Goal: Task Accomplishment & Management: Use online tool/utility

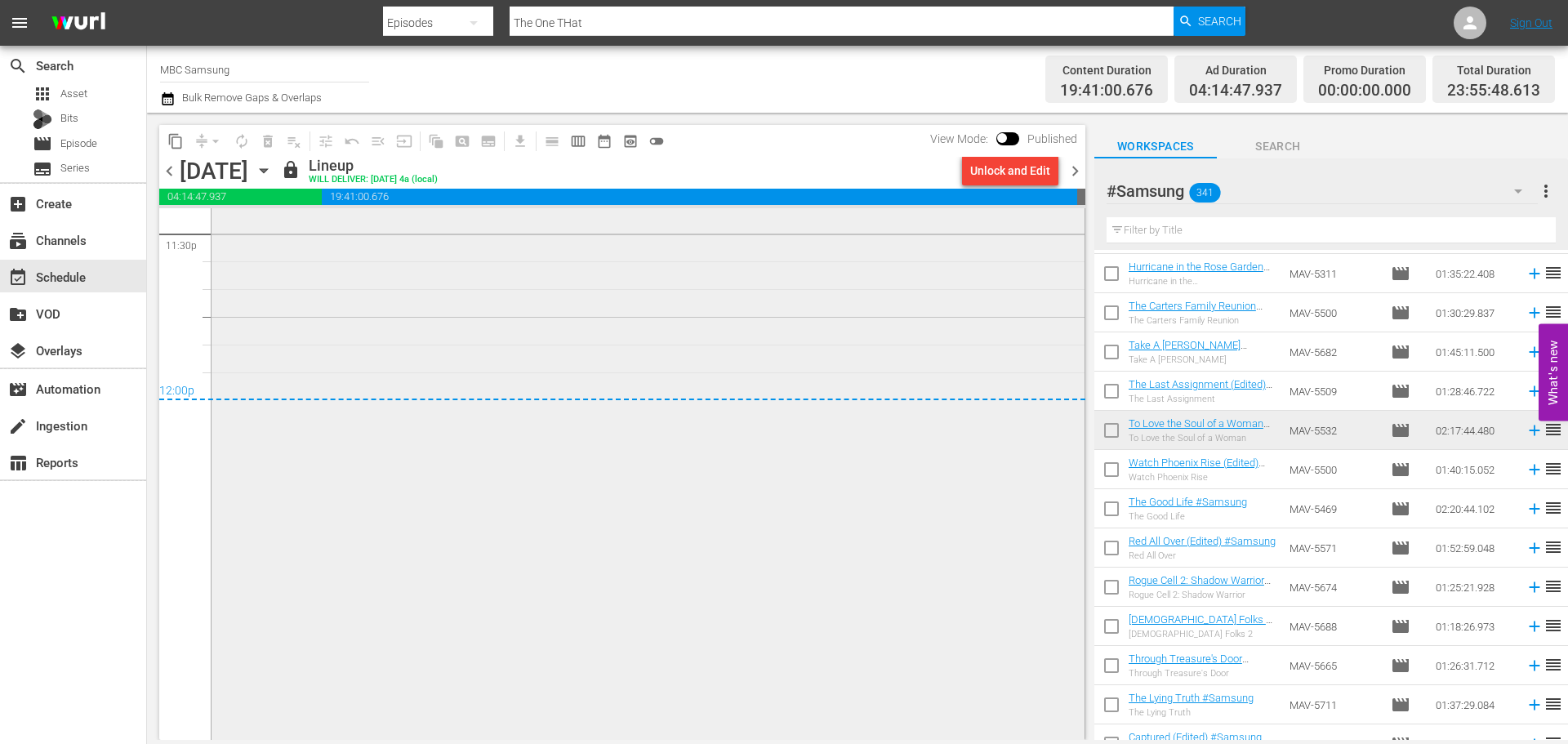
scroll to position [7821, 0]
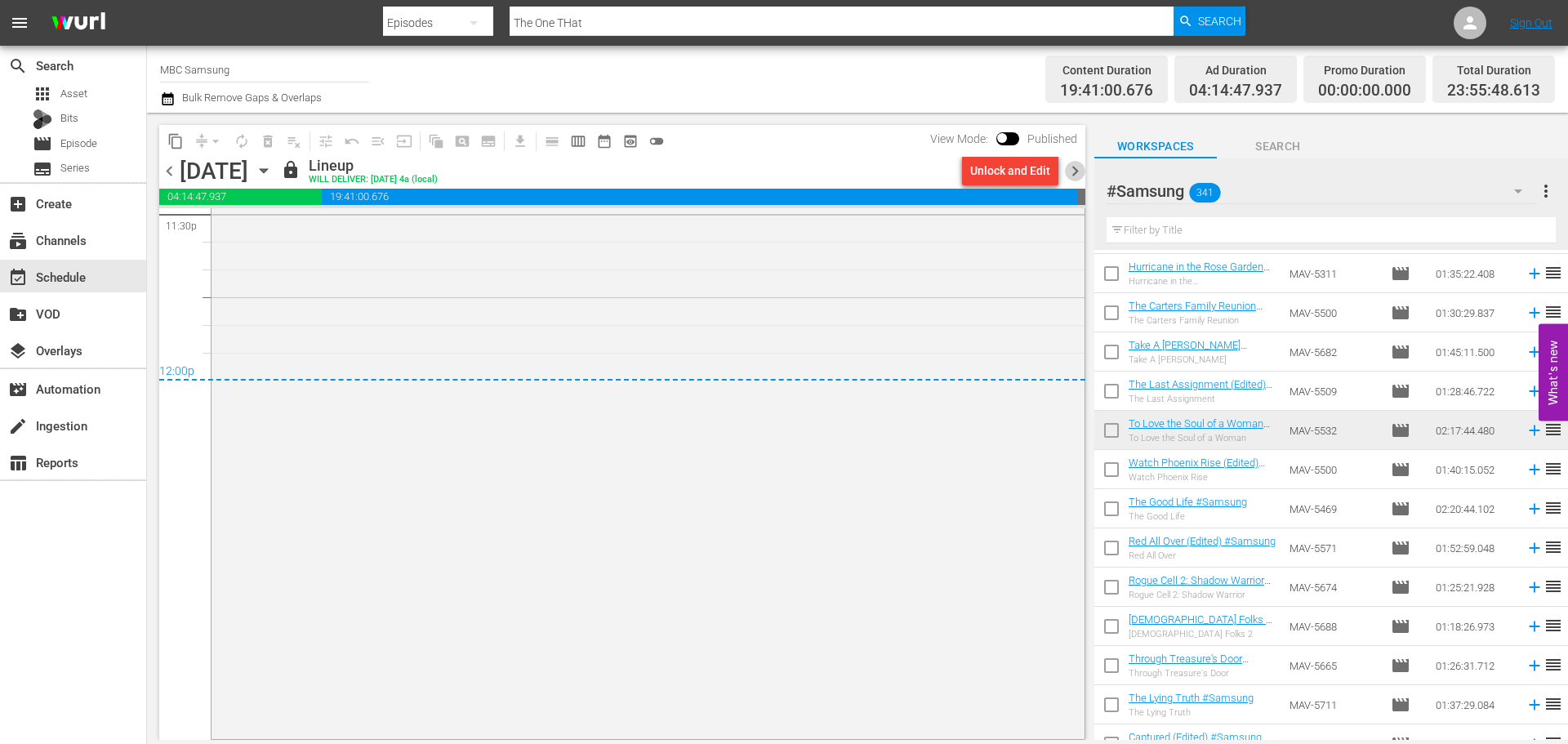
drag, startPoint x: 1074, startPoint y: 164, endPoint x: 1086, endPoint y: 509, distance: 345.2
click at [1074, 164] on span "chevron_right" at bounding box center [1075, 170] width 20 height 20
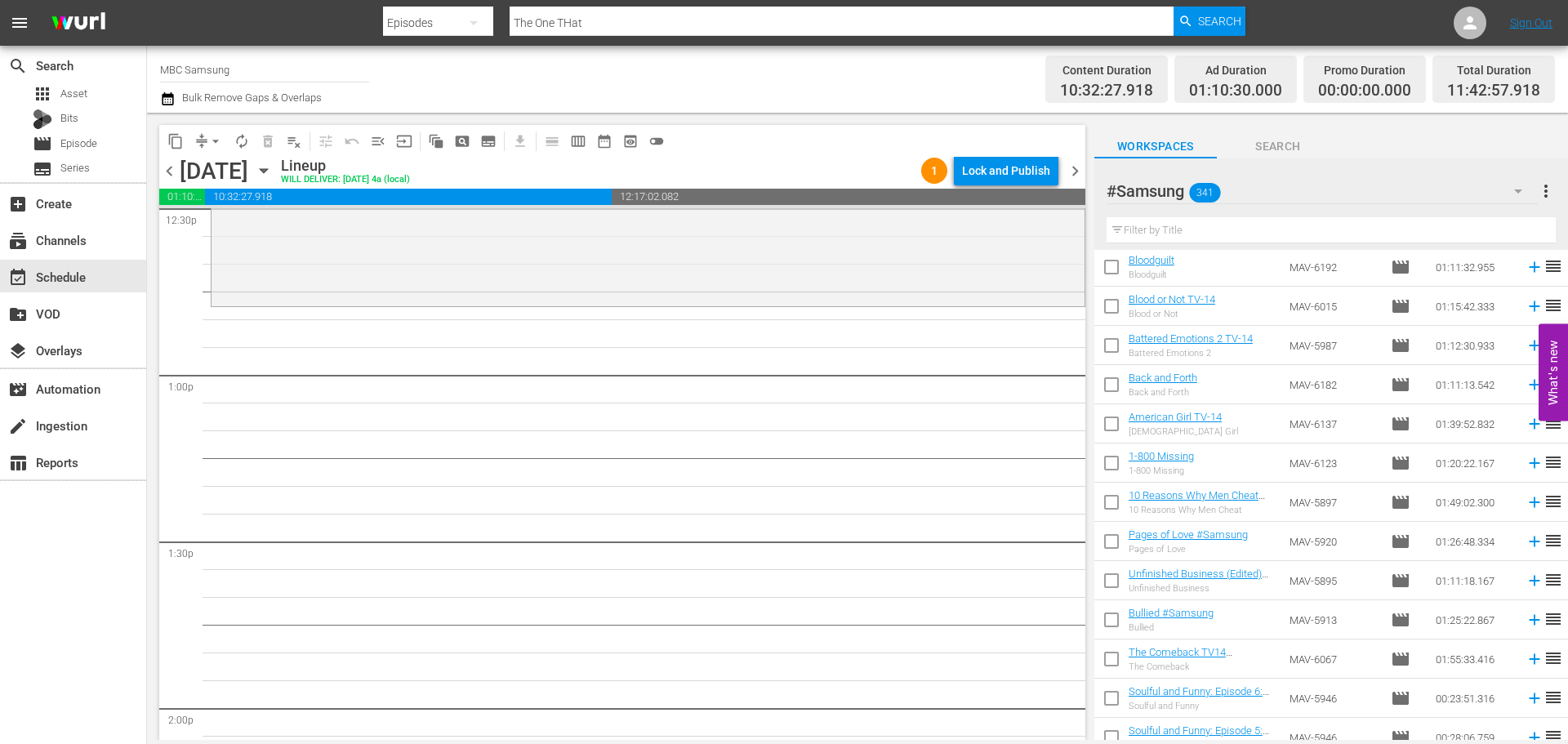
scroll to position [4140, 0]
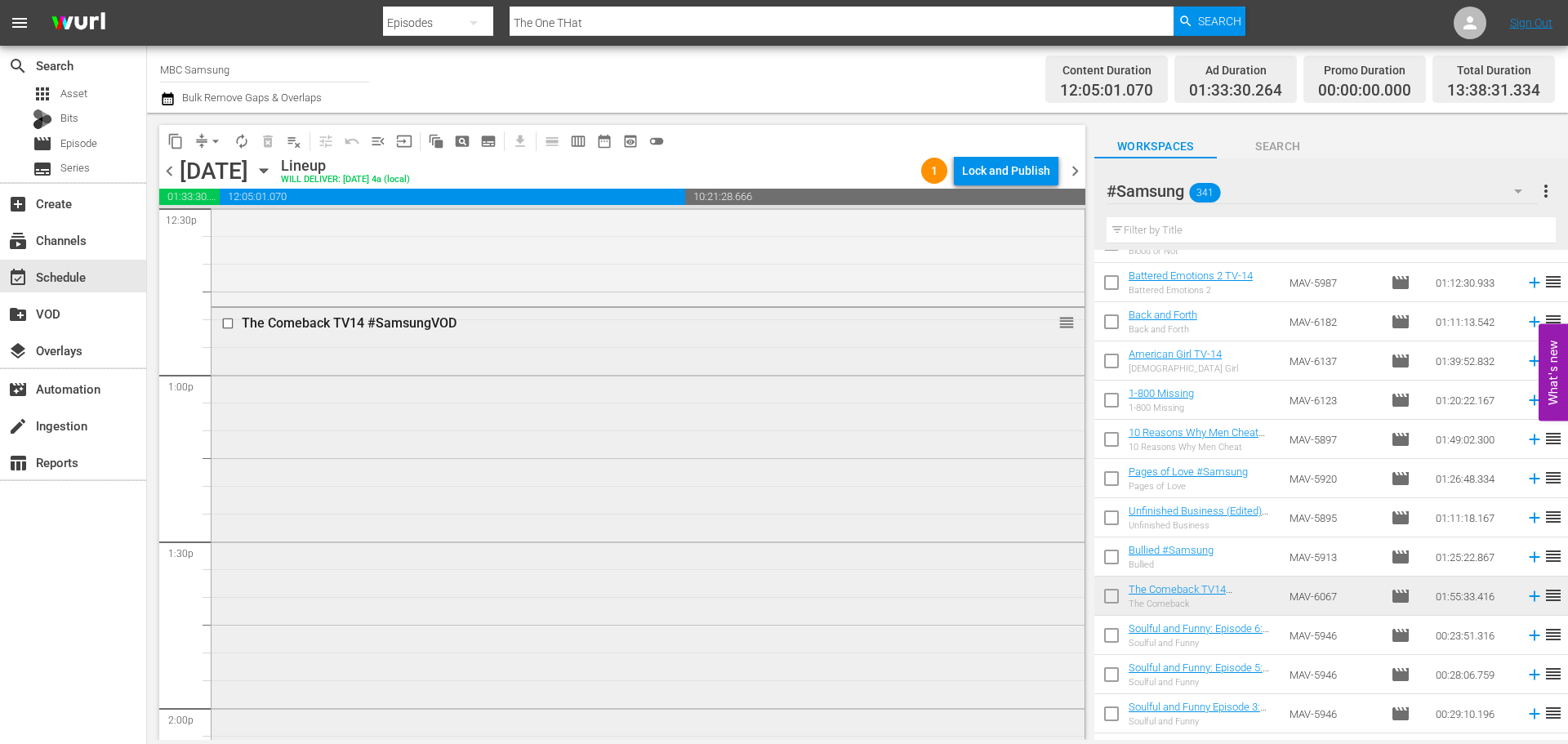
click at [753, 402] on div "The Comeback TV14 #SamsungVOD reorder" at bounding box center [647, 626] width 873 height 636
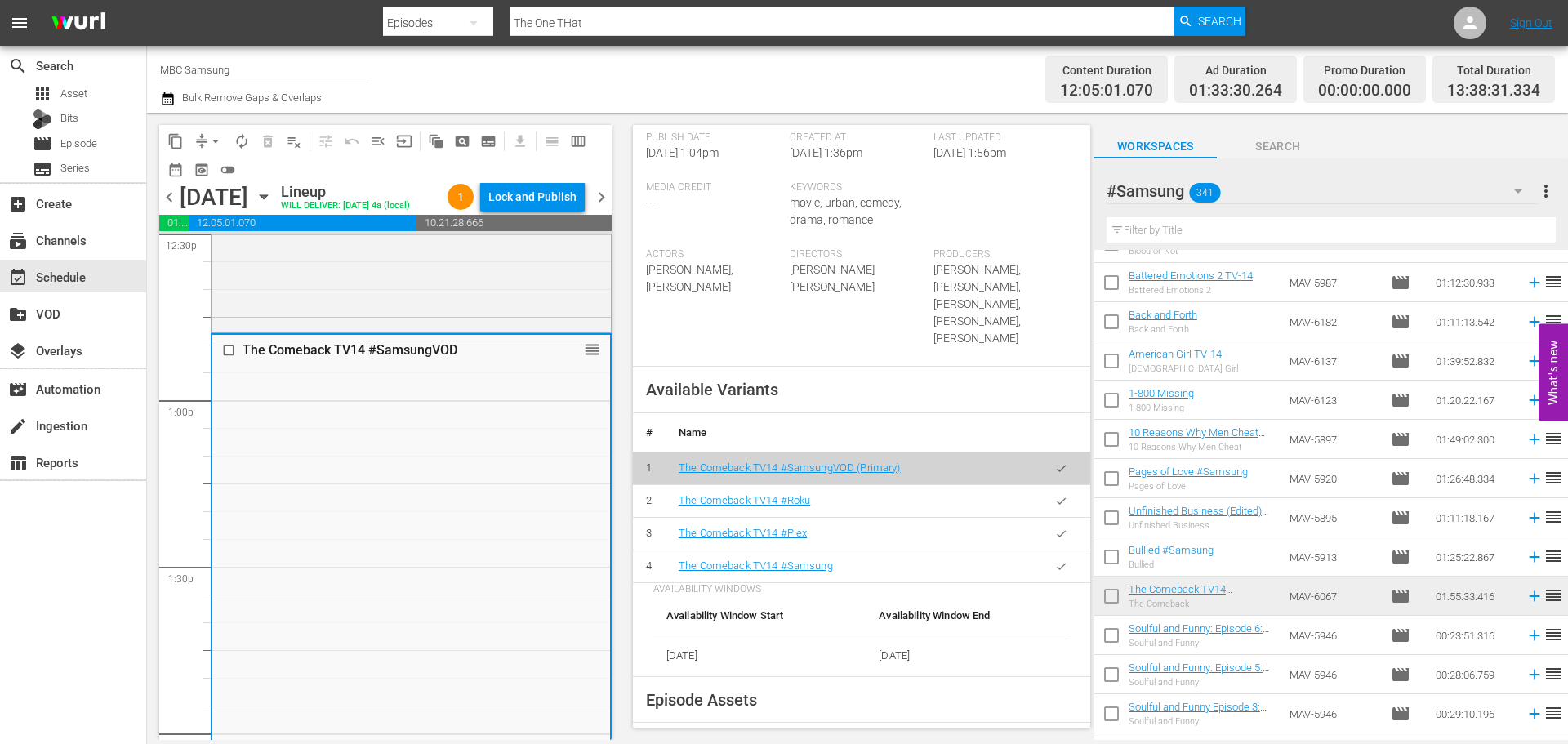
scroll to position [490, 0]
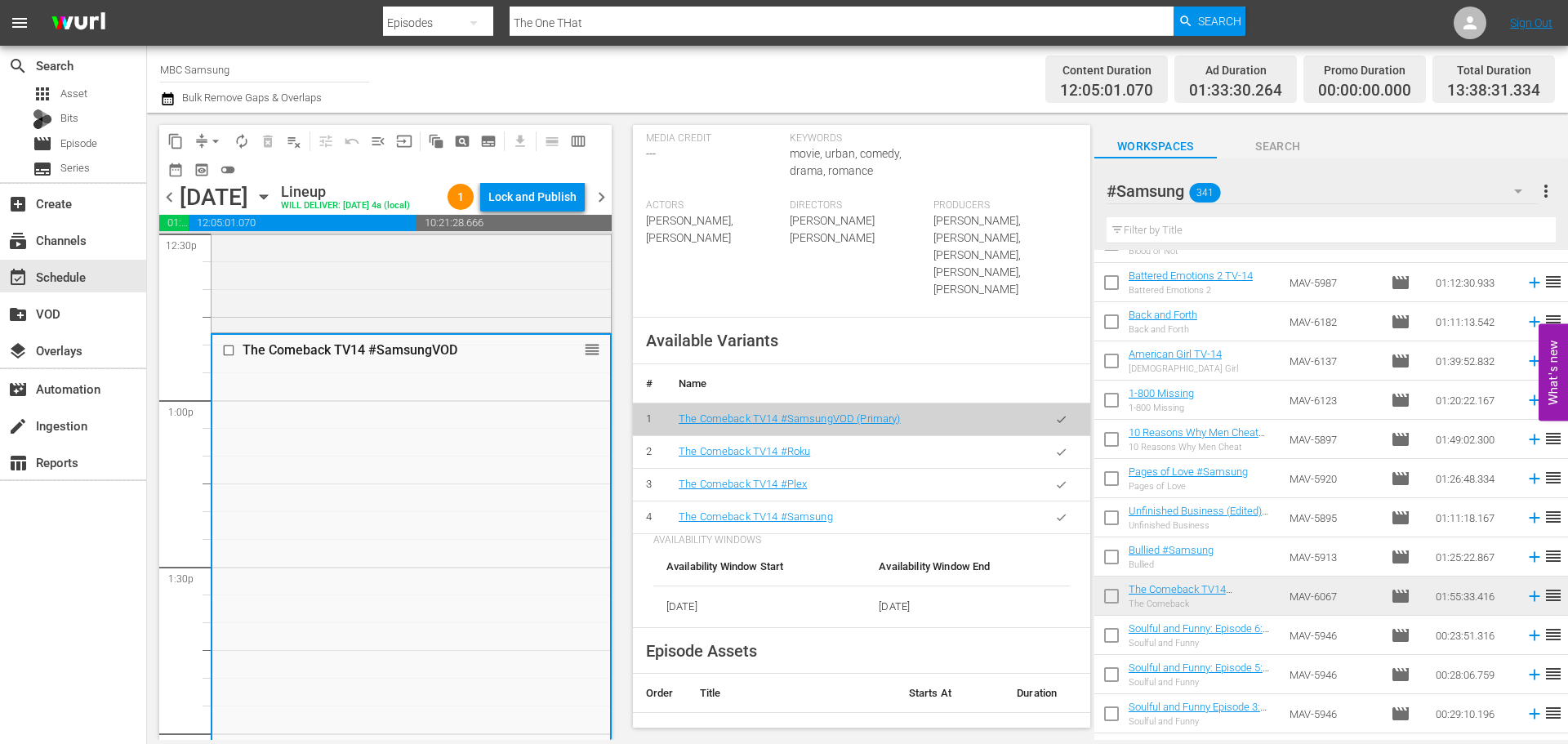
click at [1055, 511] on icon "button" at bounding box center [1061, 516] width 13 height 13
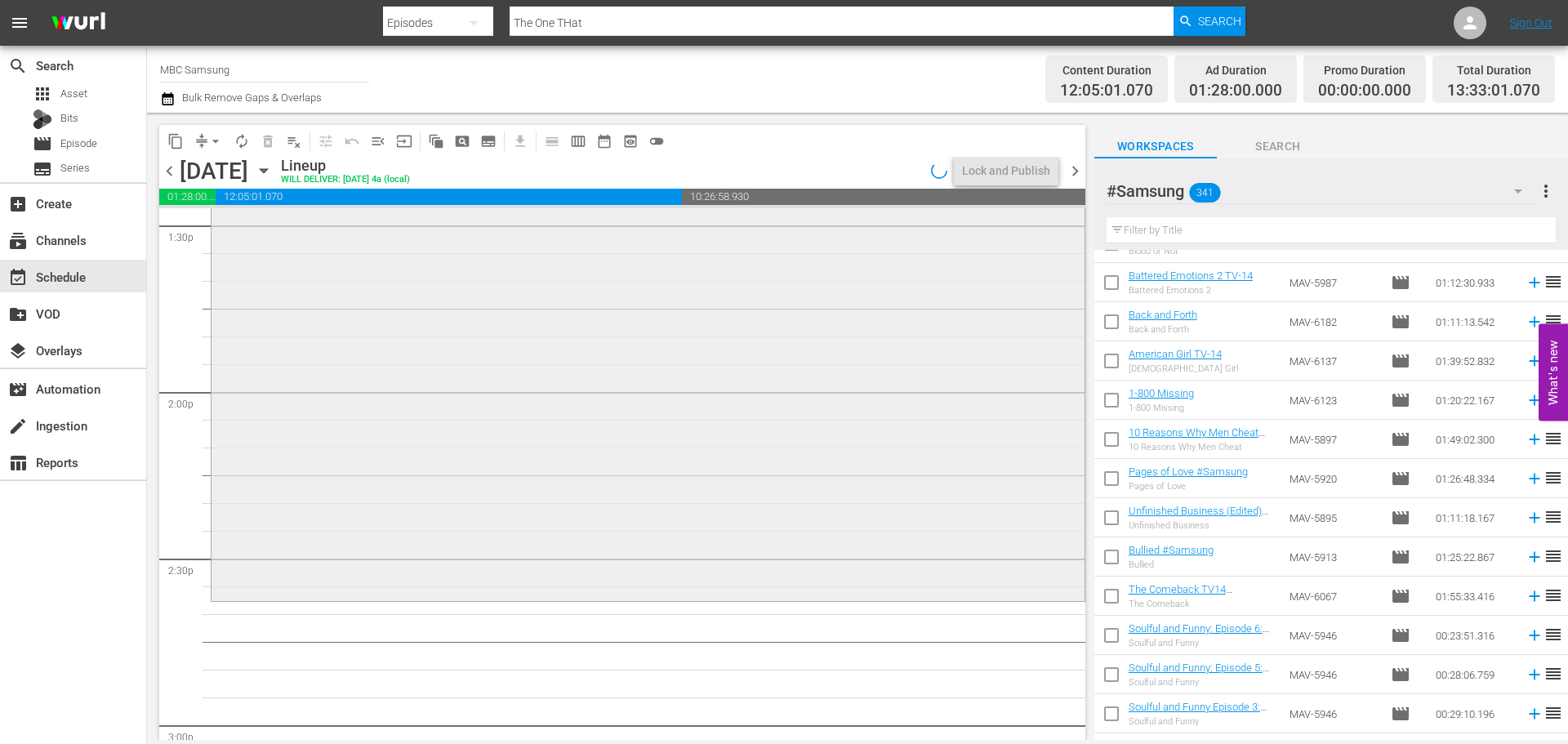
scroll to position [4571, 0]
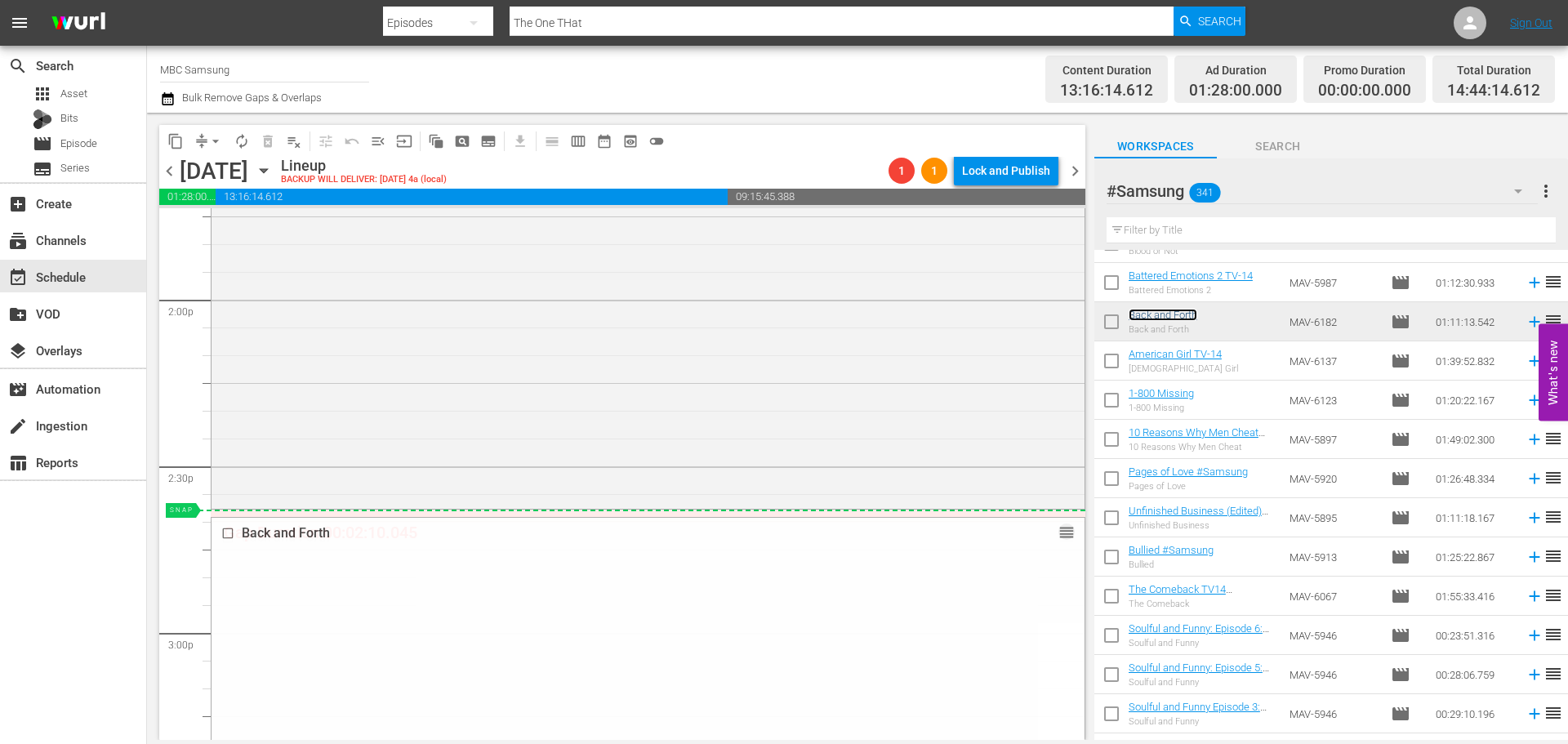
drag, startPoint x: 1051, startPoint y: 532, endPoint x: 1056, endPoint y: 514, distance: 18.7
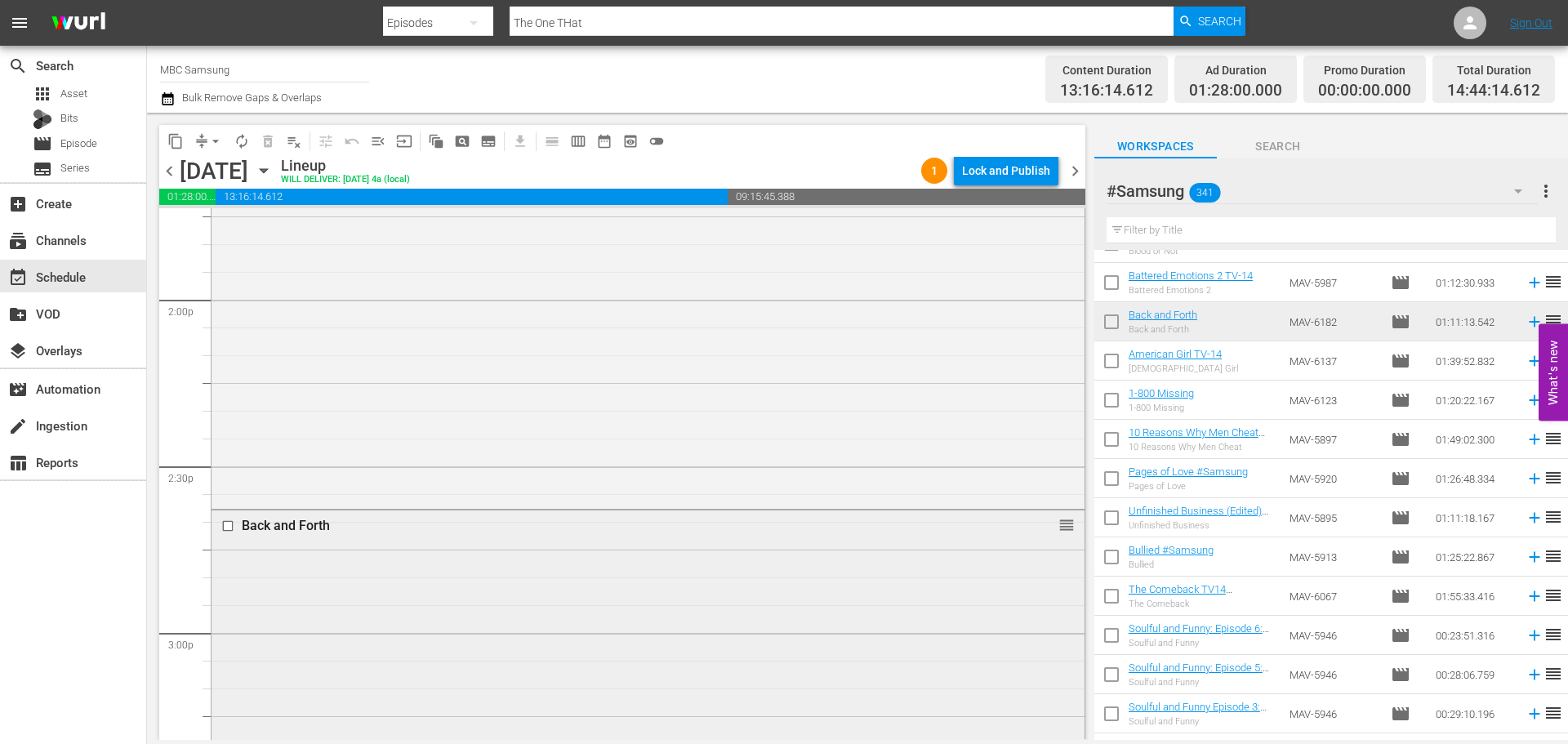
click at [761, 566] on div "Back and Forth reorder" at bounding box center [647, 705] width 873 height 390
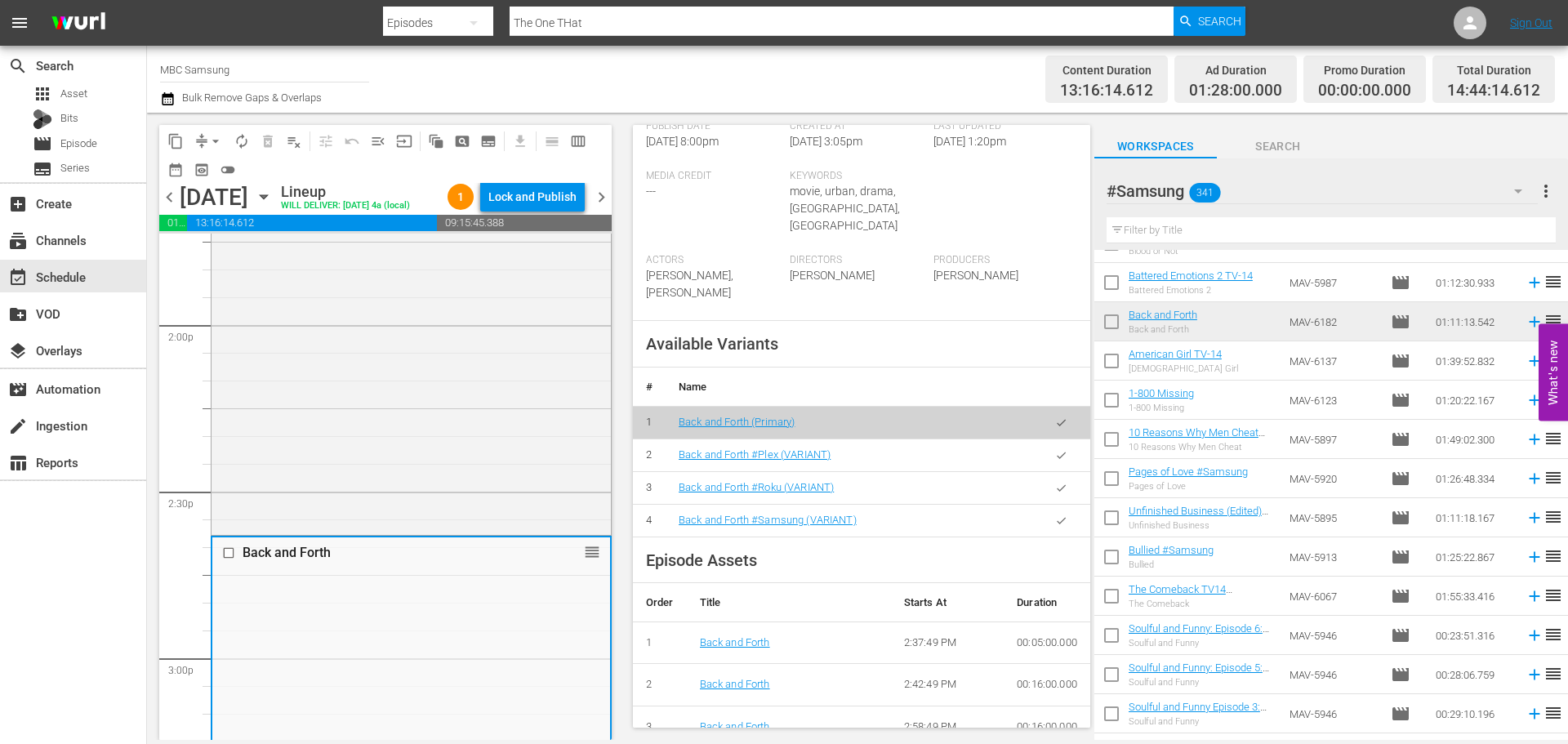
scroll to position [490, 0]
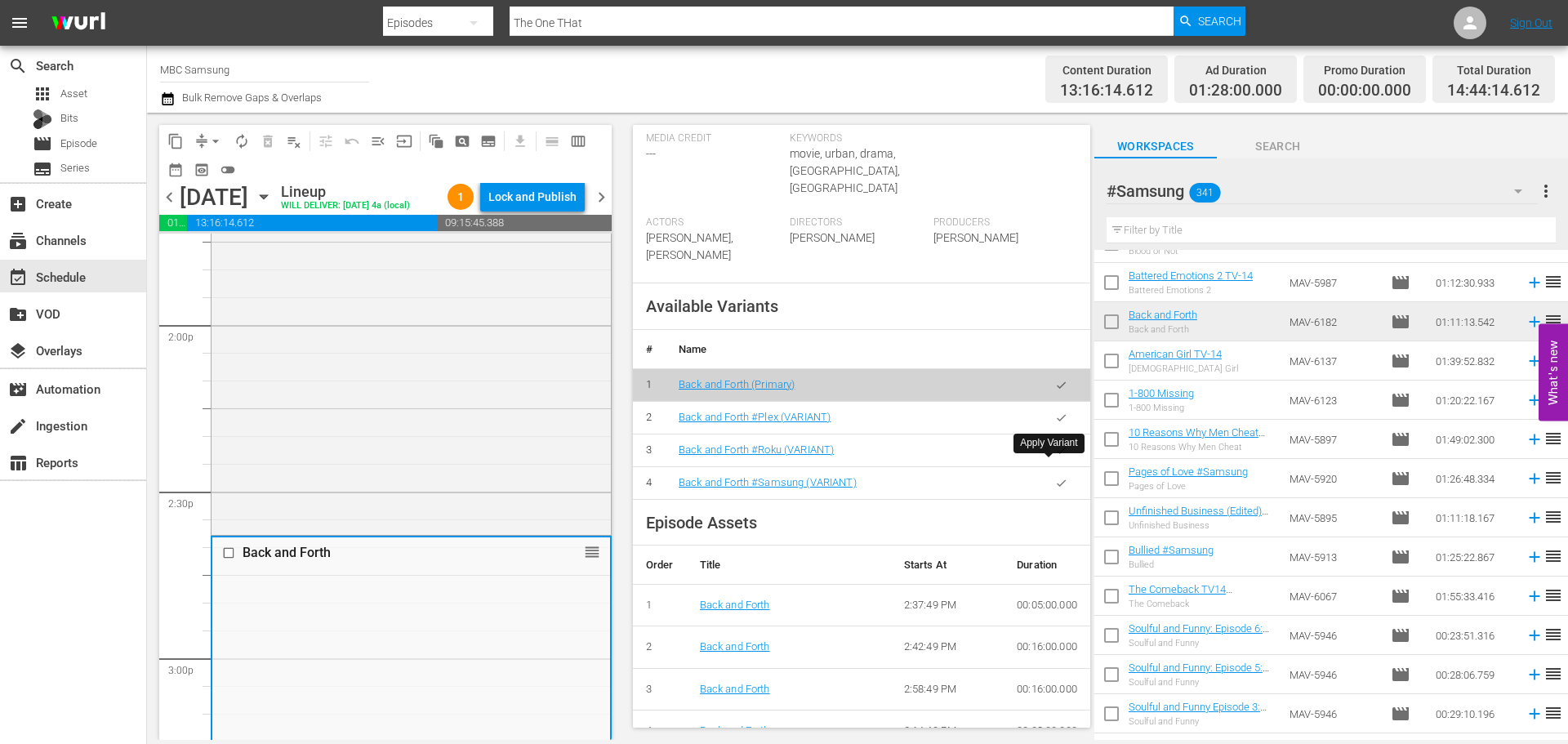
click at [1055, 474] on button "button" at bounding box center [1061, 482] width 32 height 32
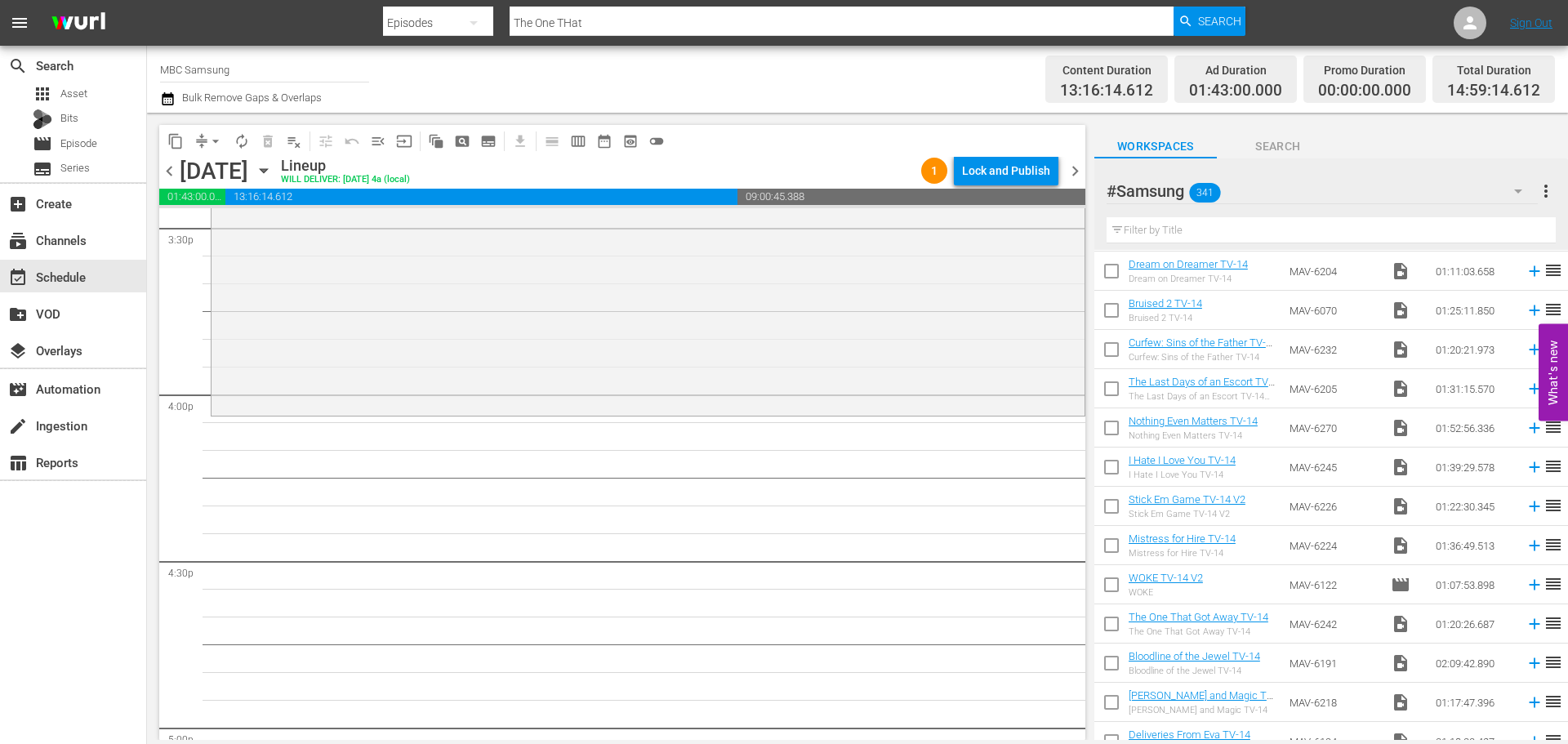
scroll to position [0, 0]
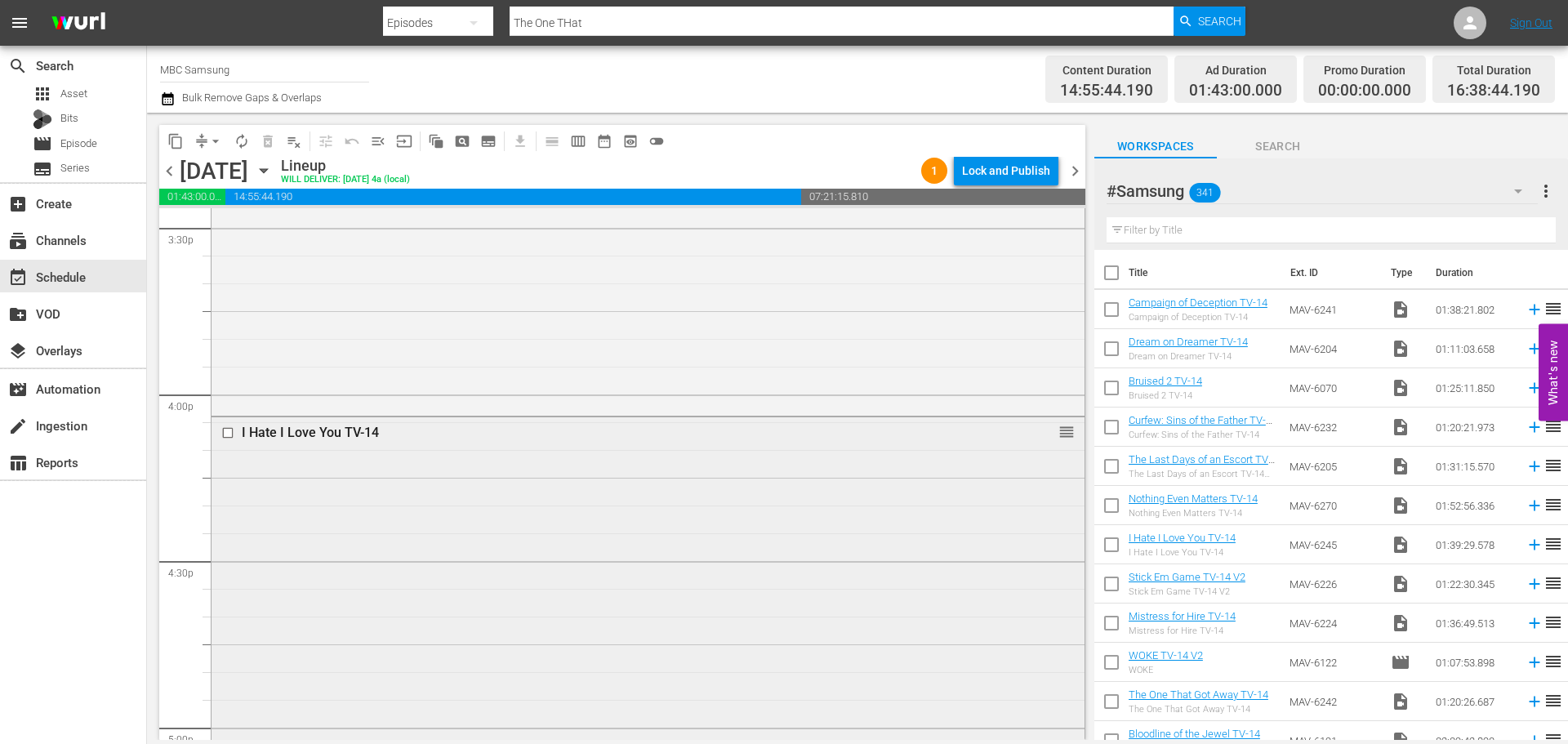
click at [649, 468] on div "I Hate I Love You TV-14 reorder" at bounding box center [647, 691] width 873 height 547
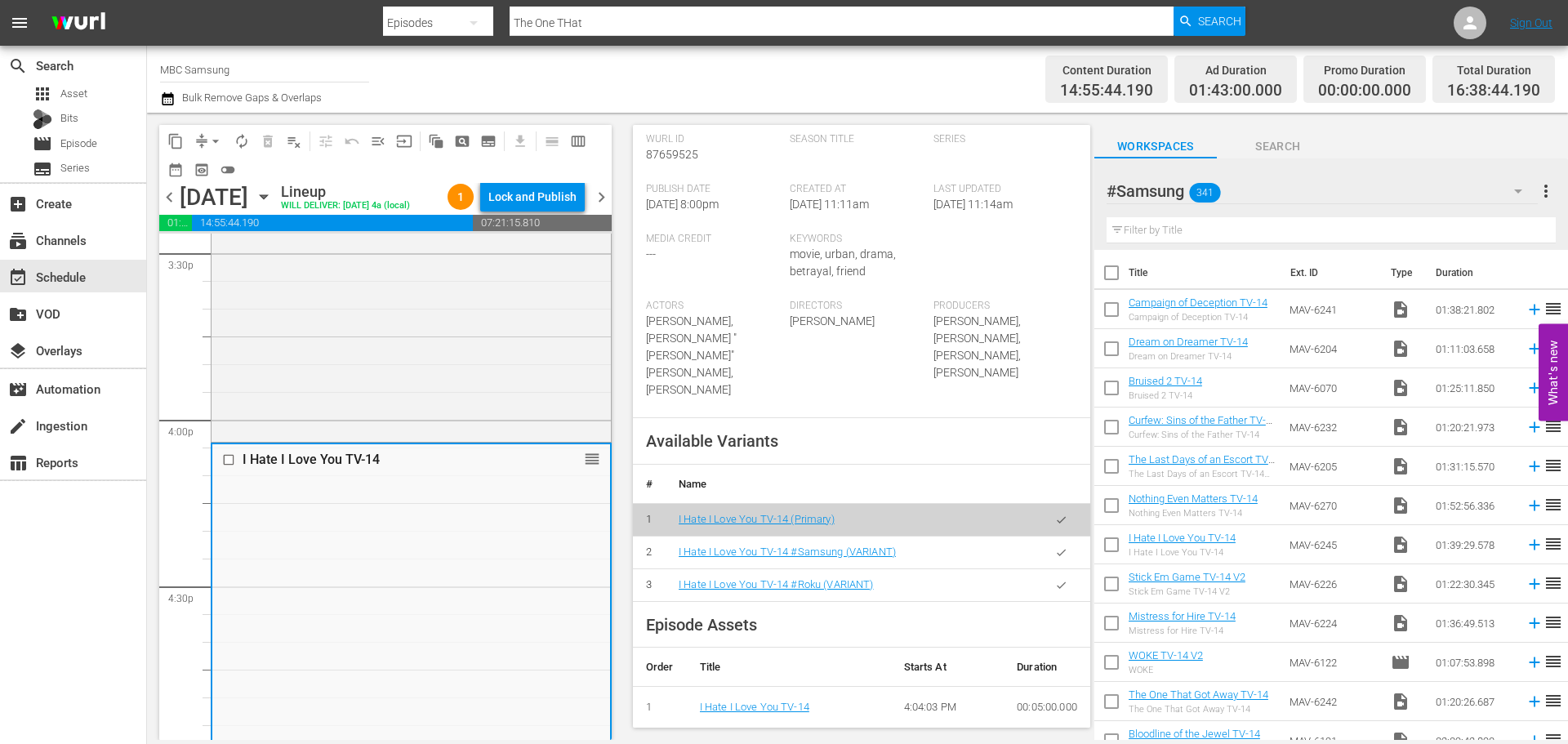
scroll to position [408, 0]
click at [1055, 557] on icon "button" at bounding box center [1061, 550] width 13 height 13
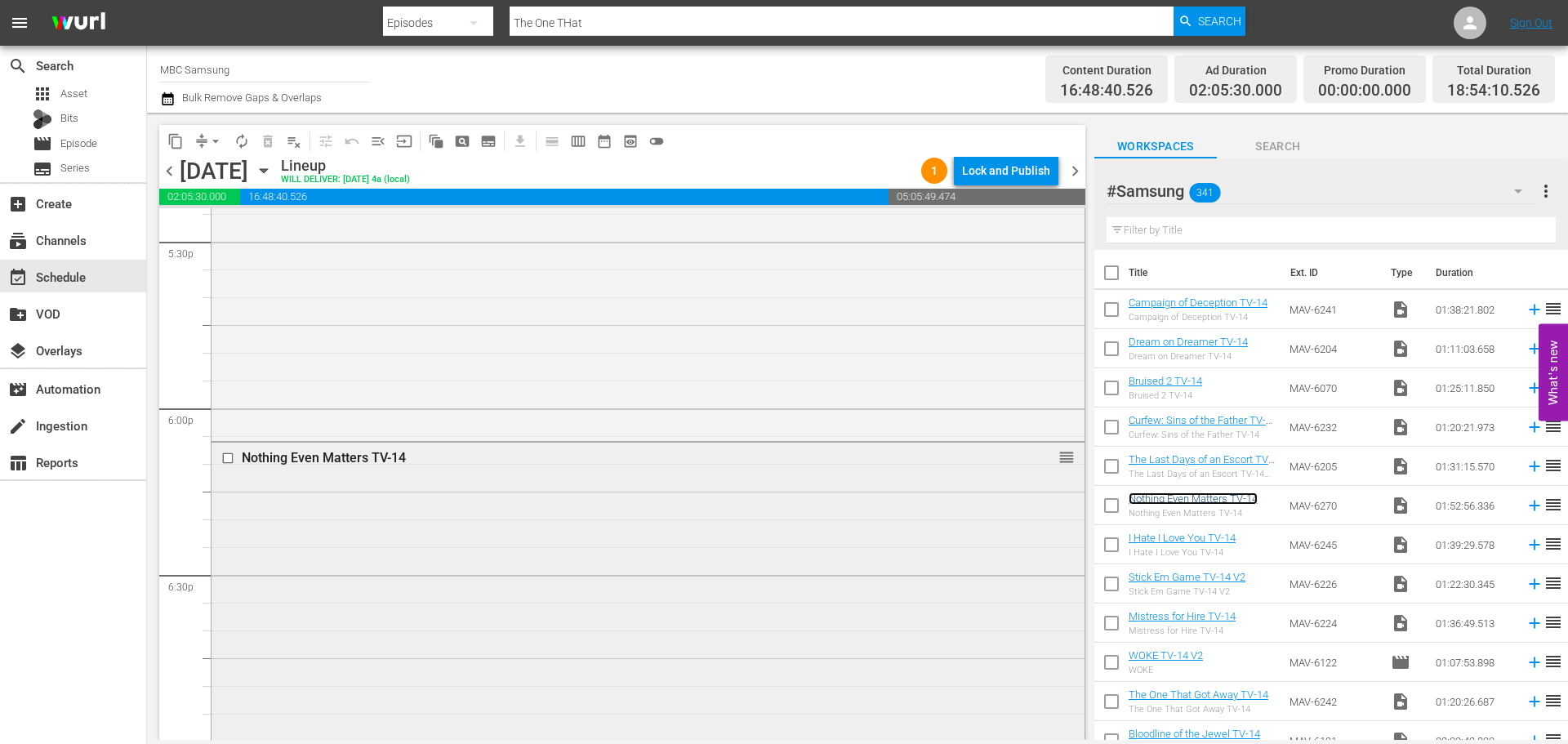
scroll to position [5795, 0]
click at [786, 542] on div "Nothing Even Matters TV-14 reorder" at bounding box center [647, 753] width 873 height 622
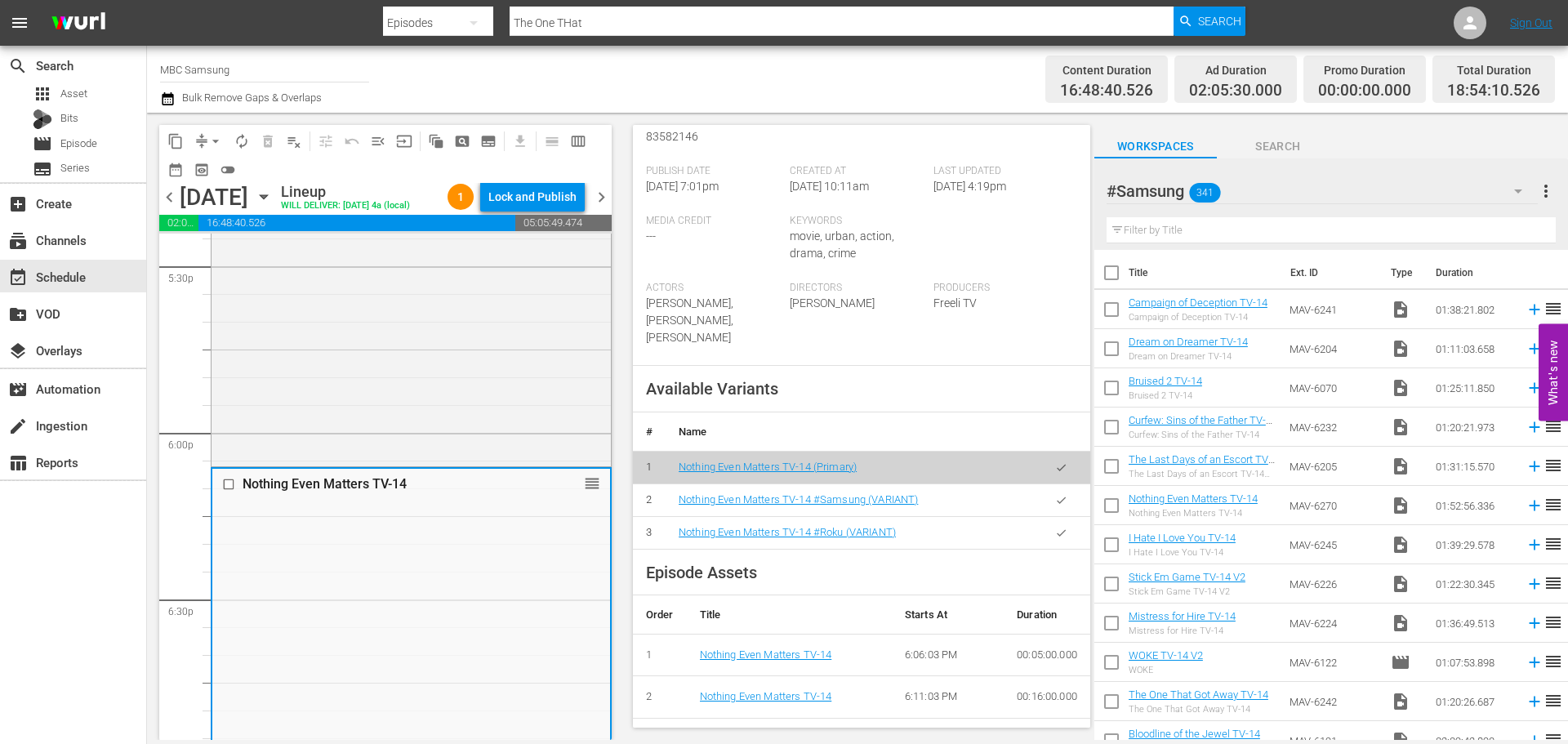
scroll to position [408, 0]
click at [1055, 493] on icon "button" at bounding box center [1061, 499] width 13 height 13
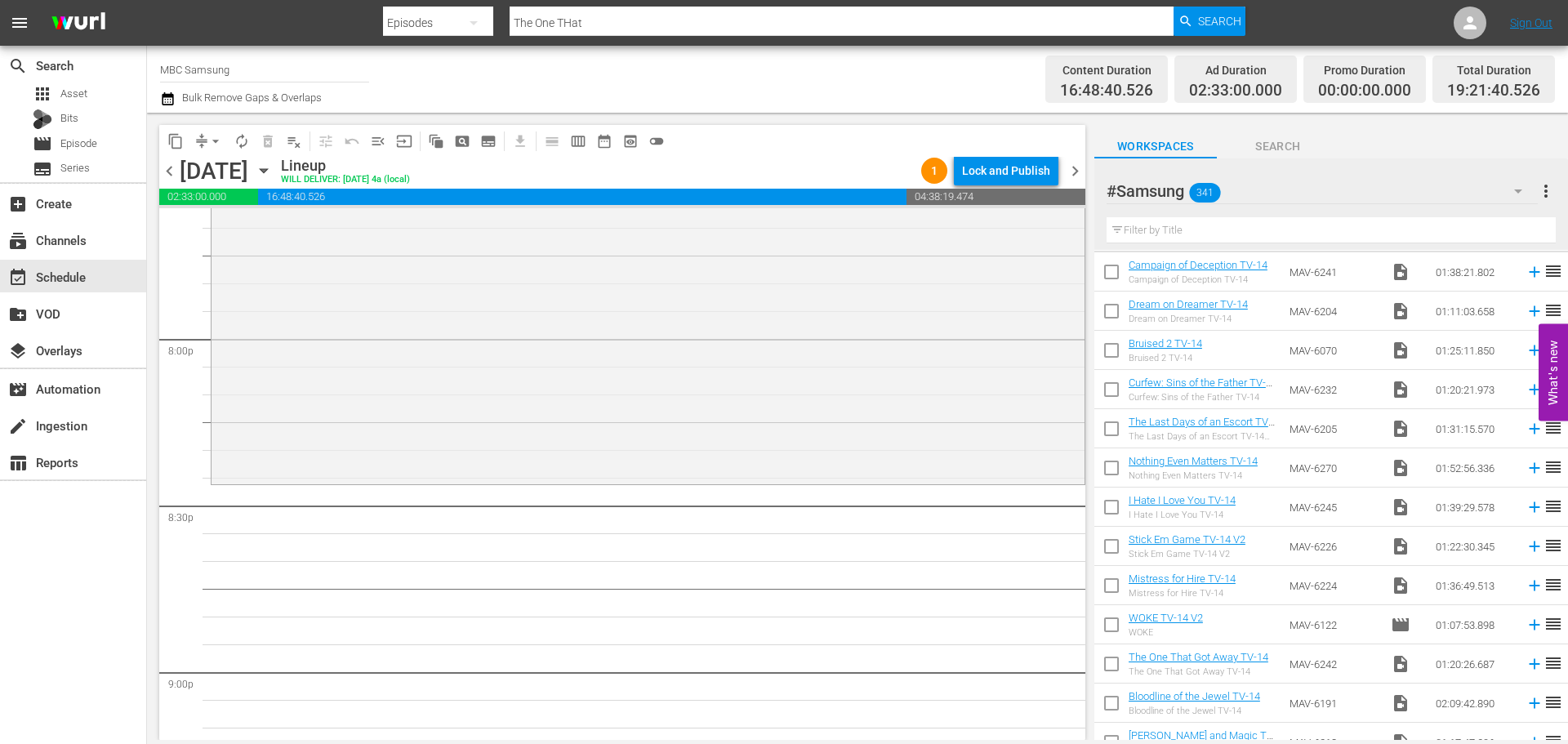
scroll to position [0, 0]
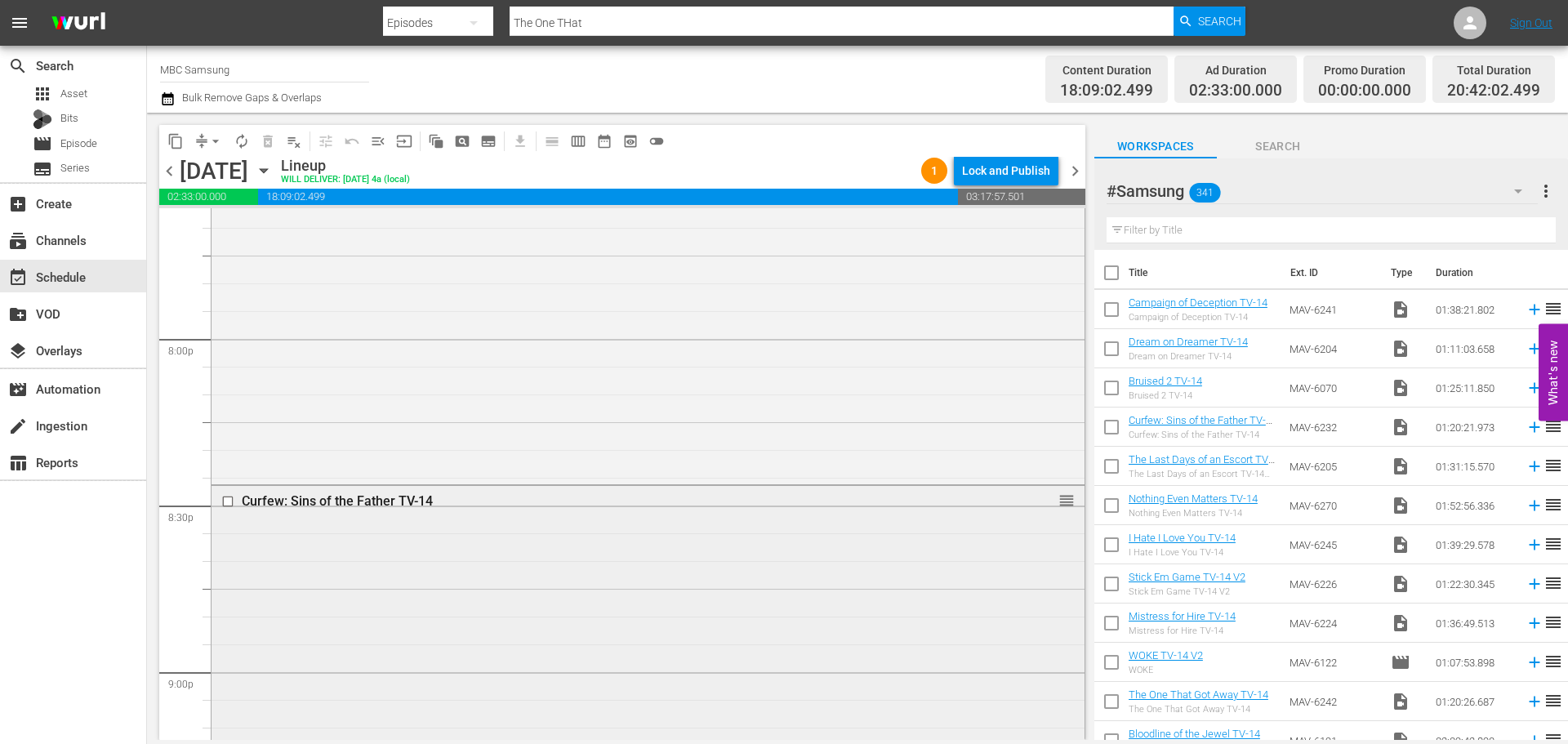
click at [537, 640] on div "Curfew: Sins of the Father TV-14 reorder" at bounding box center [647, 705] width 873 height 441
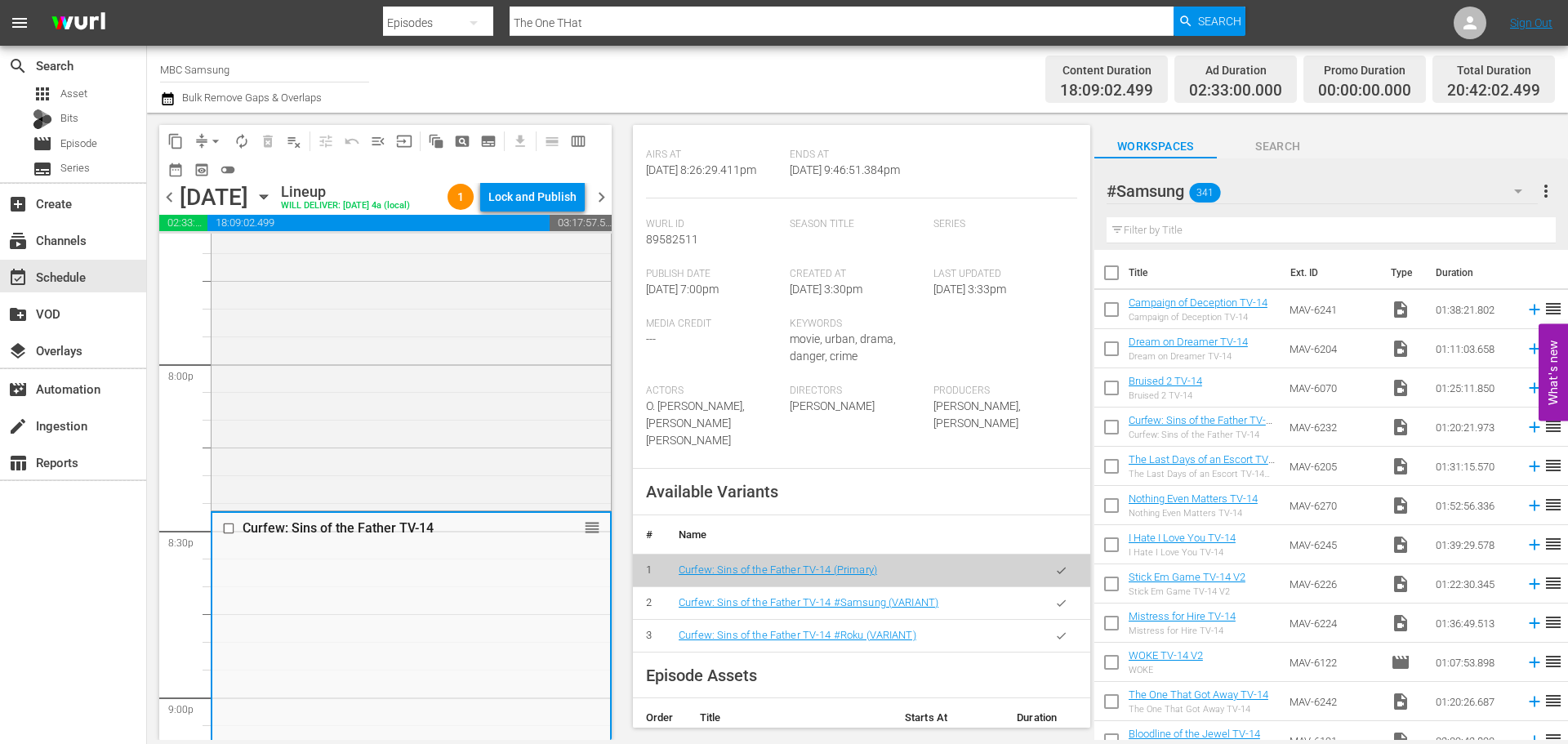
scroll to position [490, 0]
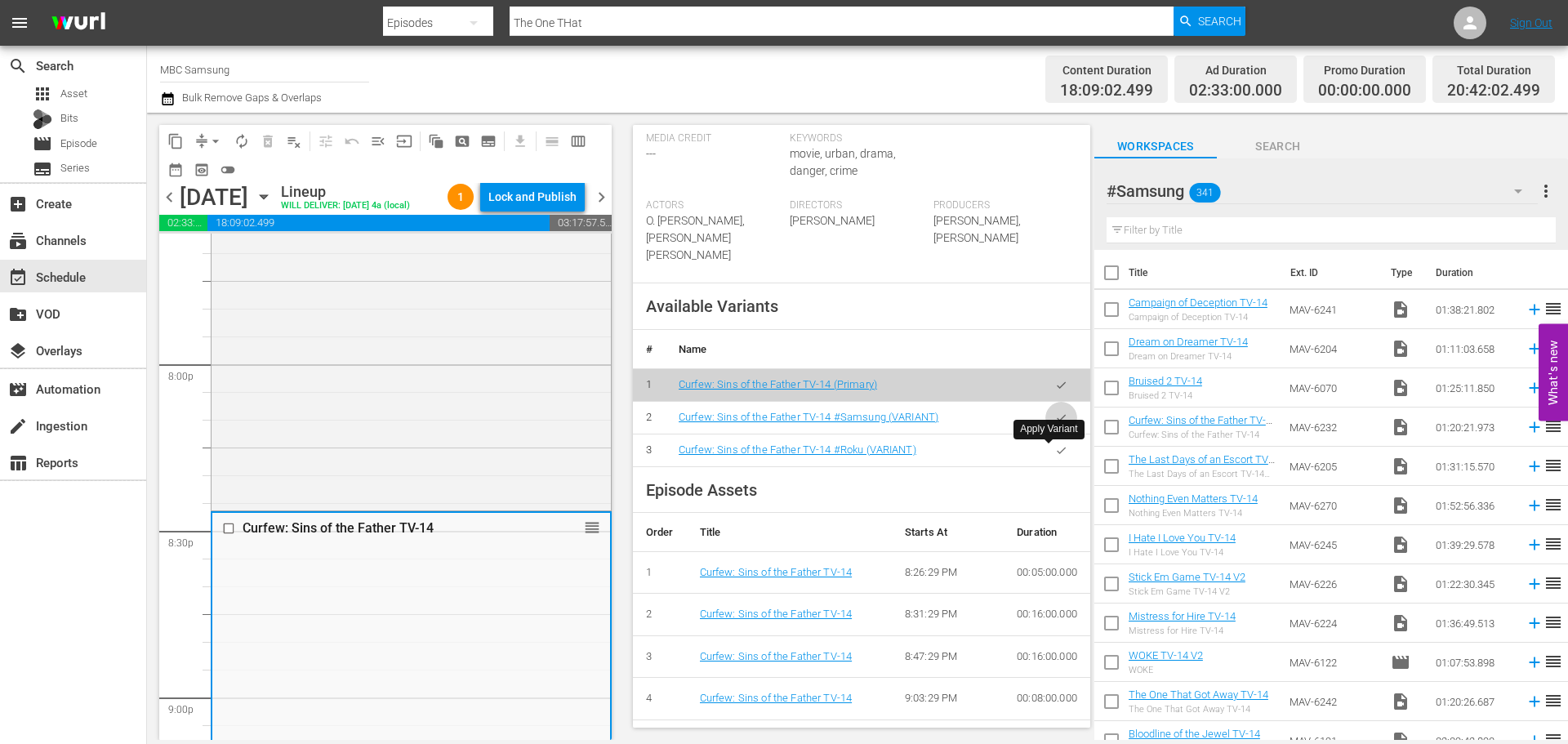
click at [1053, 433] on button "button" at bounding box center [1061, 418] width 32 height 32
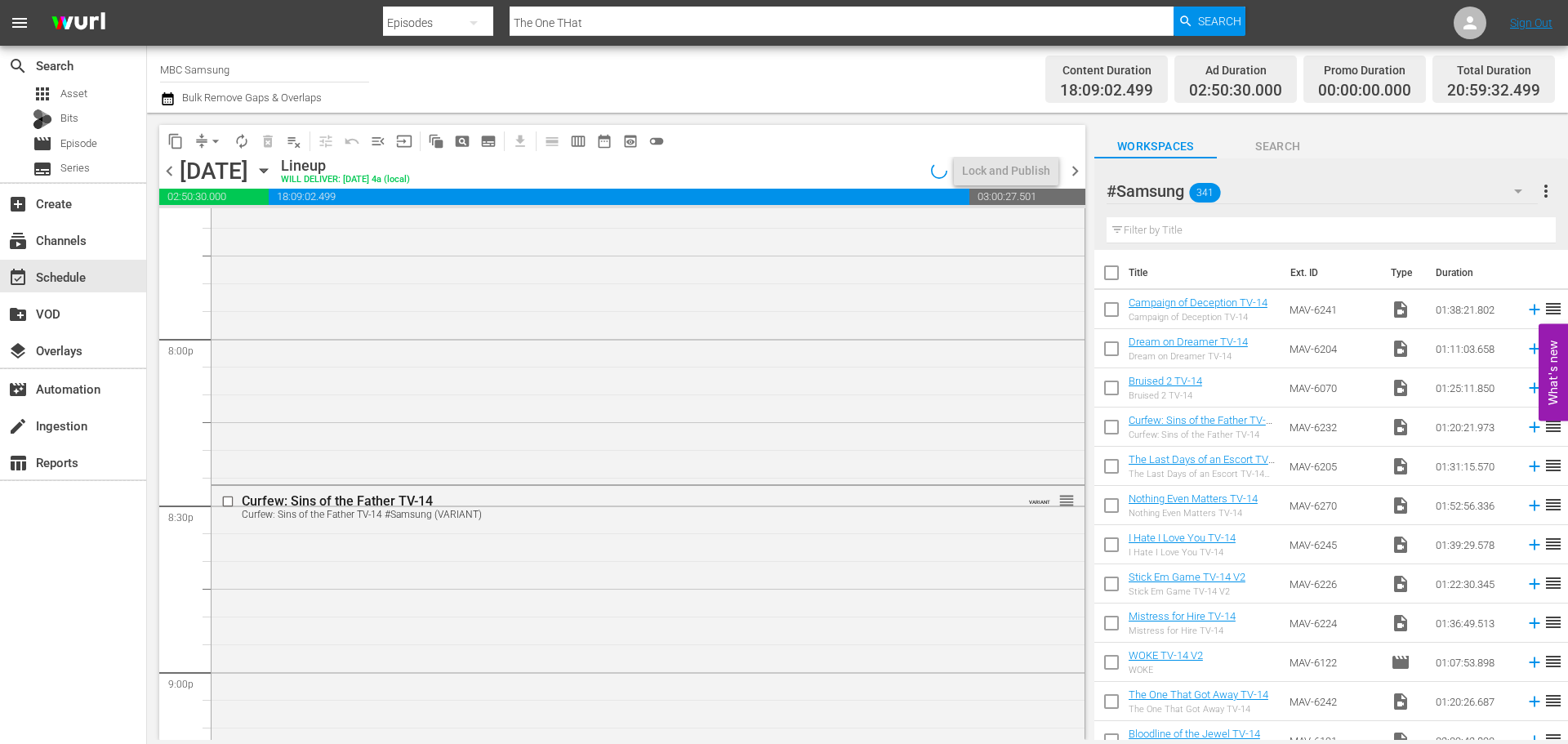
scroll to position [7020, 0]
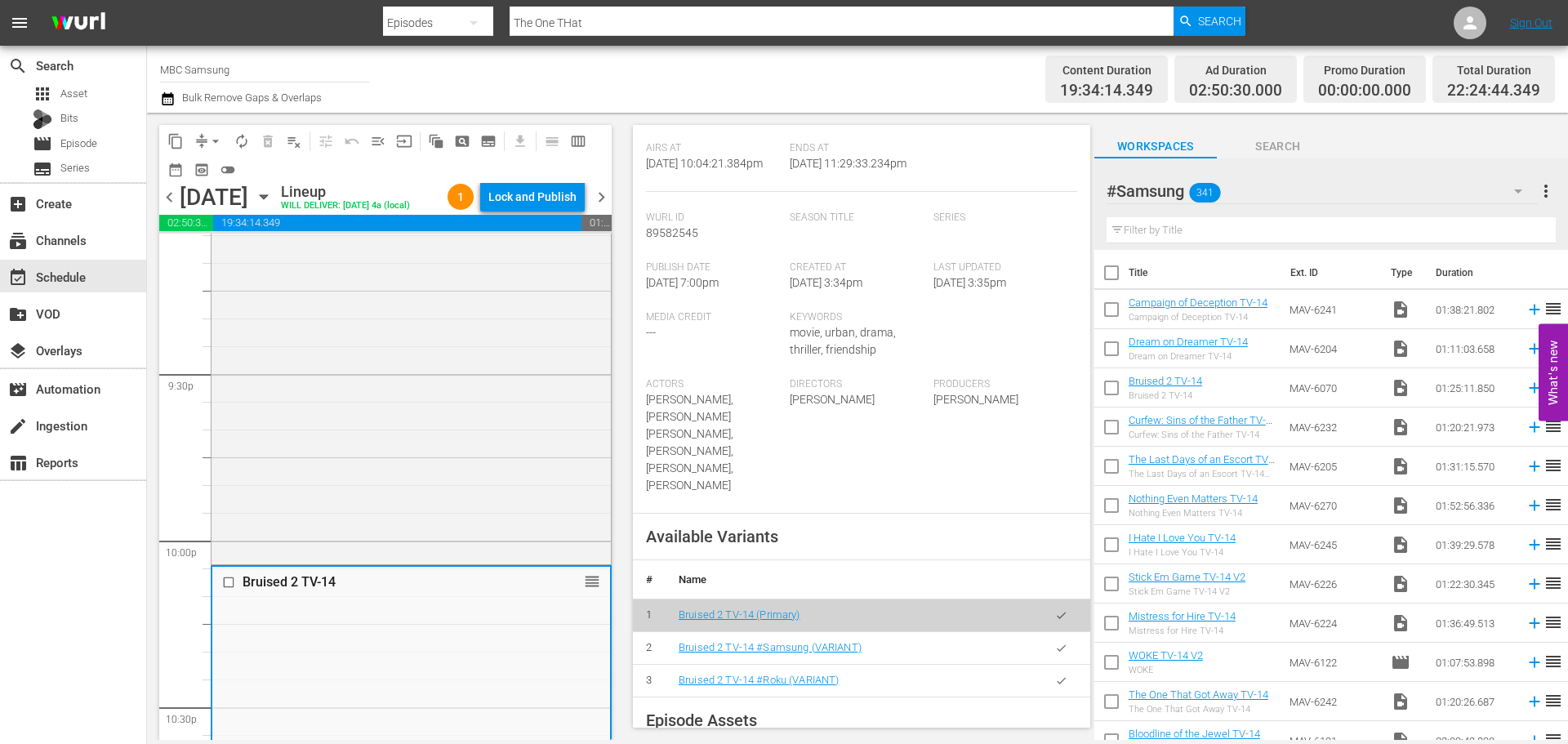
scroll to position [326, 0]
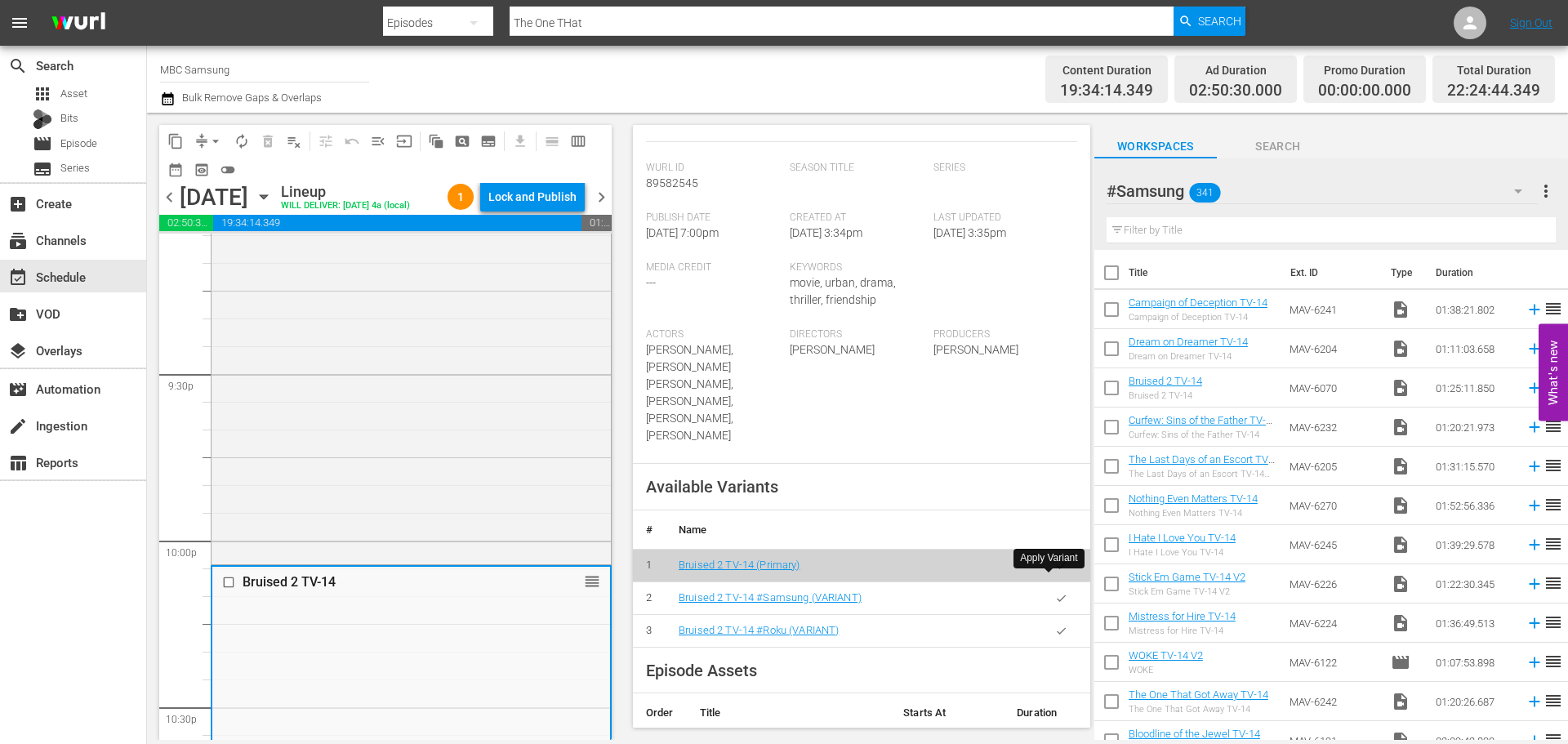
click at [1046, 582] on button "button" at bounding box center [1061, 598] width 32 height 32
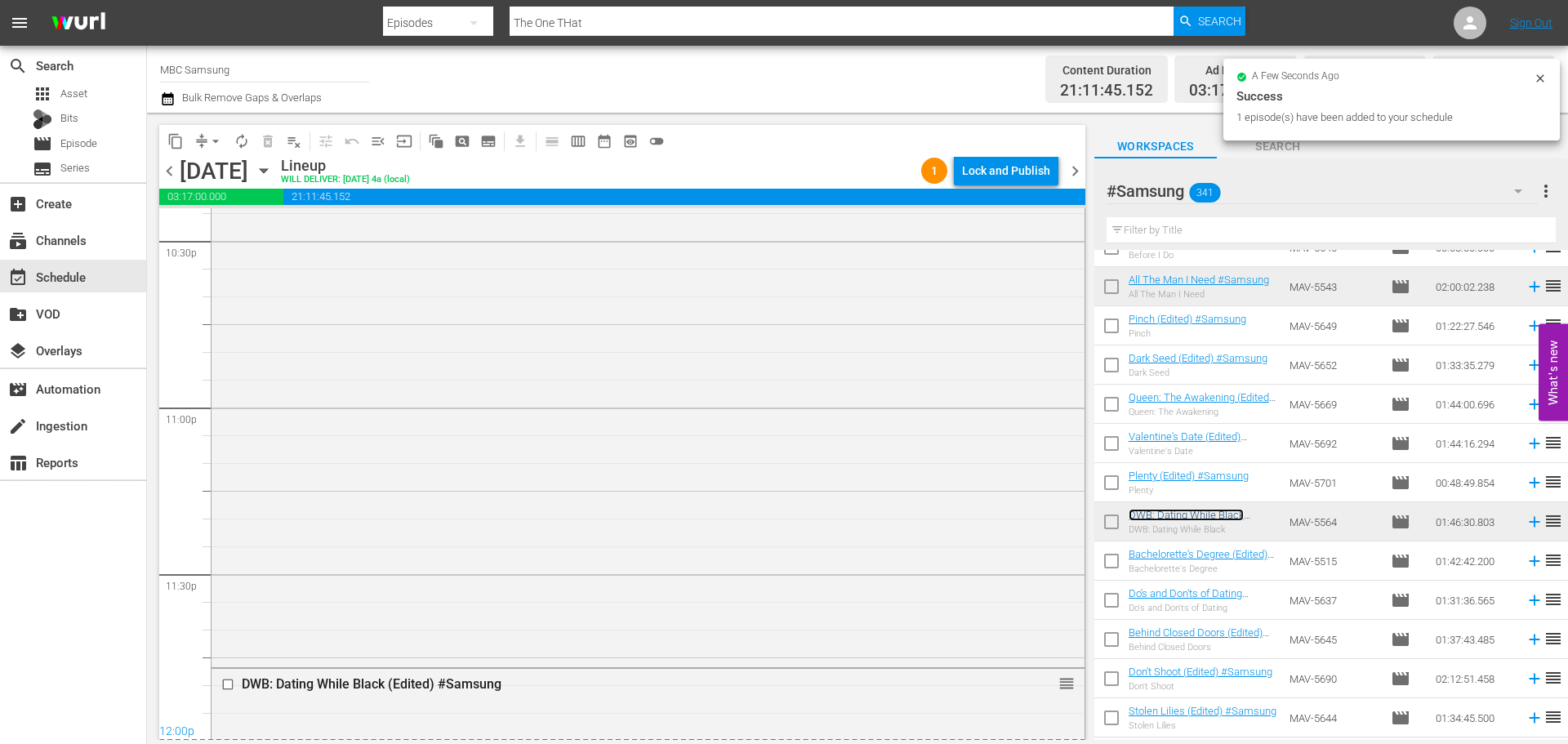
scroll to position [7461, 0]
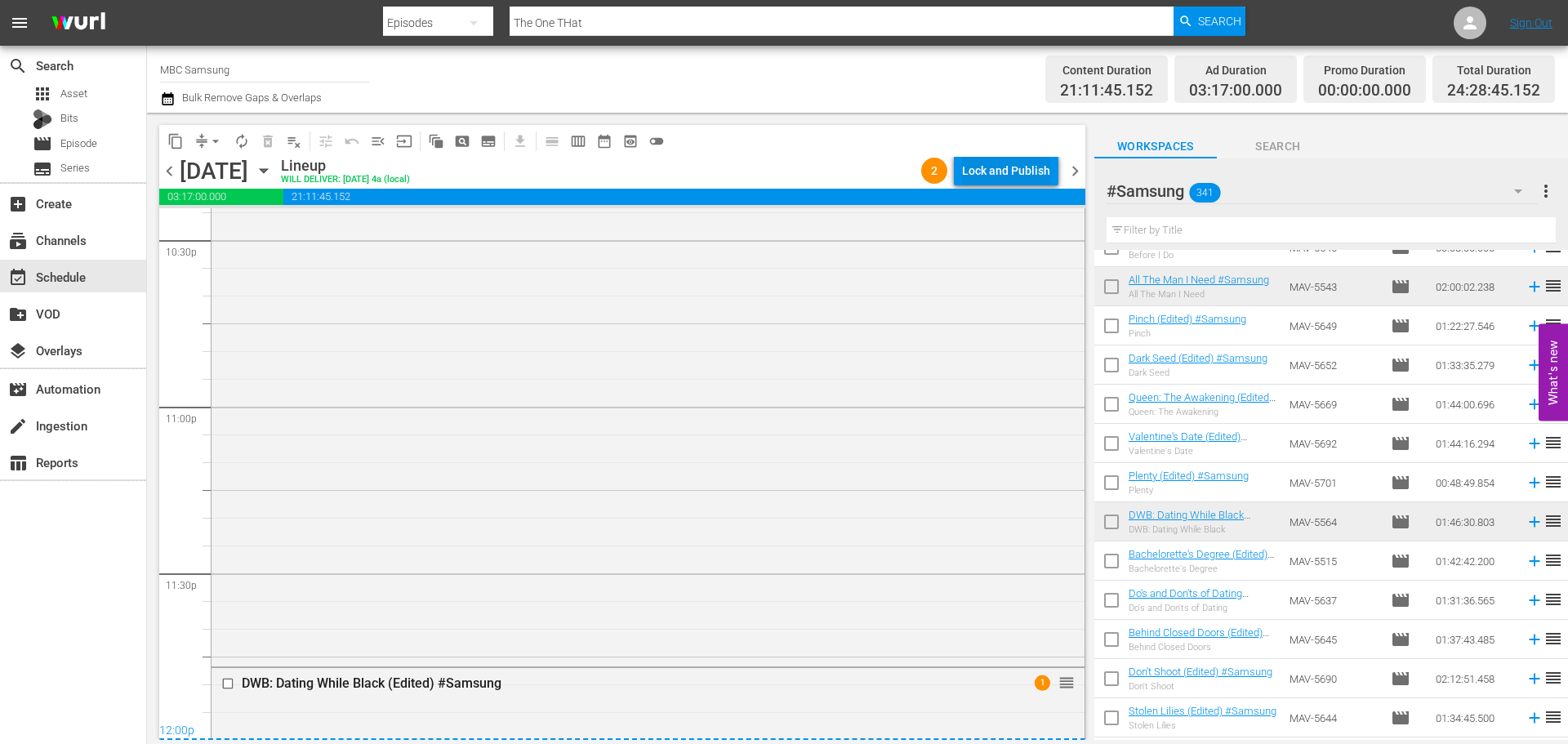
click at [1010, 161] on div "Lock and Publish" at bounding box center [1006, 170] width 88 height 29
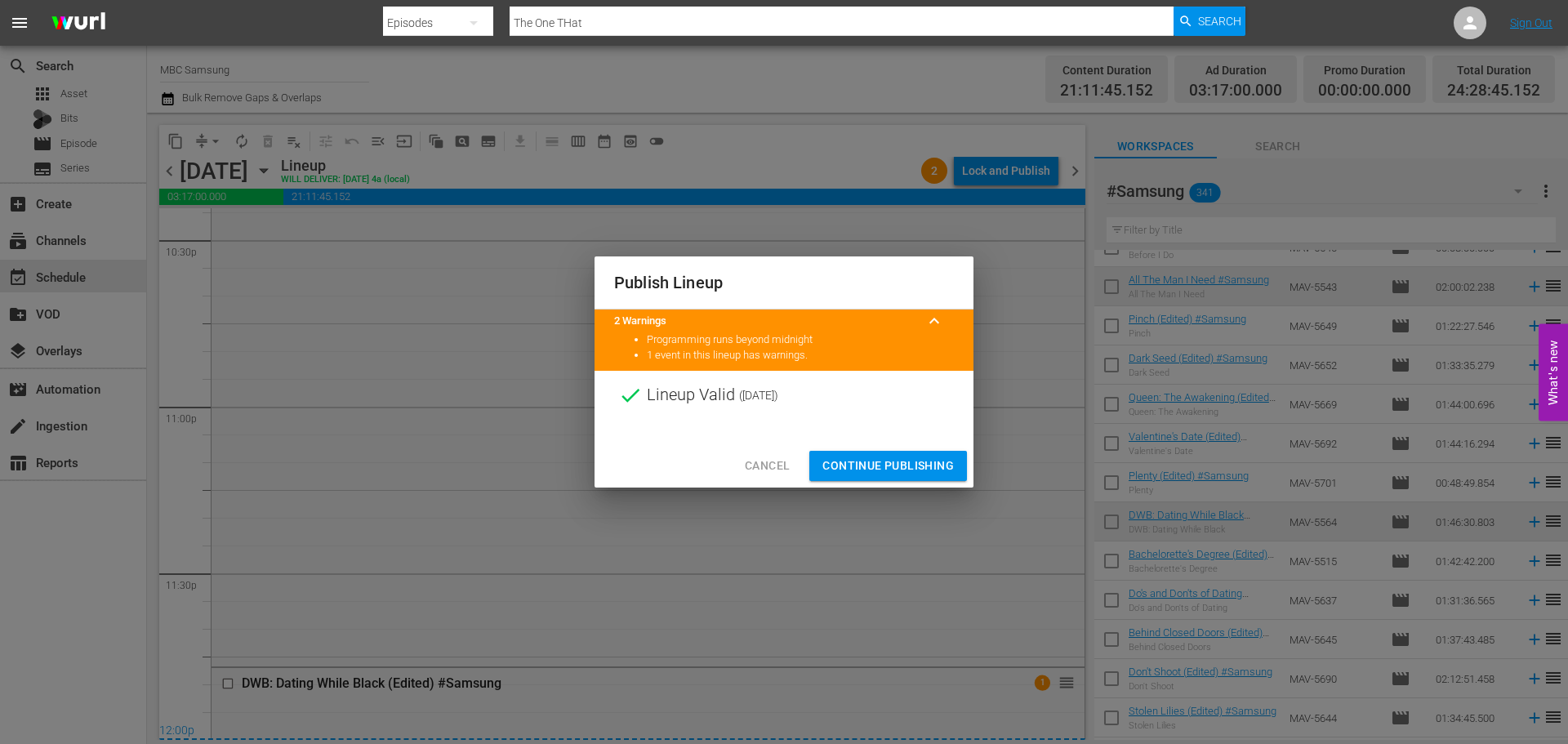
click at [895, 462] on span "Continue Publishing" at bounding box center [888, 465] width 132 height 20
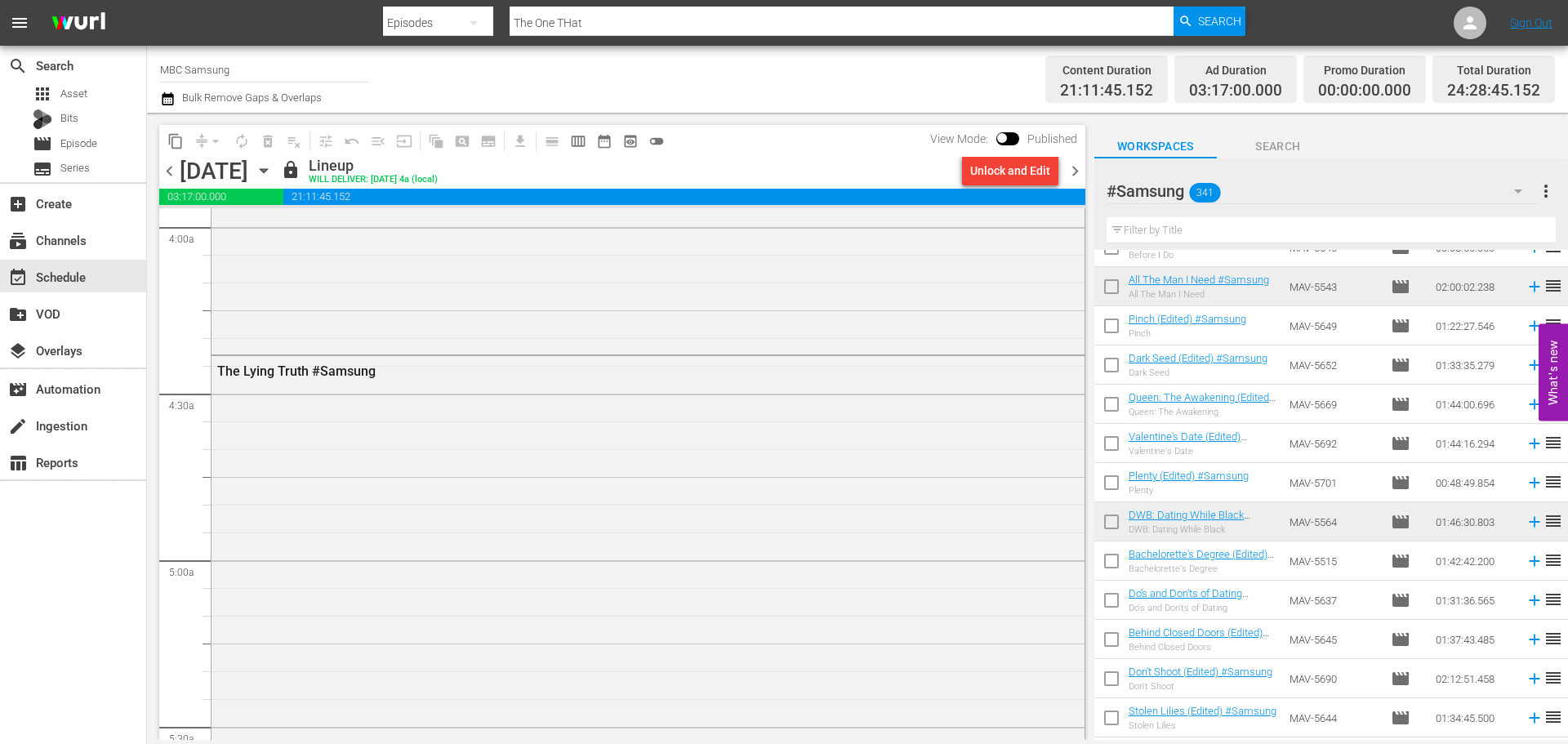
scroll to position [0, 0]
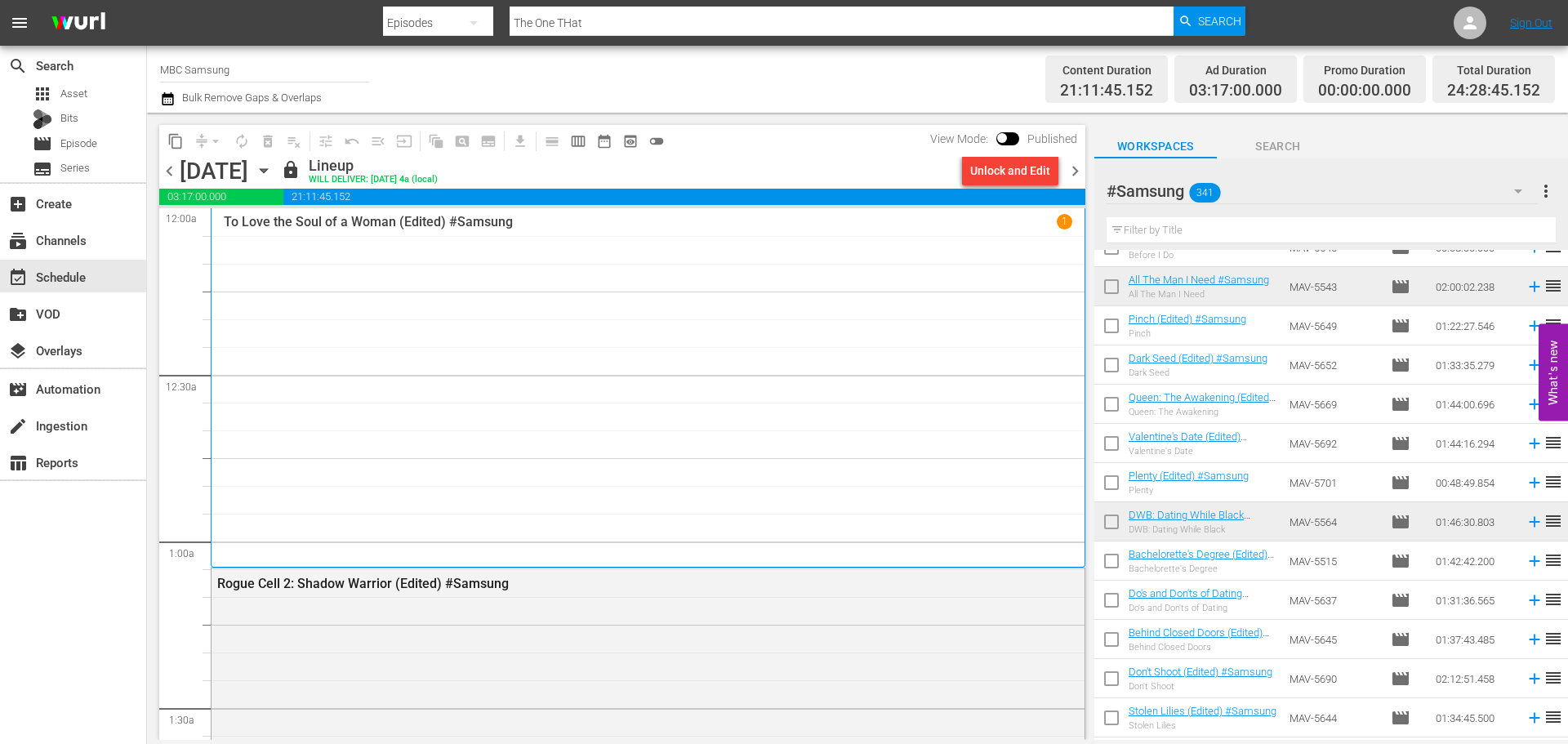
click at [1080, 173] on span "chevron_right" at bounding box center [1075, 170] width 20 height 20
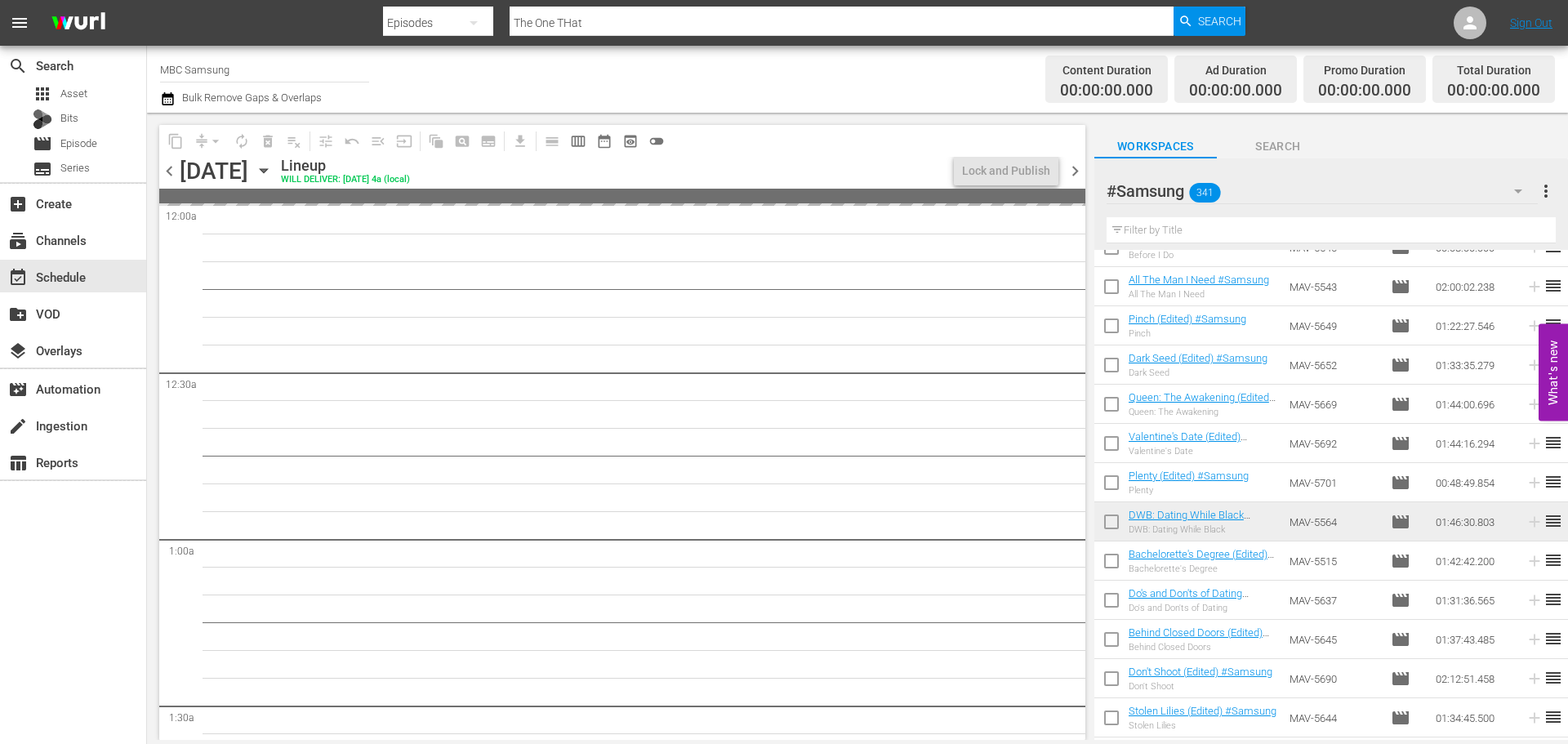
click at [169, 173] on span "chevron_left" at bounding box center [169, 170] width 20 height 20
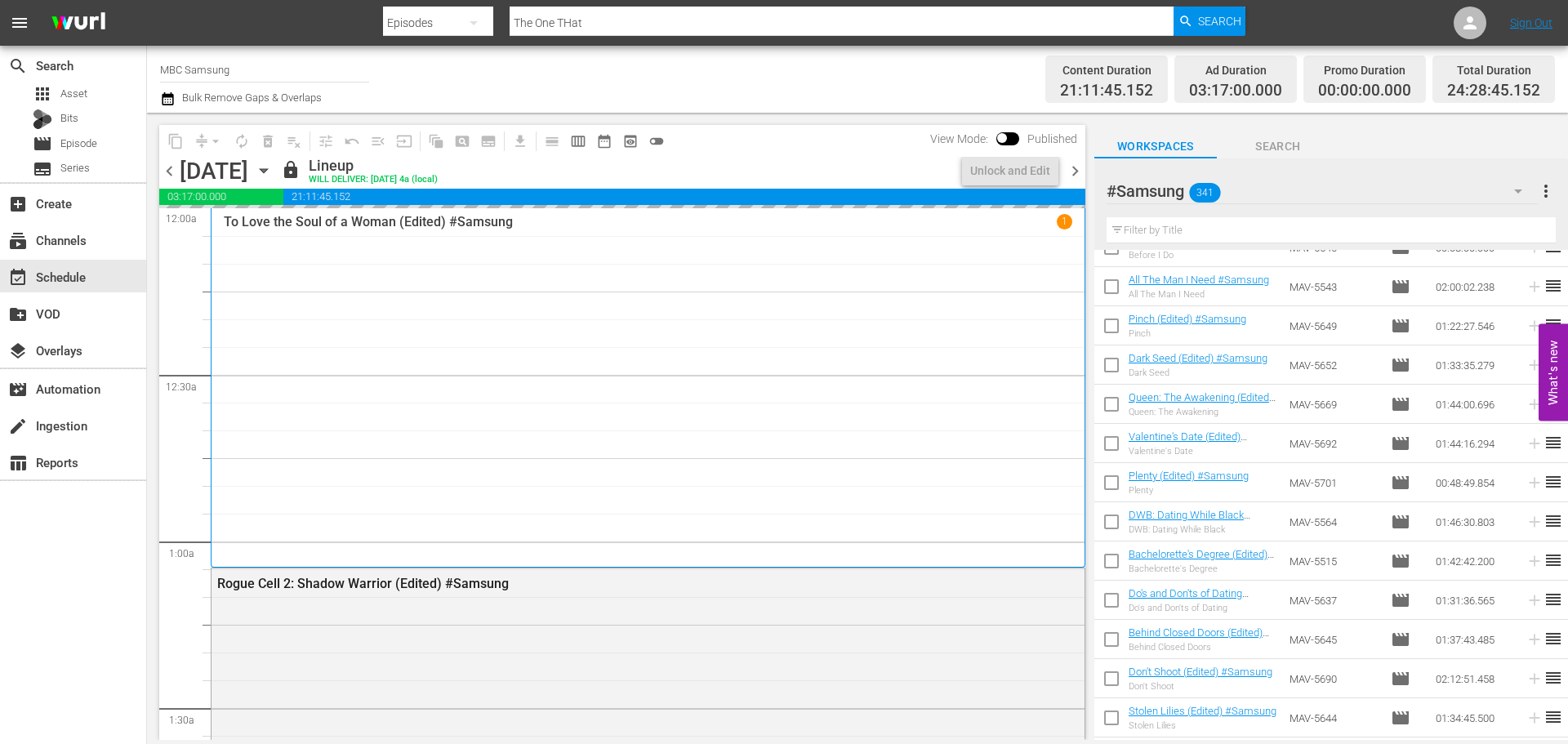
click at [1082, 164] on span "chevron_right" at bounding box center [1075, 170] width 20 height 20
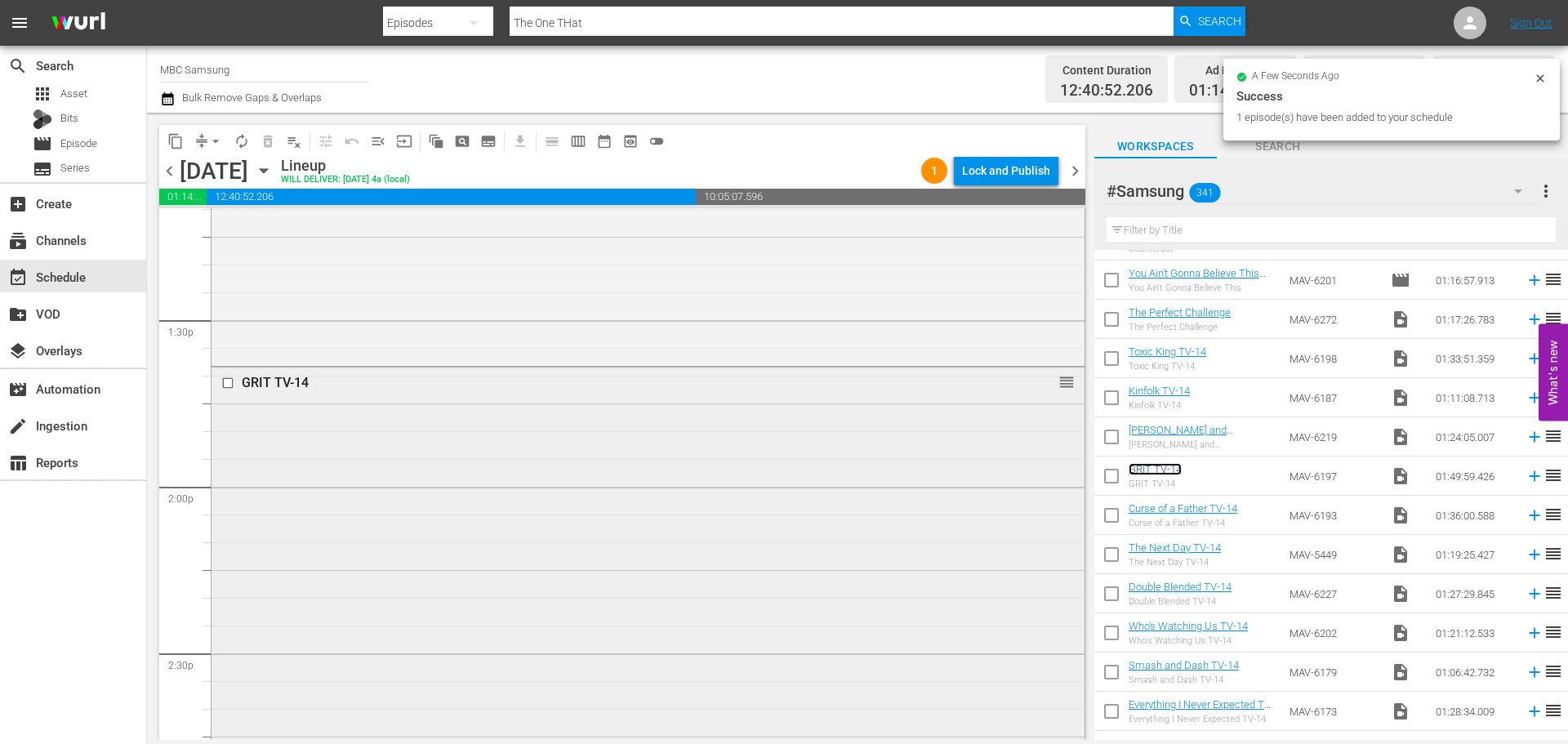
scroll to position [4408, 0]
click at [549, 474] on div "GRIT TV-14 reorder" at bounding box center [647, 646] width 873 height 605
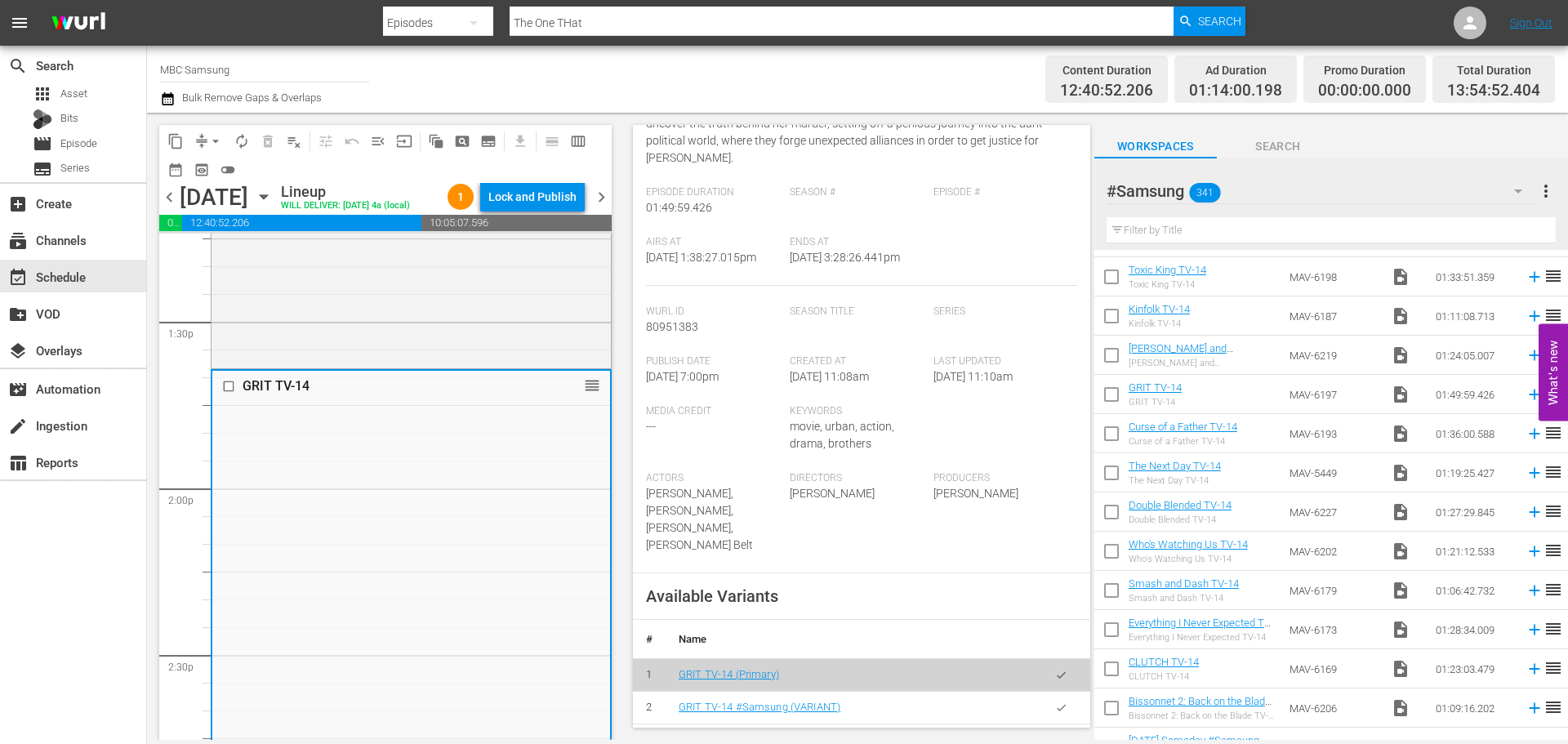
scroll to position [490, 0]
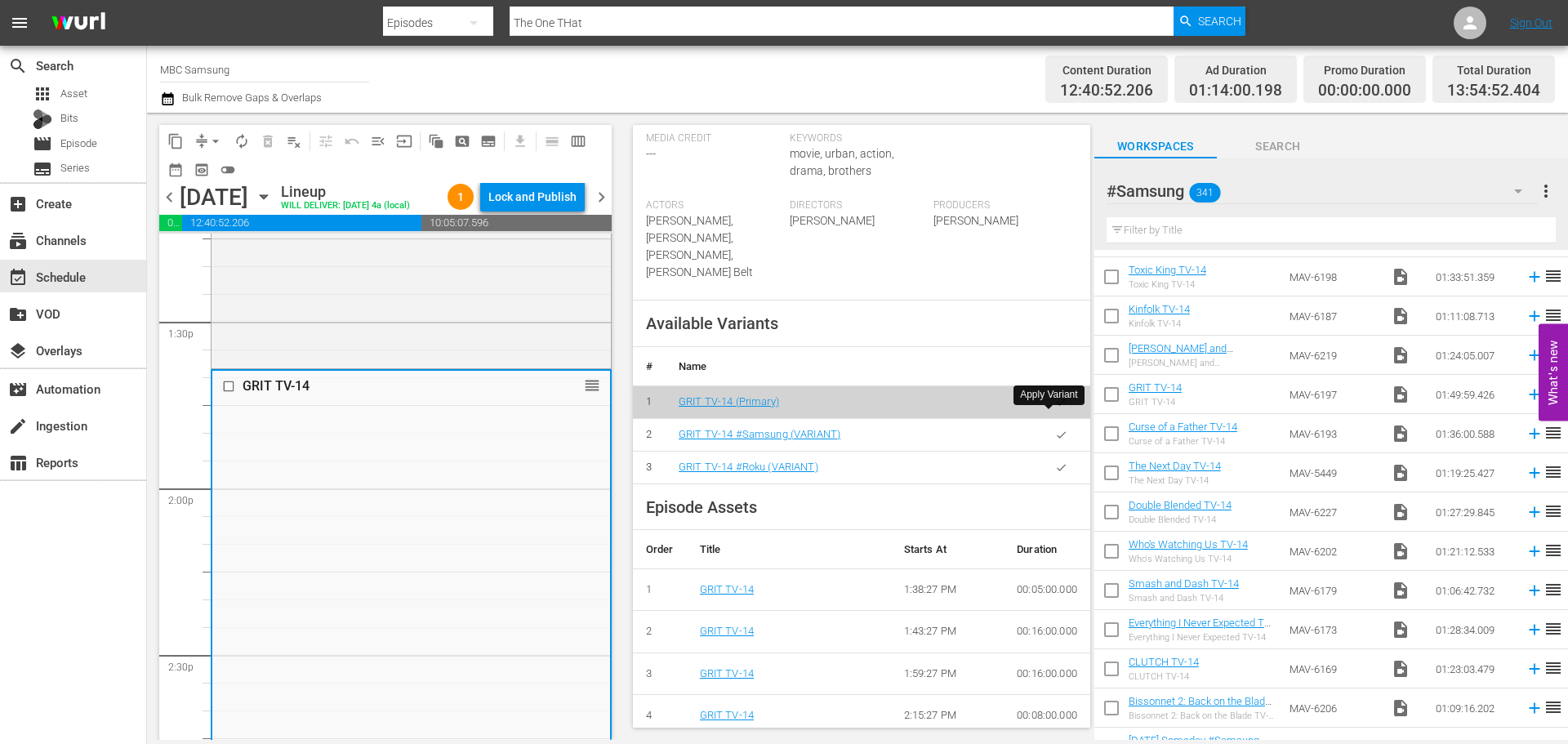
click at [1055, 428] on icon "button" at bounding box center [1061, 434] width 13 height 13
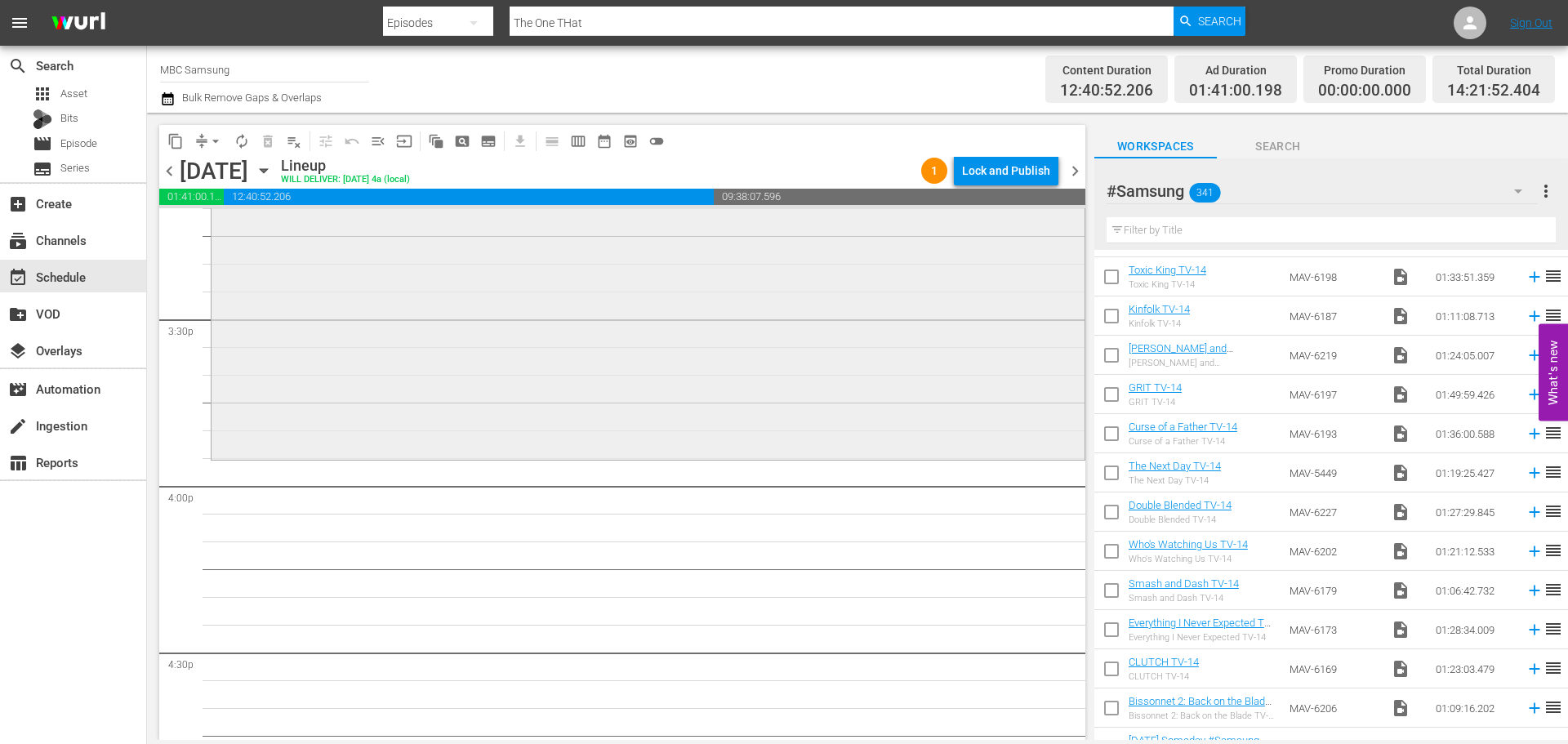
scroll to position [5061, 0]
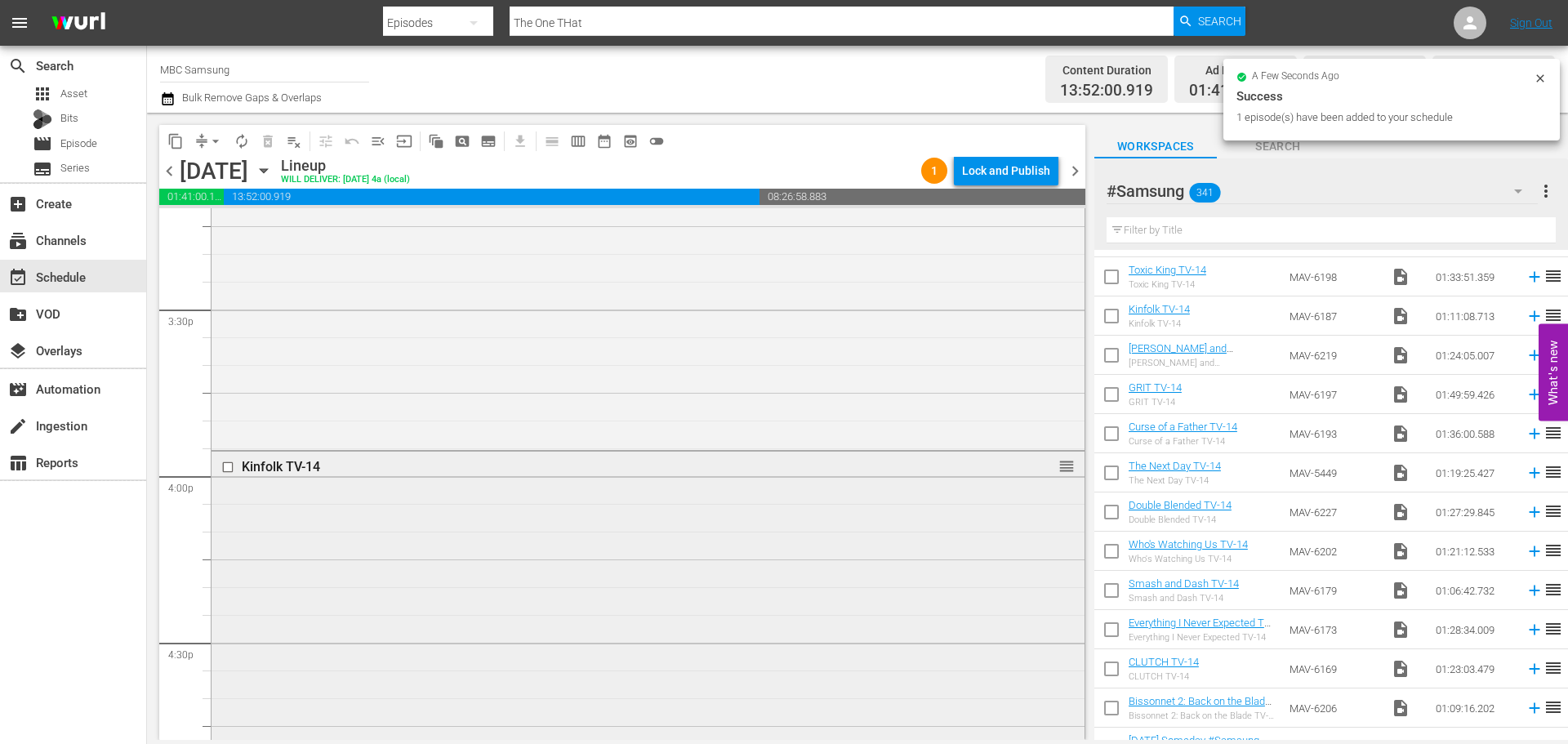
click at [567, 535] on div "Kinfolk TV-14 reorder" at bounding box center [647, 646] width 873 height 390
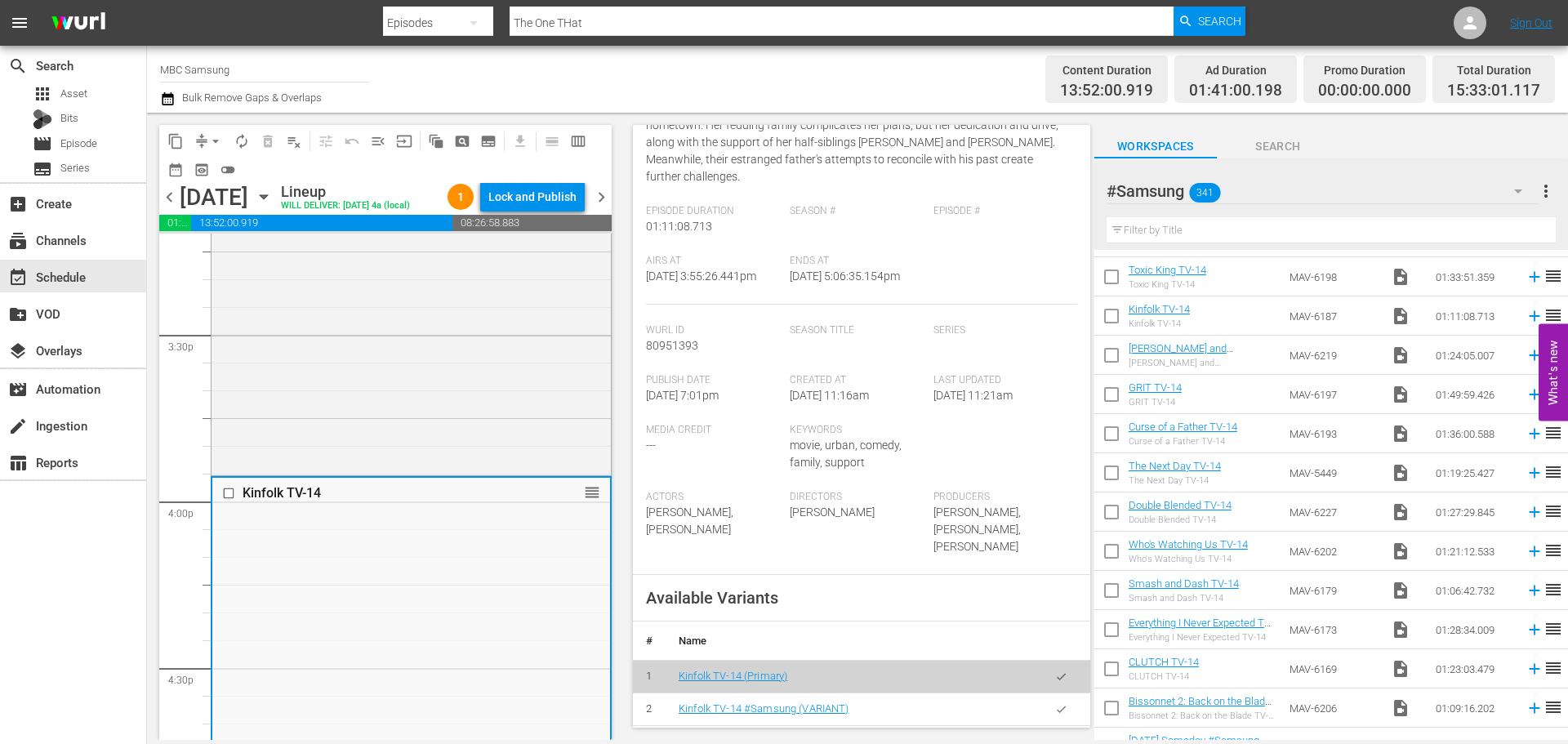
scroll to position [490, 0]
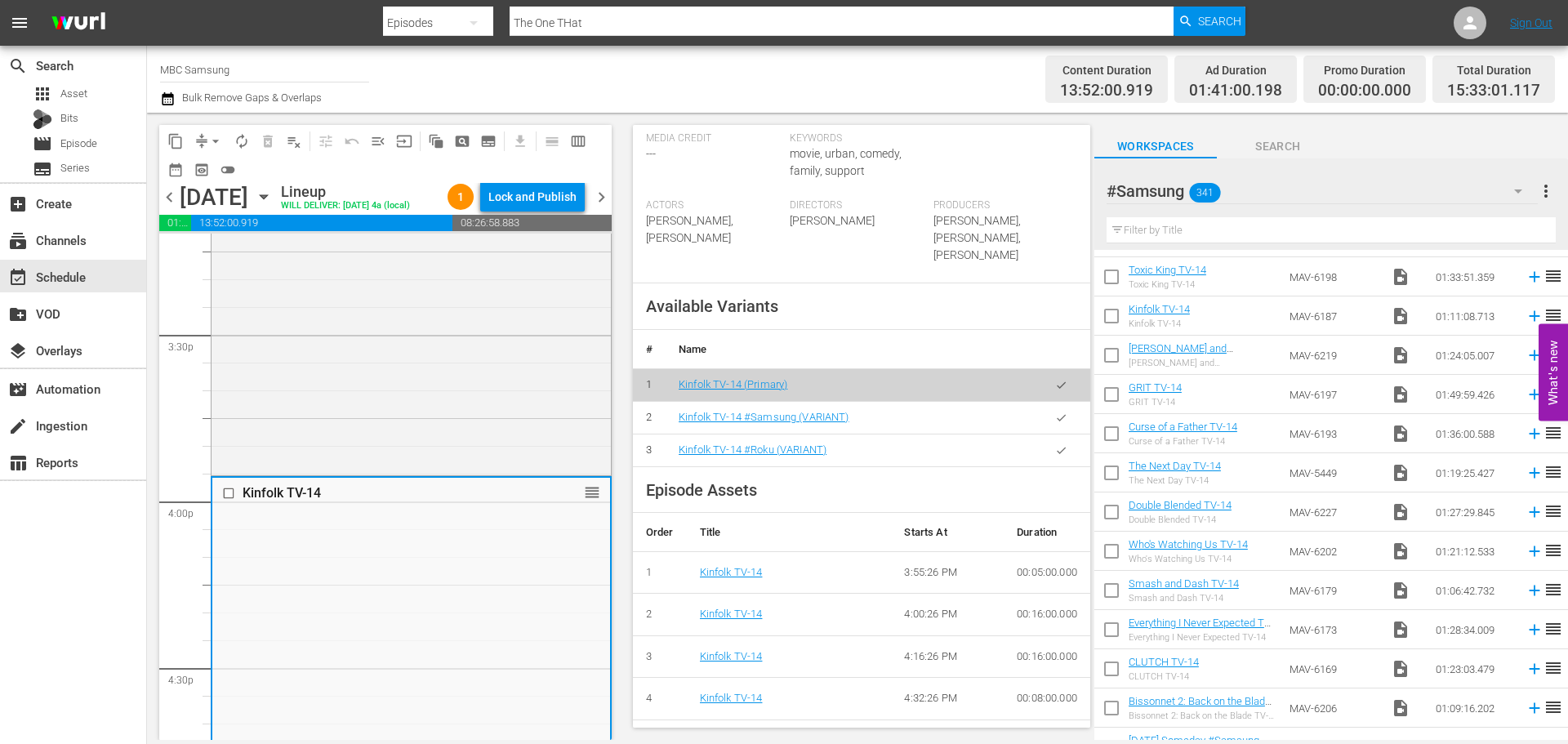
click at [1055, 412] on icon "button" at bounding box center [1061, 418] width 13 height 13
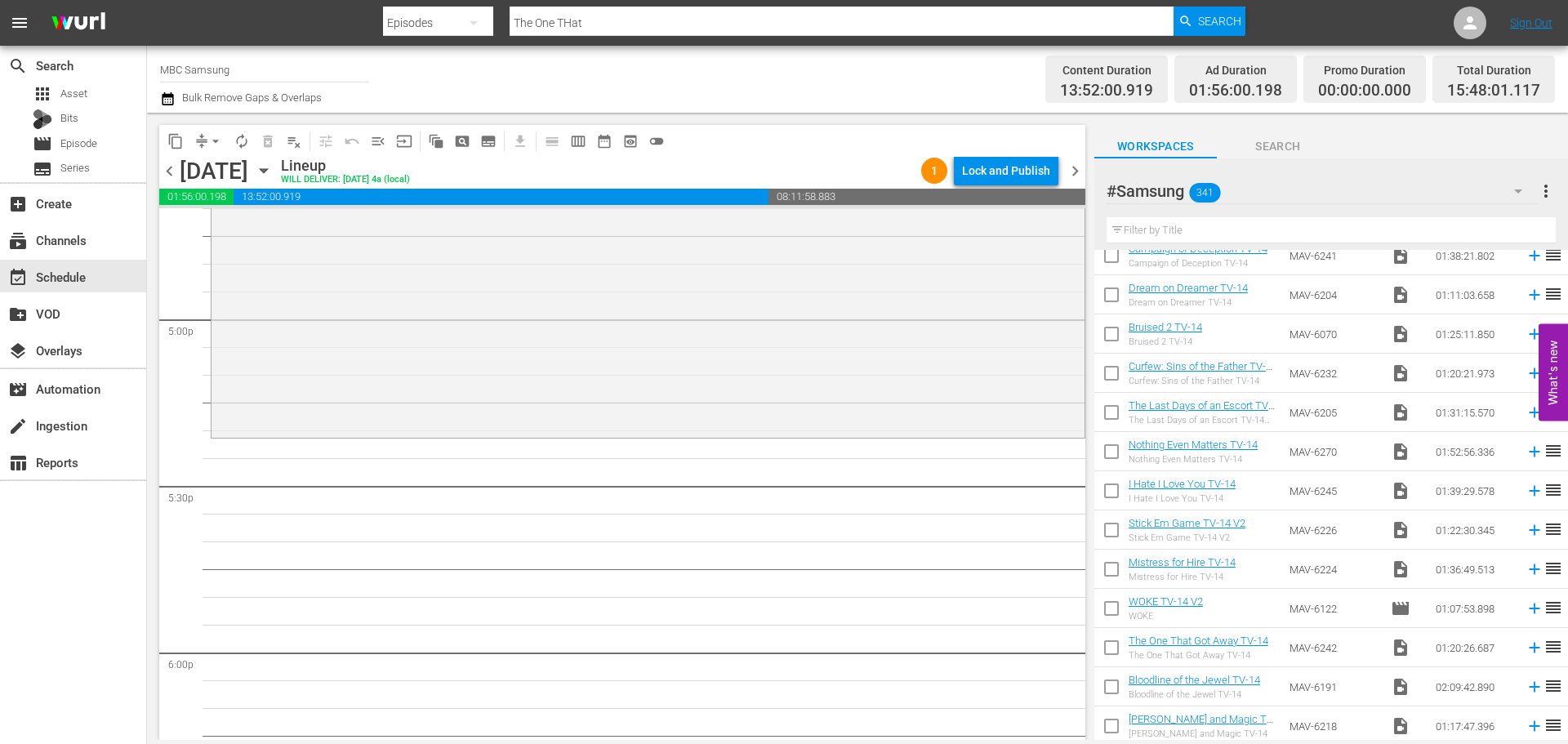
scroll to position [81, 0]
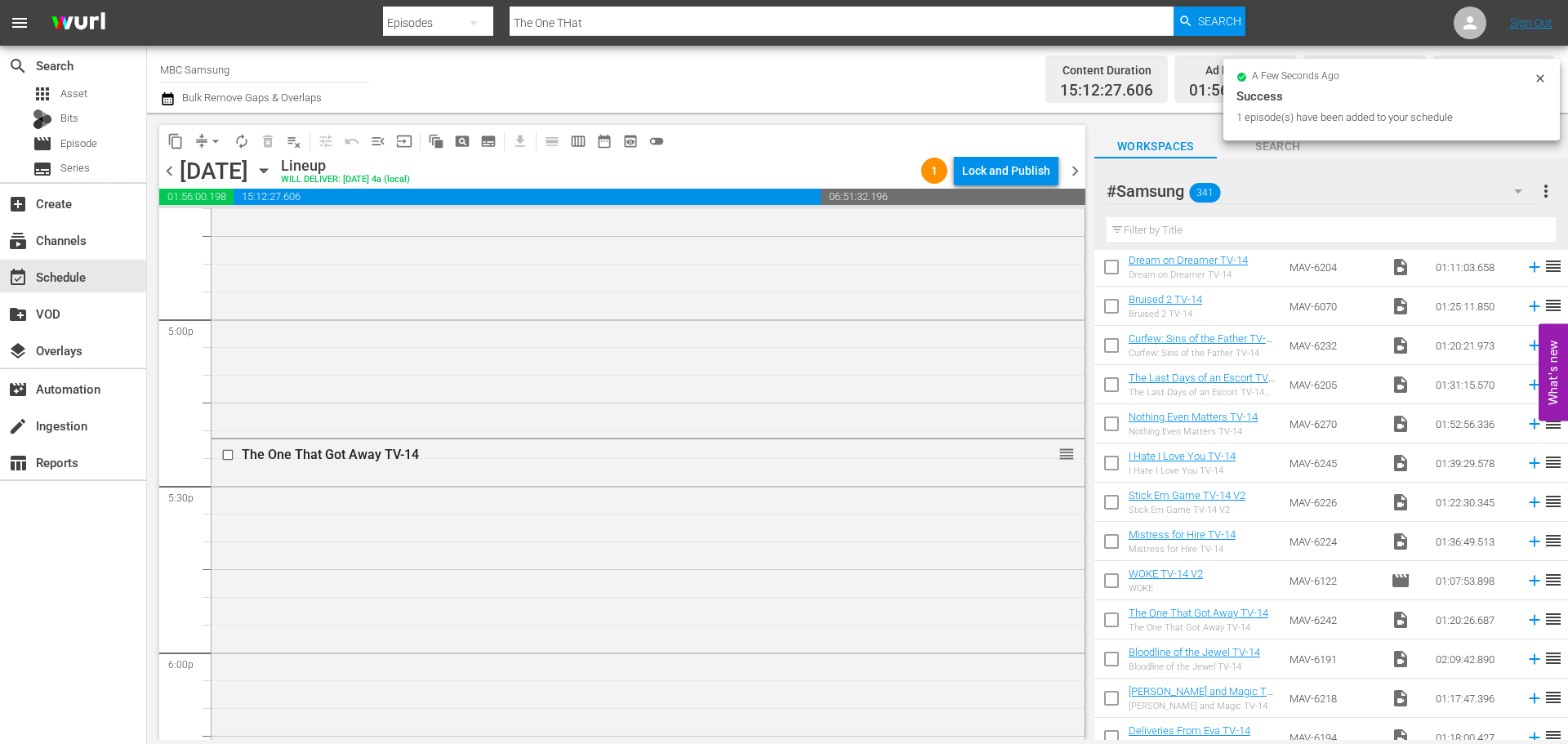
click at [698, 534] on div "The One That Got Away TV-14 reorder" at bounding box center [647, 660] width 873 height 442
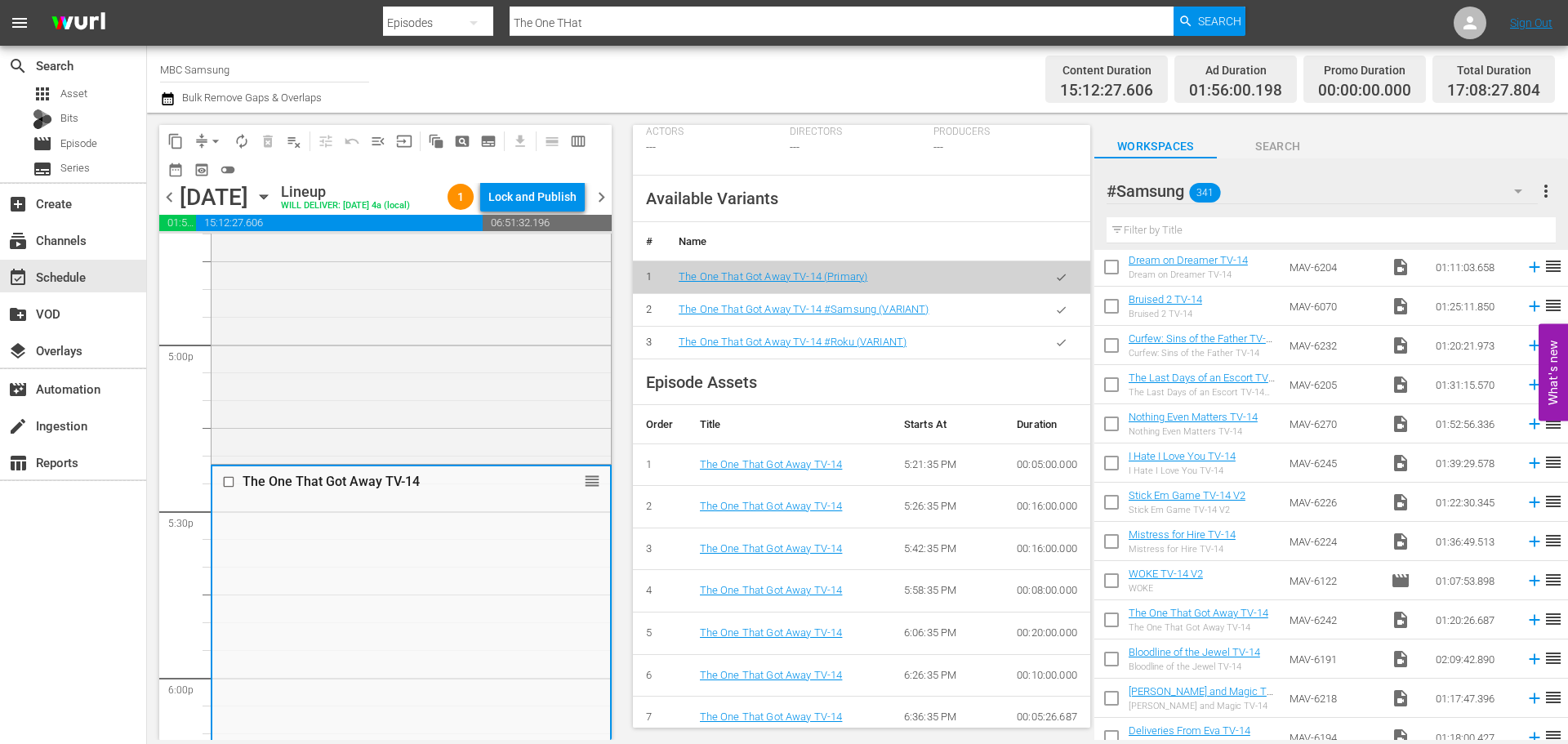
scroll to position [572, 0]
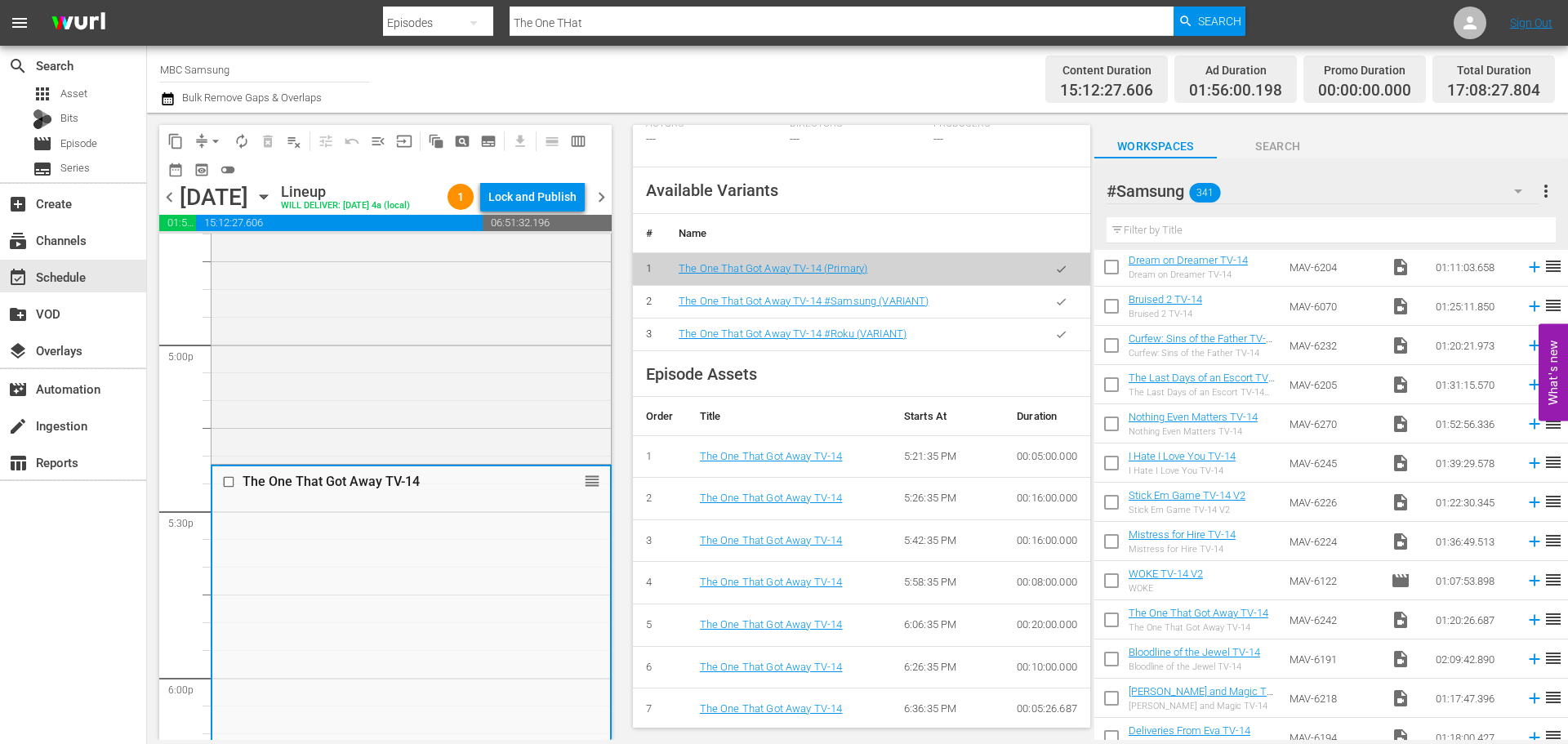
click at [1055, 308] on icon "button" at bounding box center [1061, 301] width 13 height 13
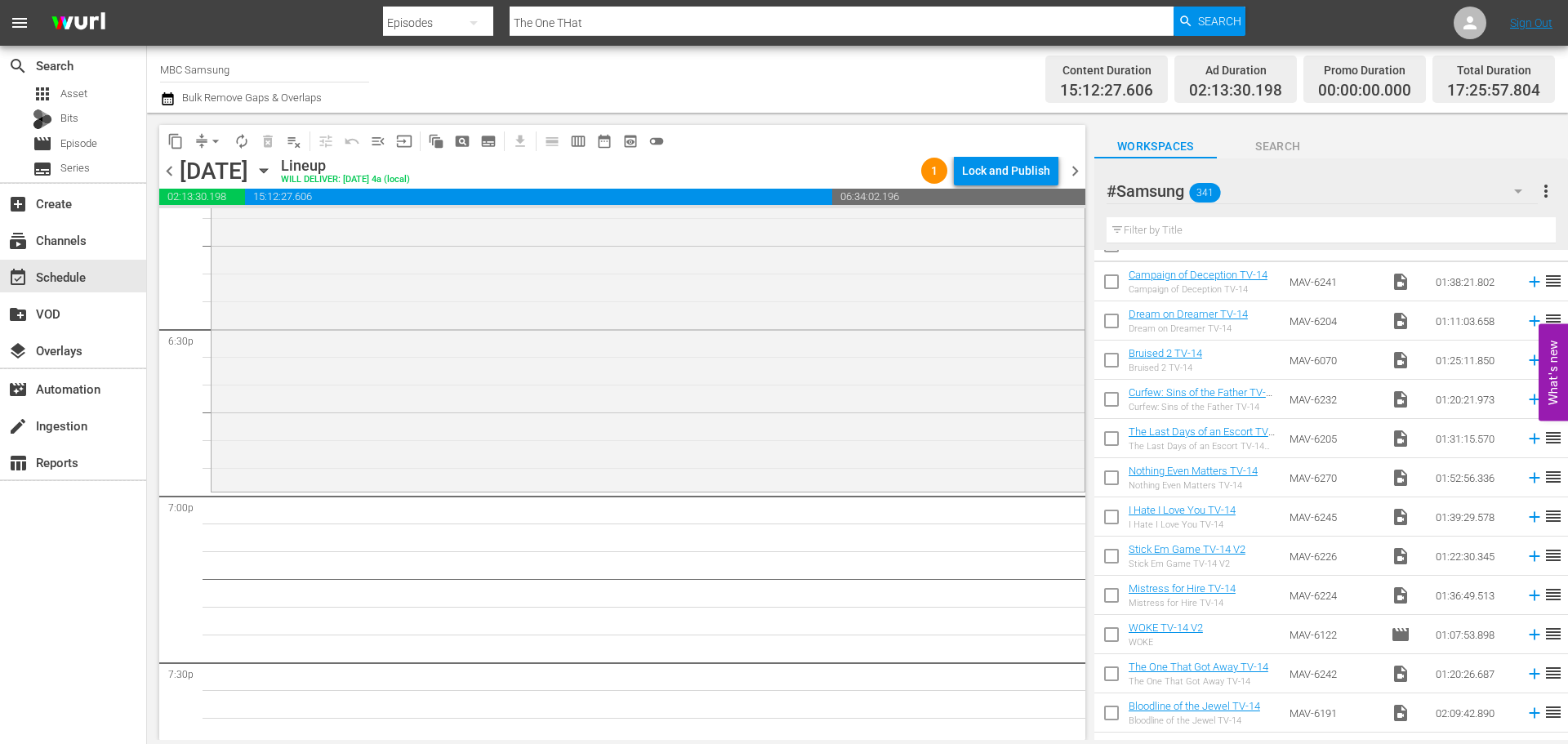
scroll to position [0, 0]
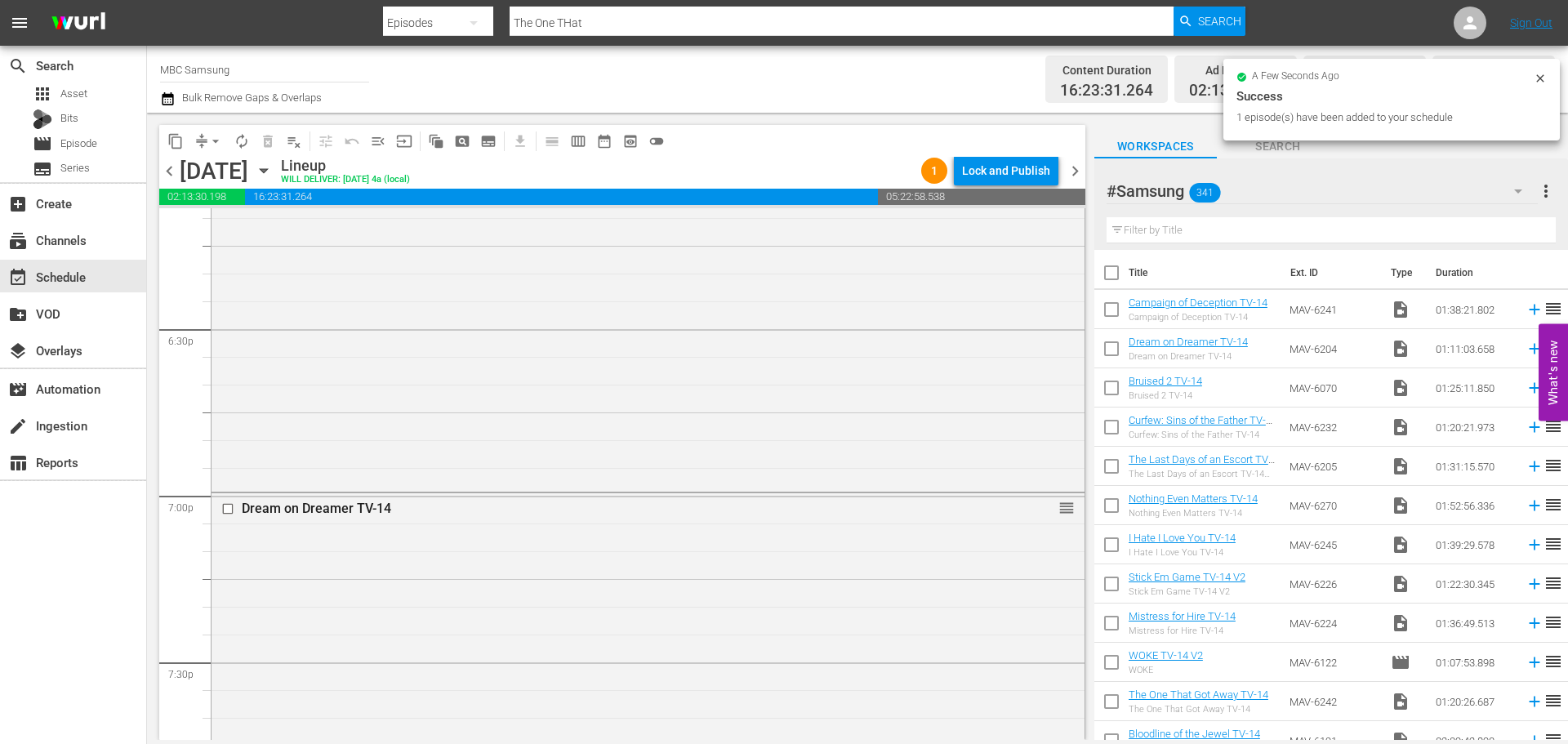
click at [835, 573] on div "Dream on Dreamer TV-14 reorder" at bounding box center [647, 688] width 873 height 389
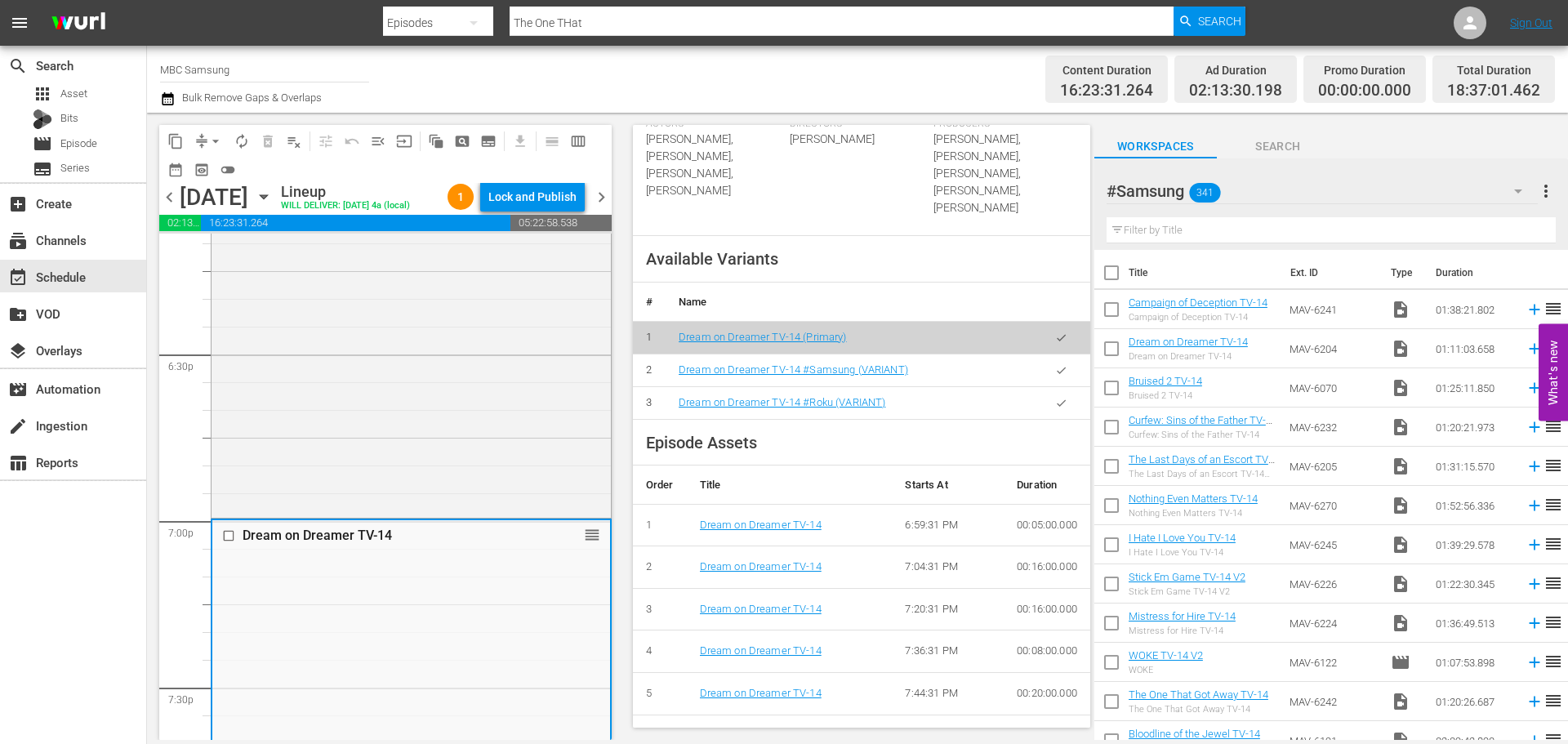
scroll to position [584, 0]
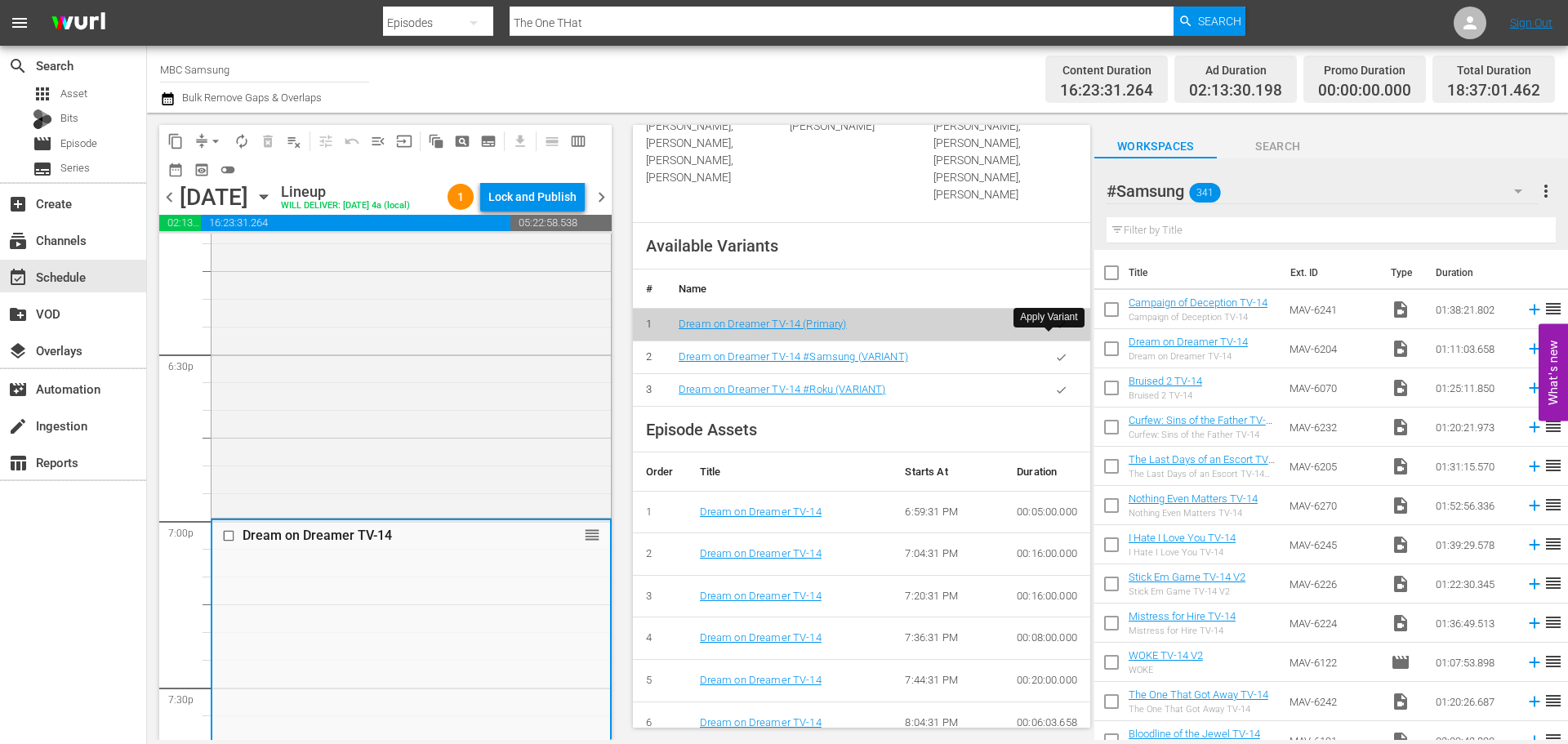
click at [1055, 351] on icon "button" at bounding box center [1061, 356] width 13 height 13
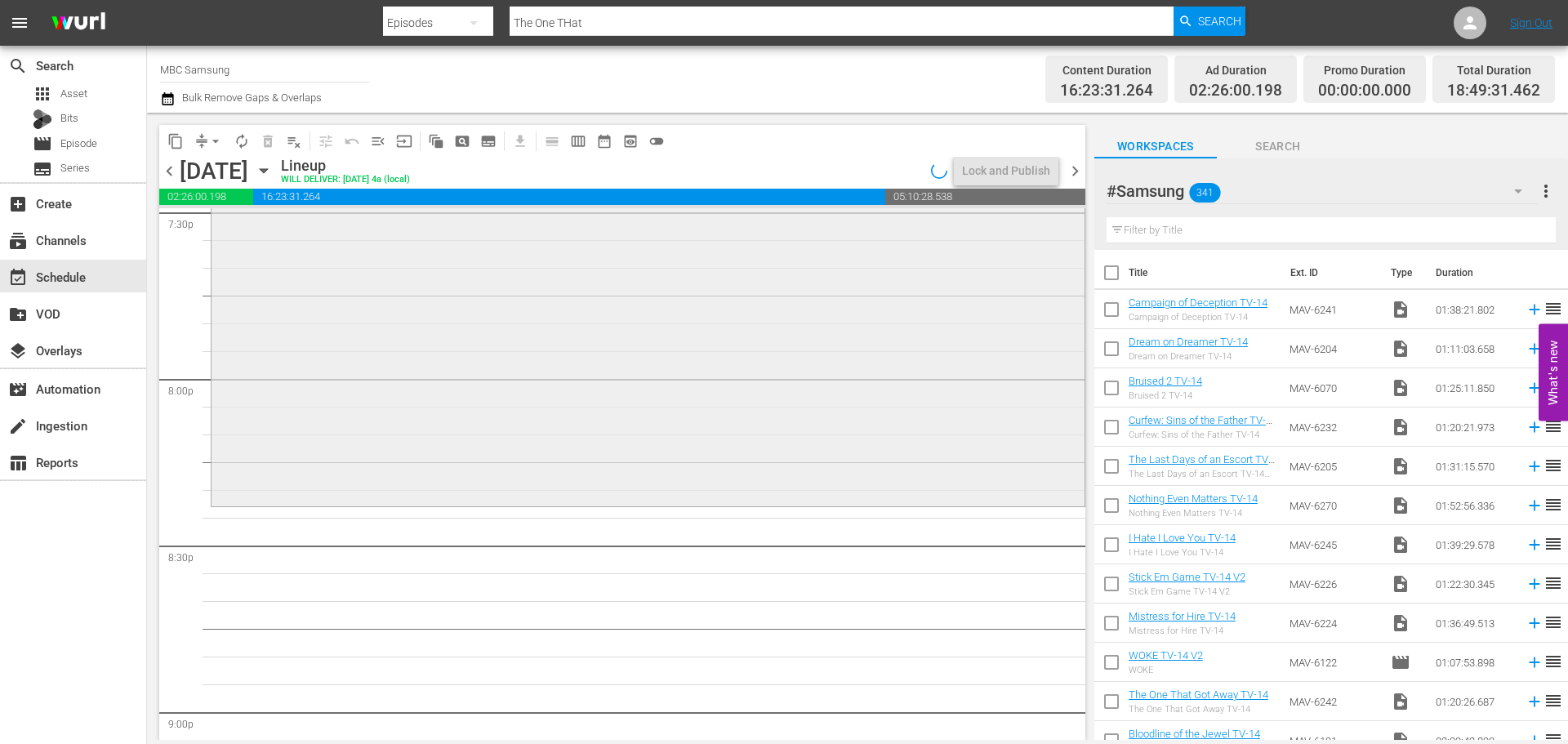
scroll to position [6530, 0]
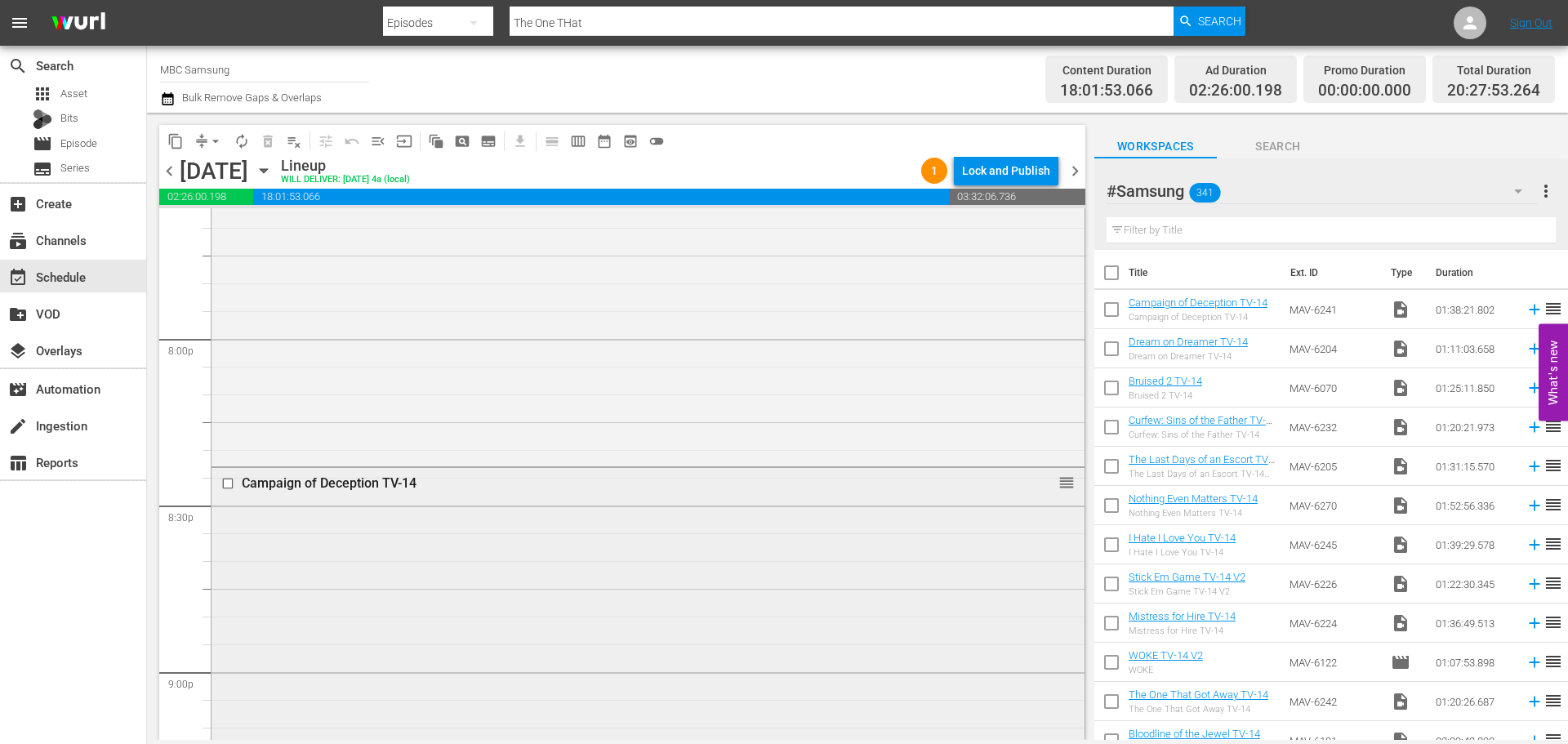
click at [826, 547] on div "Campaign of Deception TV-14 reorder" at bounding box center [647, 738] width 873 height 542
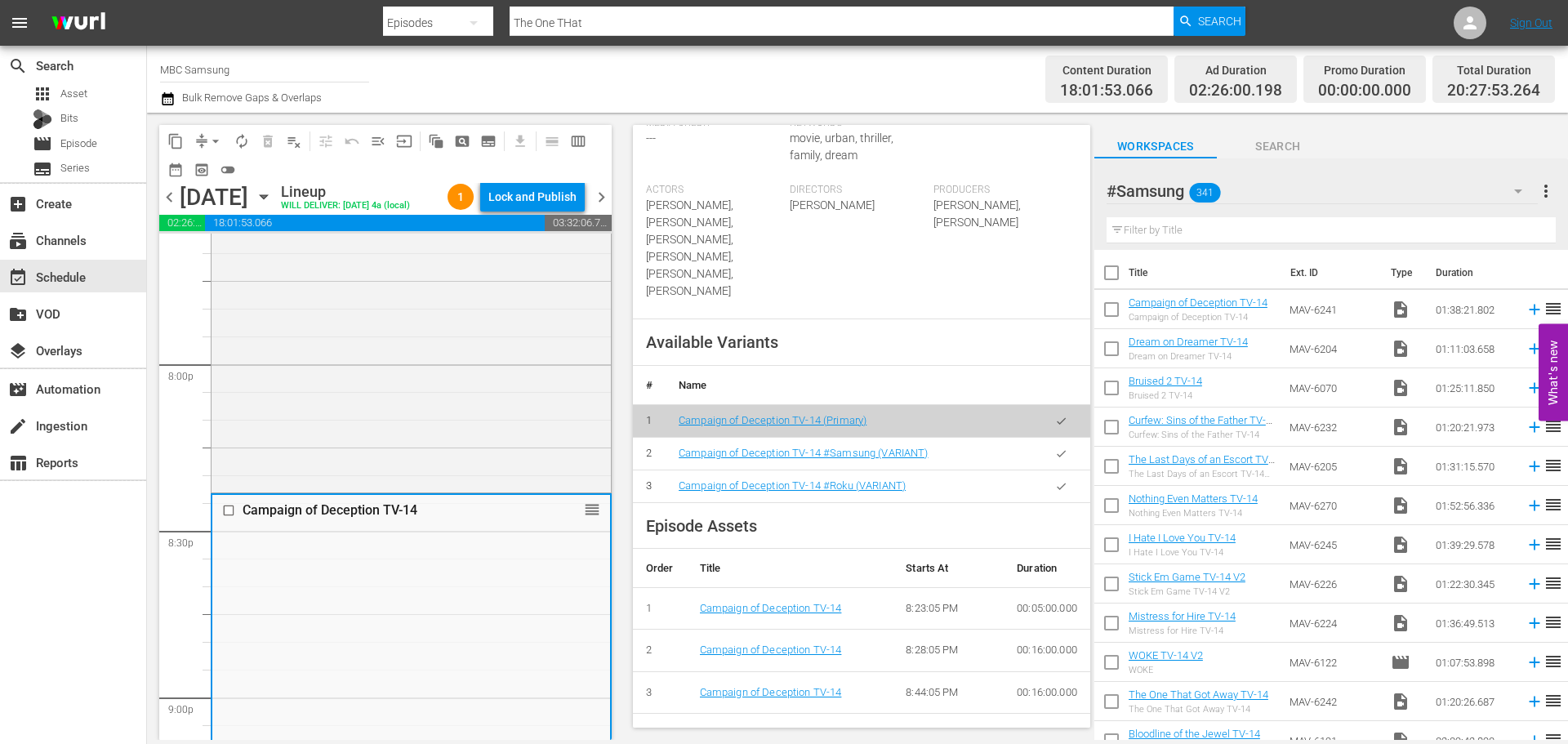
scroll to position [490, 0]
click at [1055, 446] on icon "button" at bounding box center [1061, 451] width 13 height 13
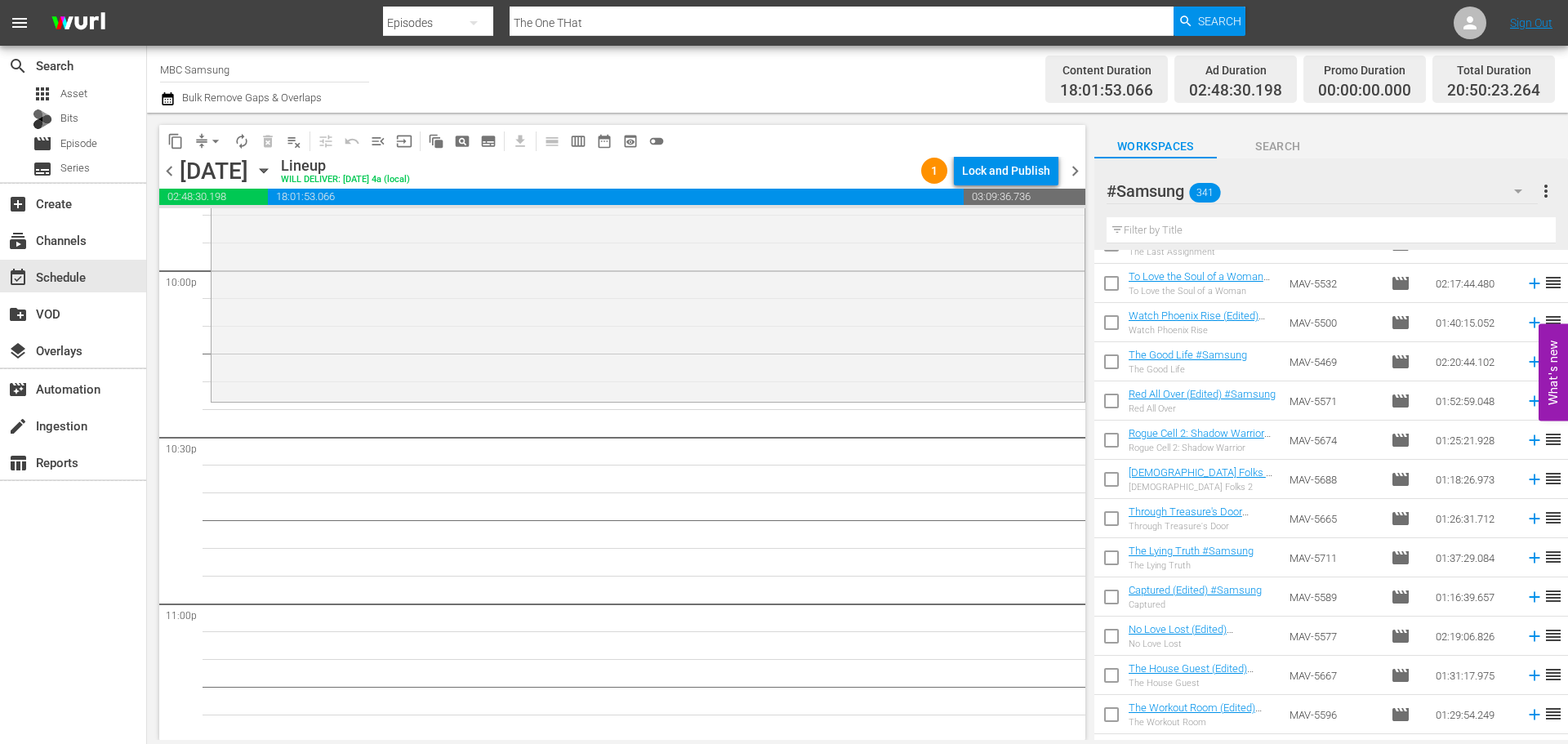
scroll to position [9986, 0]
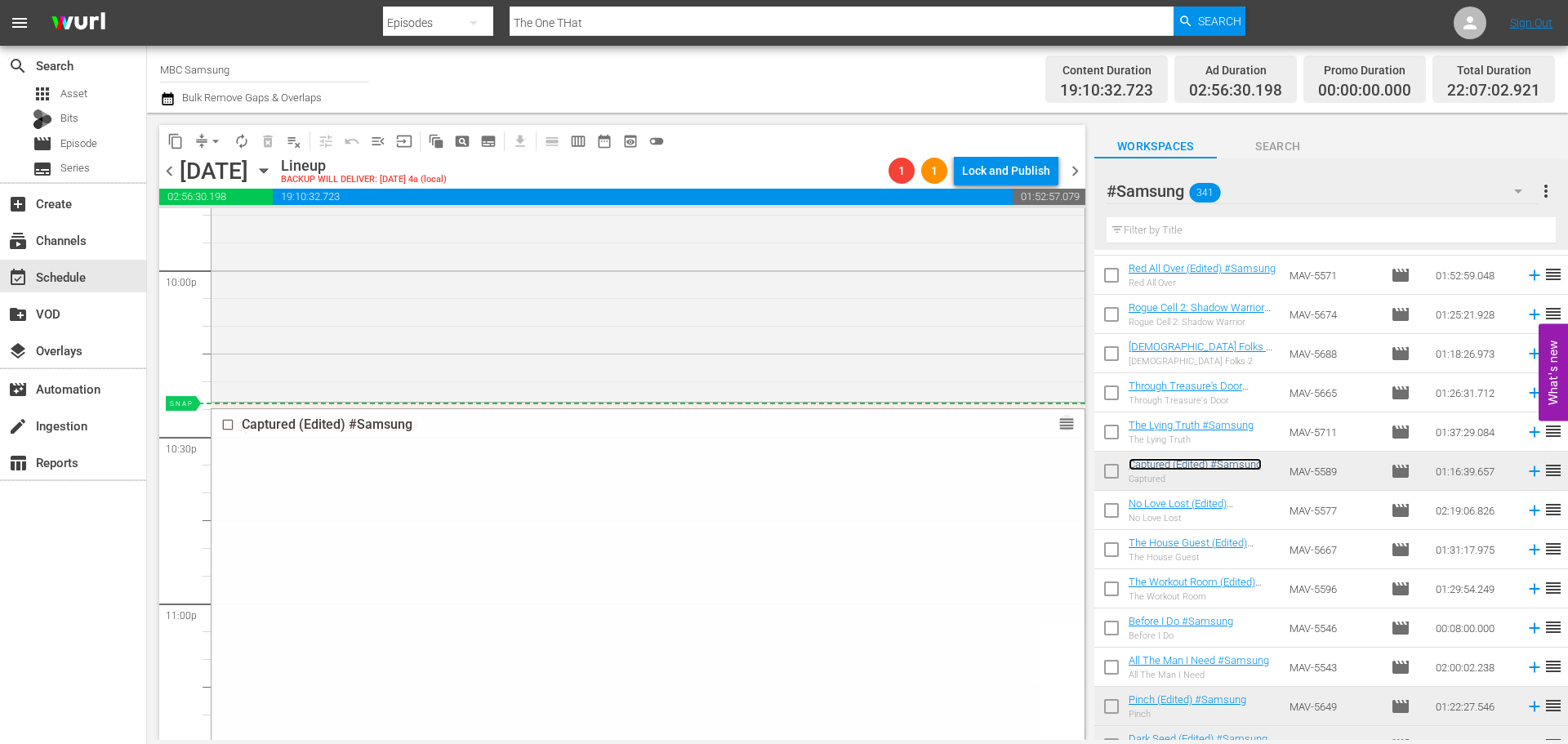
drag, startPoint x: 1055, startPoint y: 422, endPoint x: 1063, endPoint y: 406, distance: 17.9
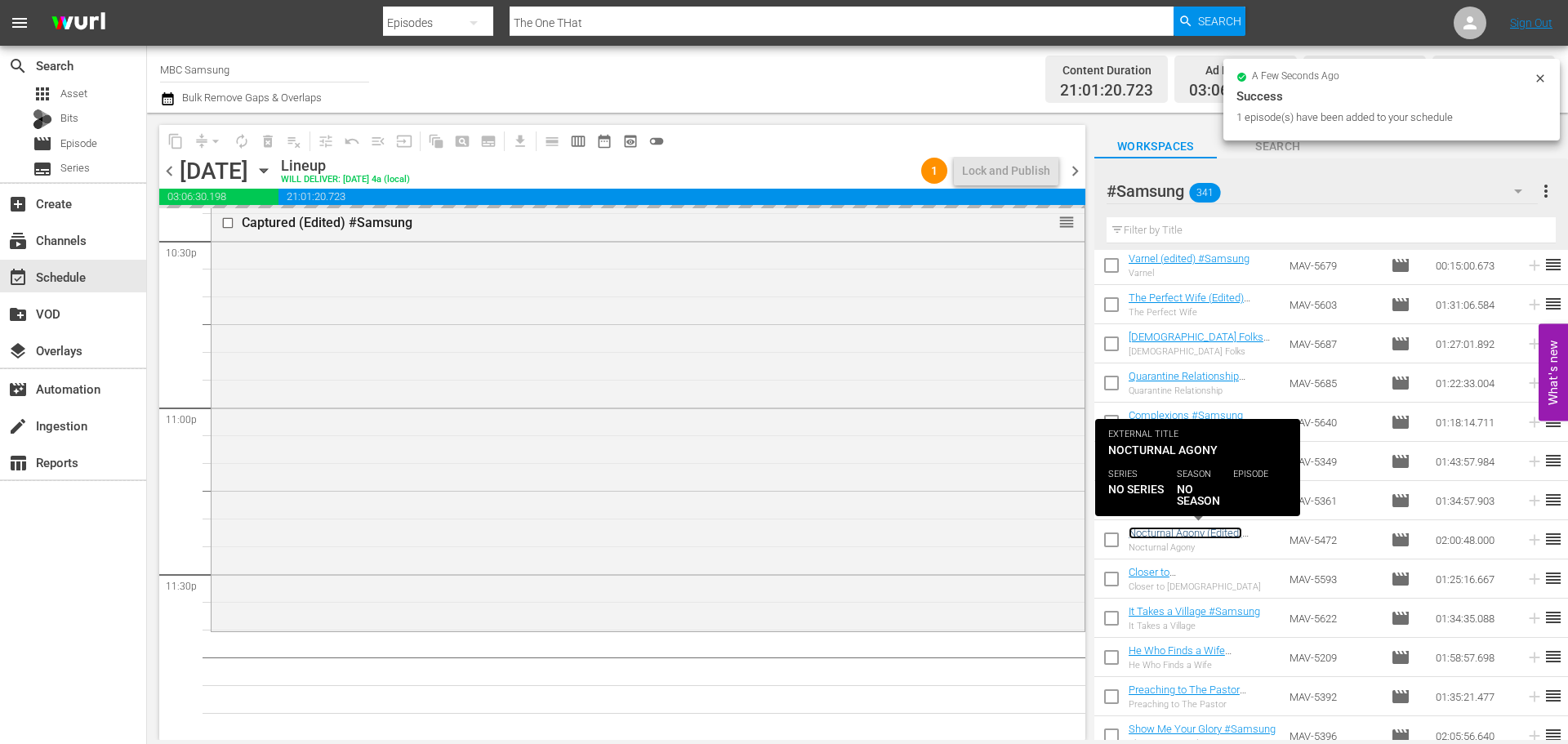
scroll to position [7461, 0]
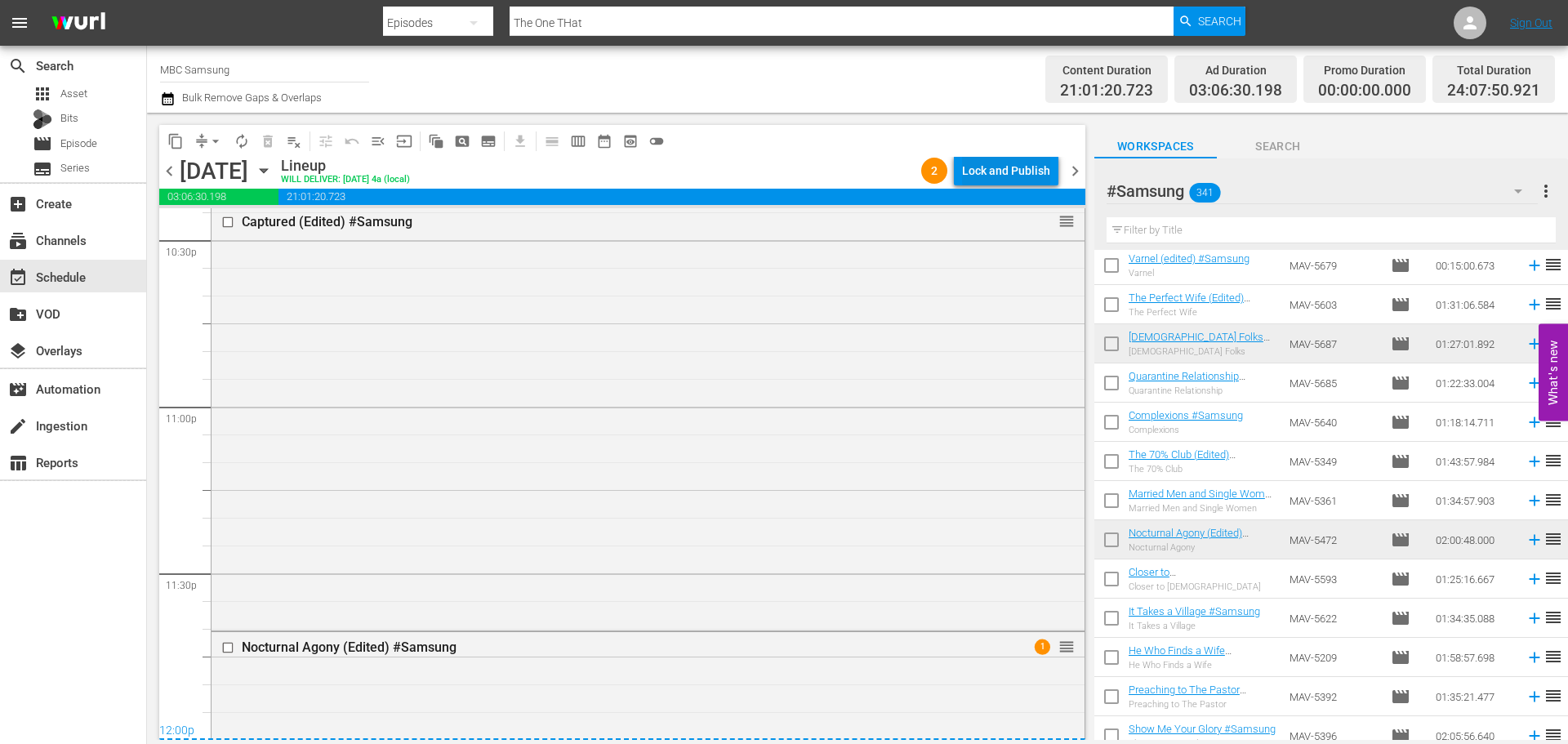
click at [1019, 158] on div "Lock and Publish" at bounding box center [1006, 170] width 88 height 29
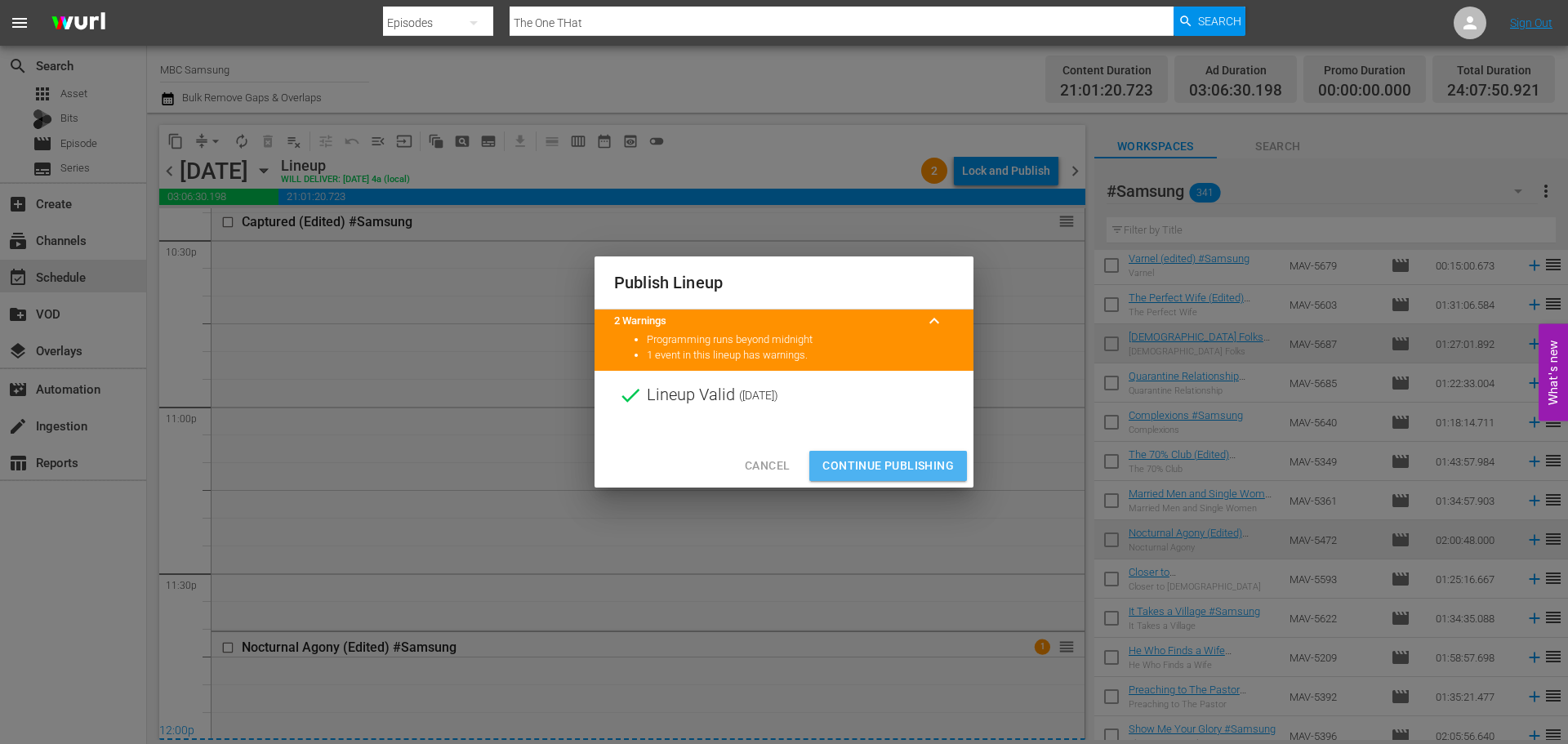
drag, startPoint x: 890, startPoint y: 461, endPoint x: 1529, endPoint y: 547, distance: 644.8
click at [894, 462] on span "Continue Publishing" at bounding box center [888, 465] width 132 height 20
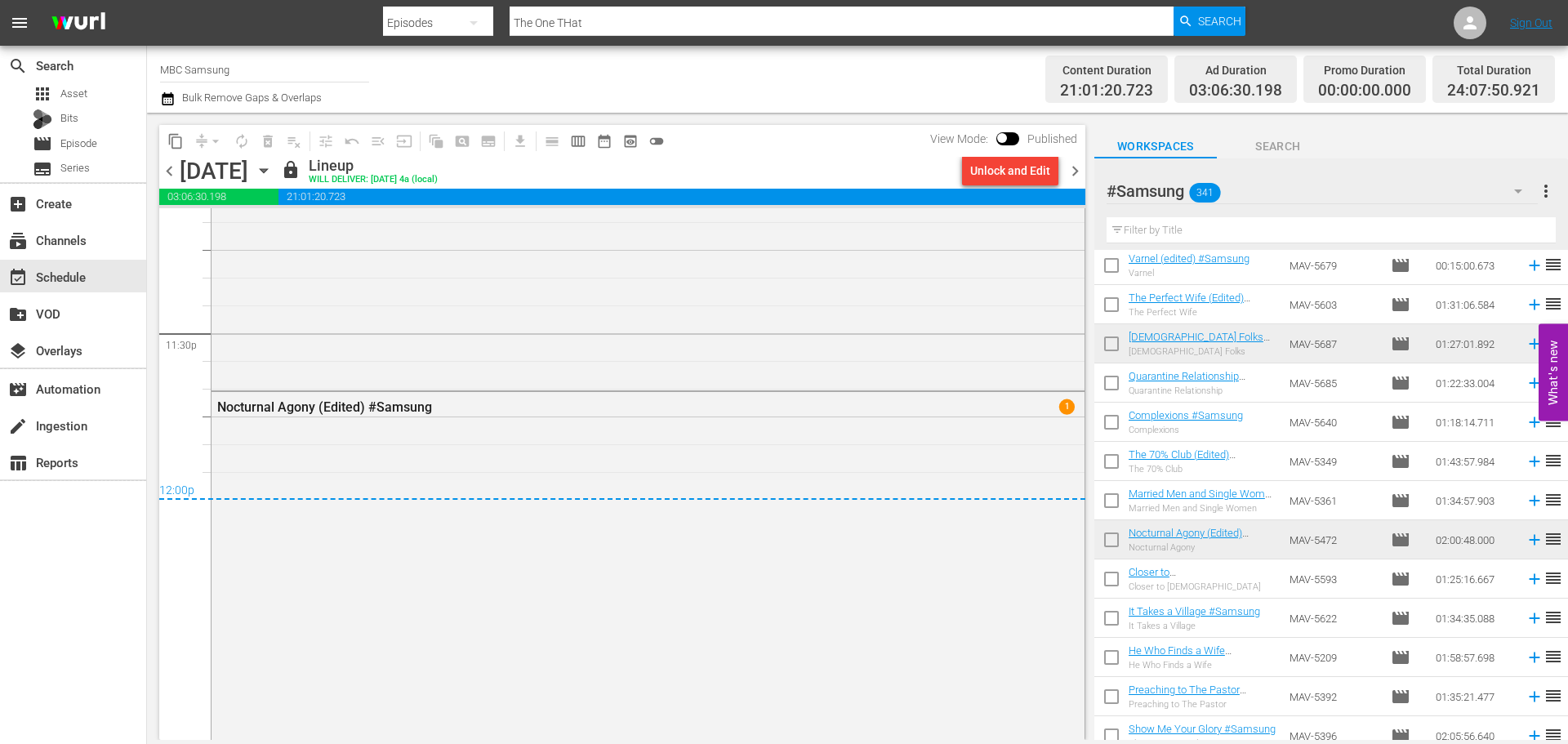
scroll to position [7371, 0]
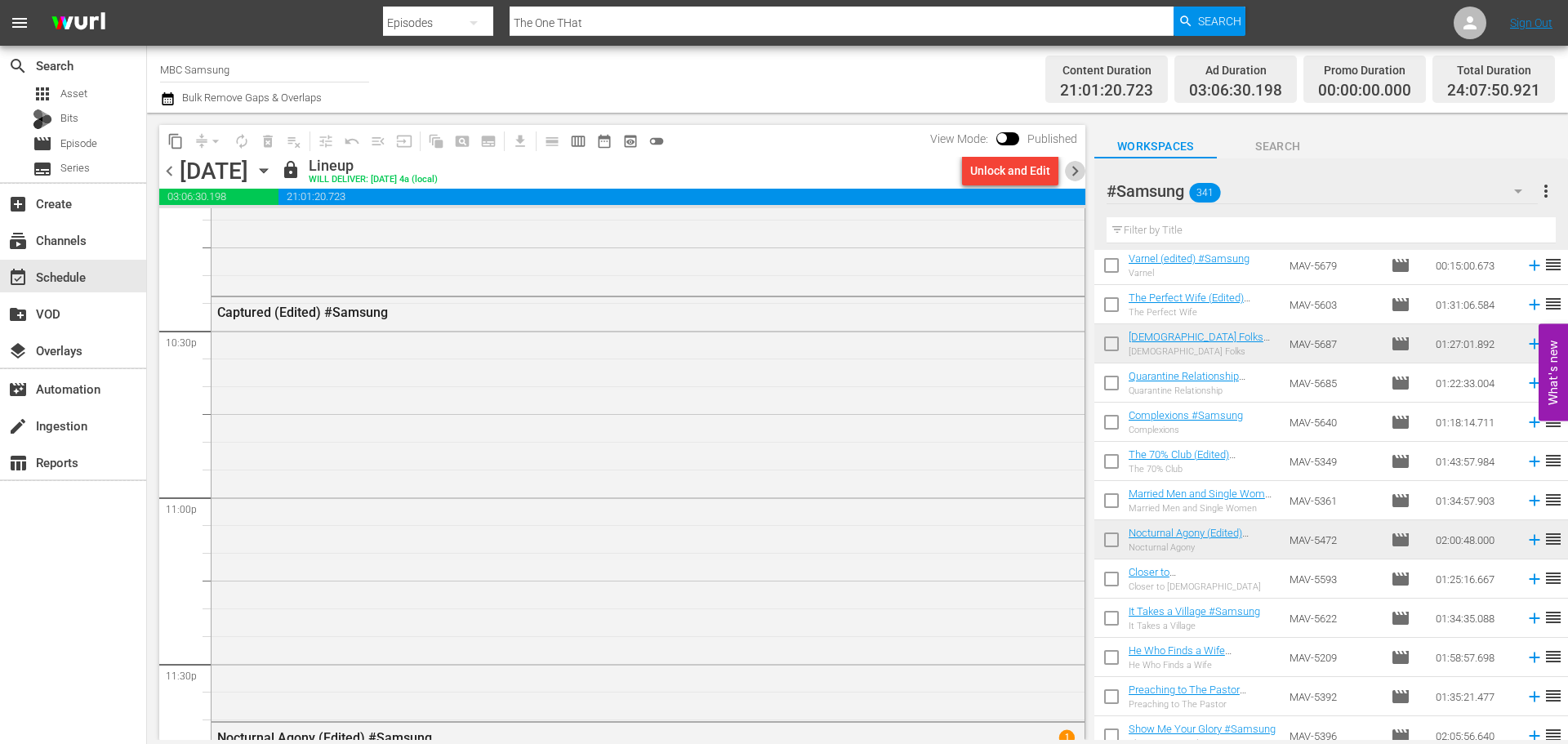
click at [1073, 169] on span "chevron_right" at bounding box center [1075, 170] width 20 height 20
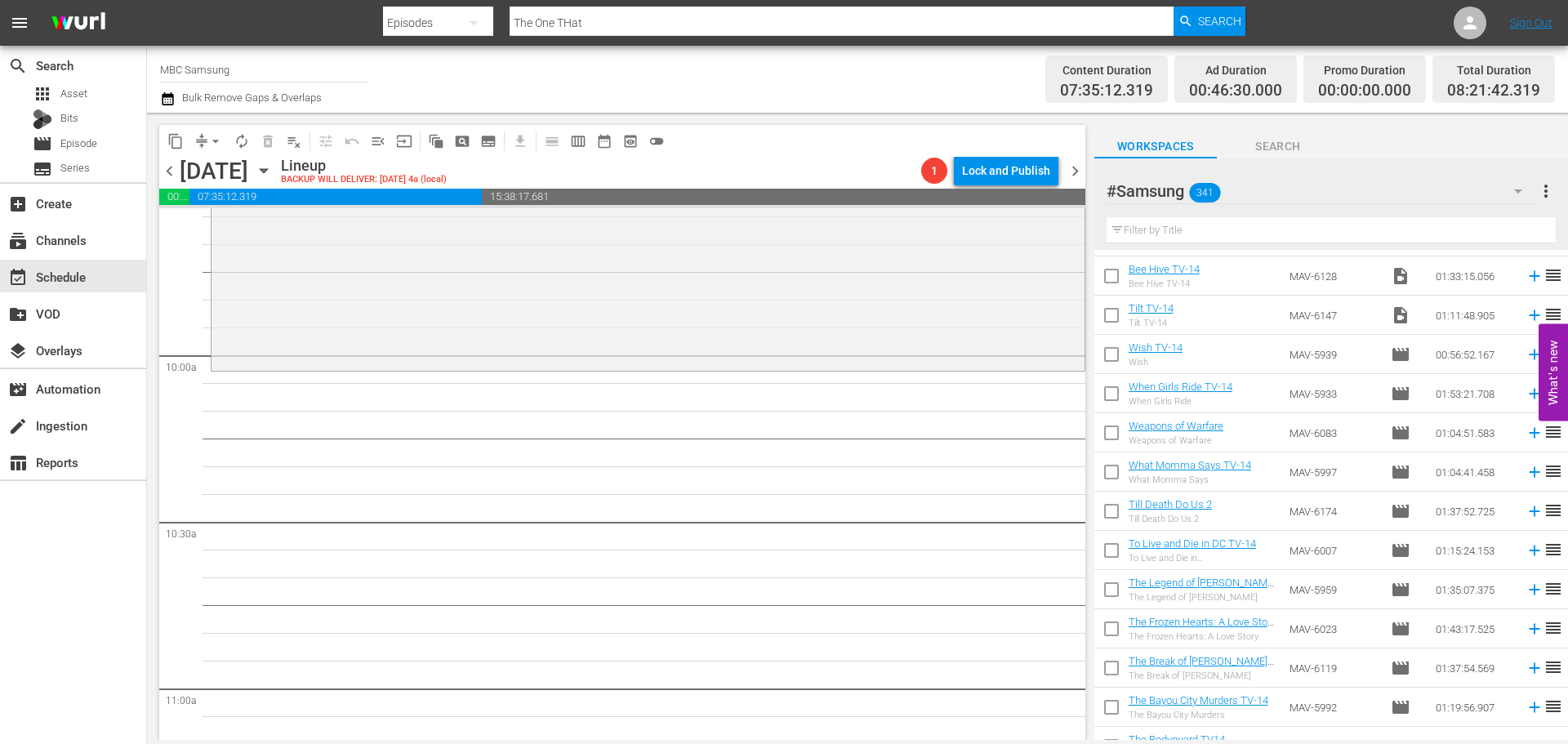
scroll to position [2473, 0]
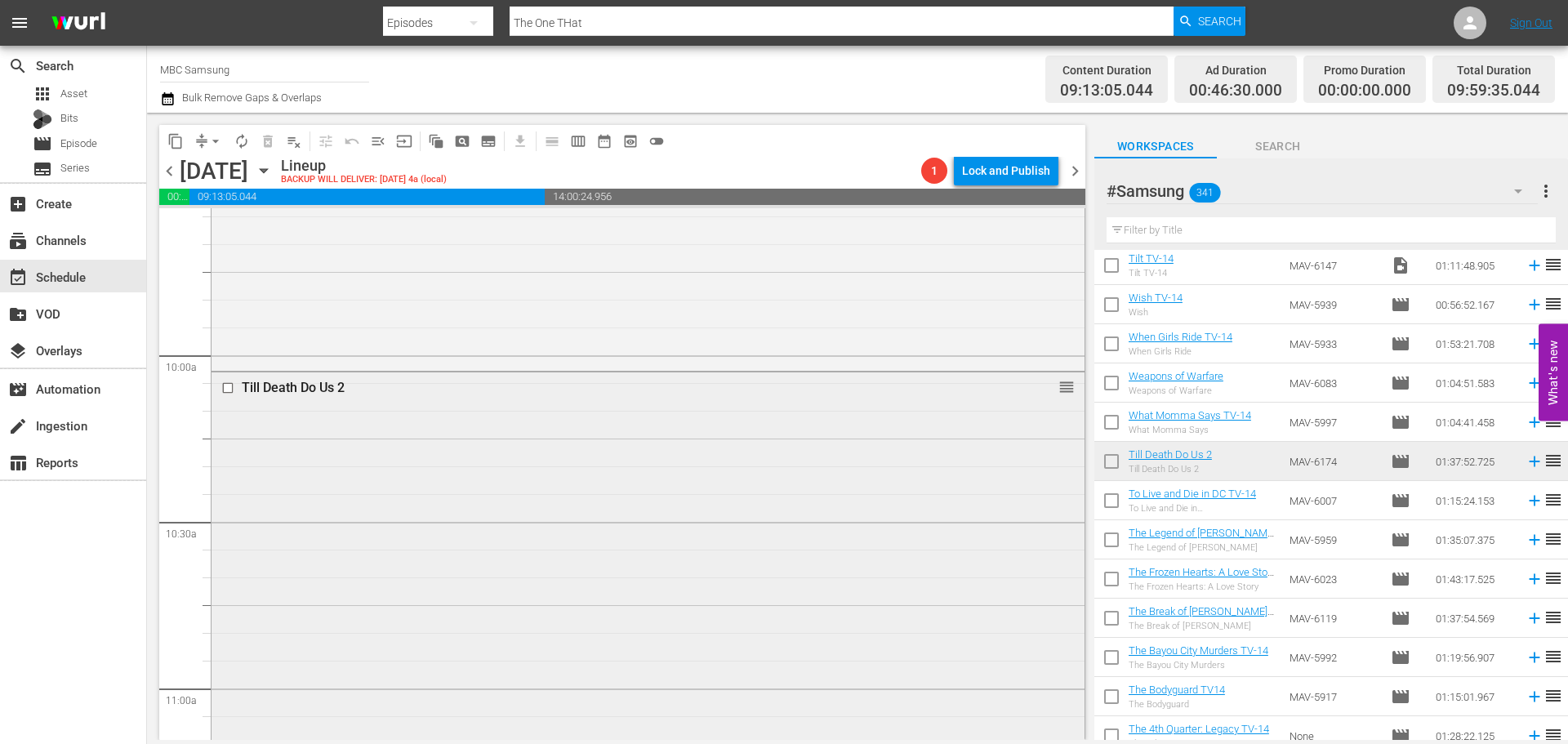
click at [737, 402] on div "Till Death Do Us 2 reorder" at bounding box center [647, 388] width 873 height 31
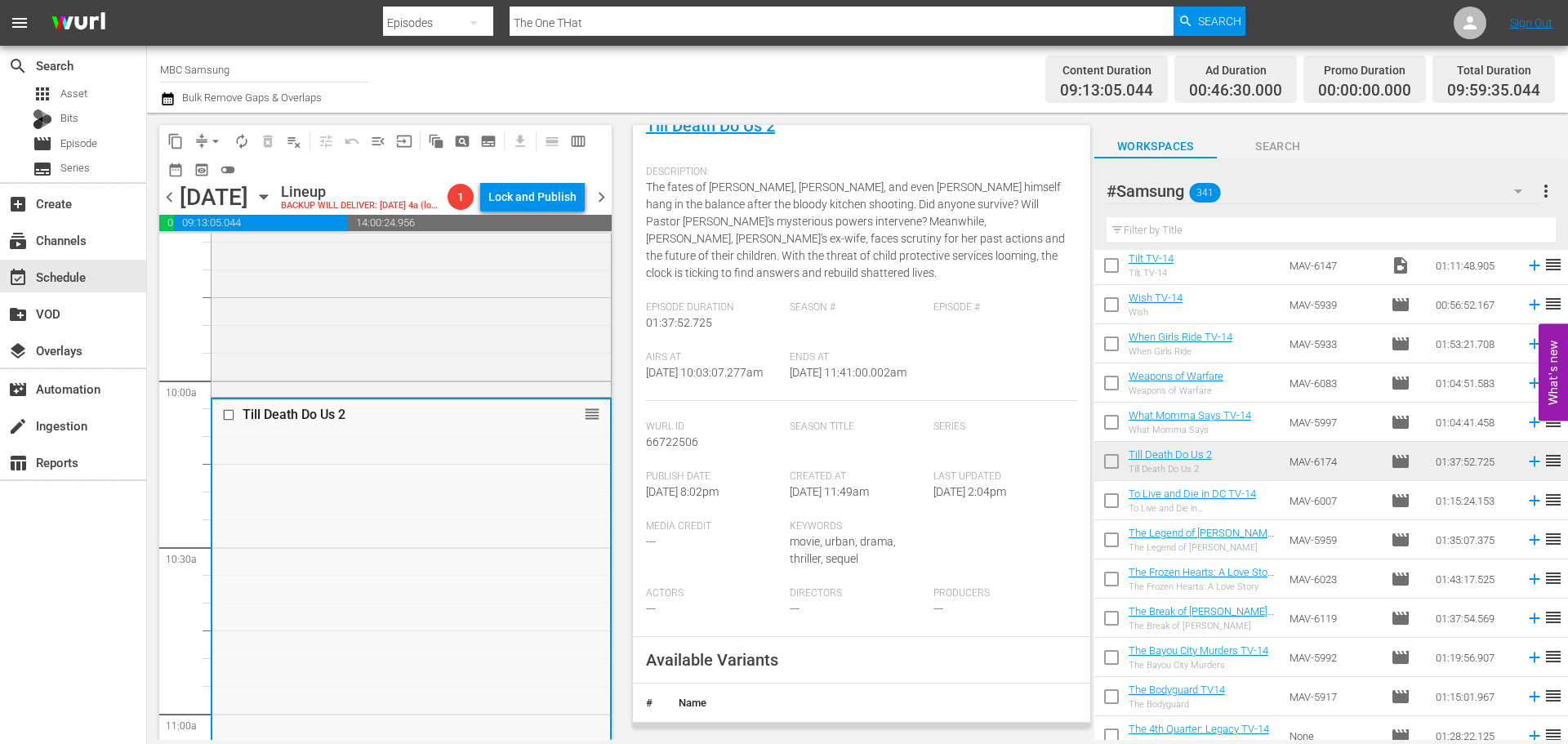
scroll to position [326, 0]
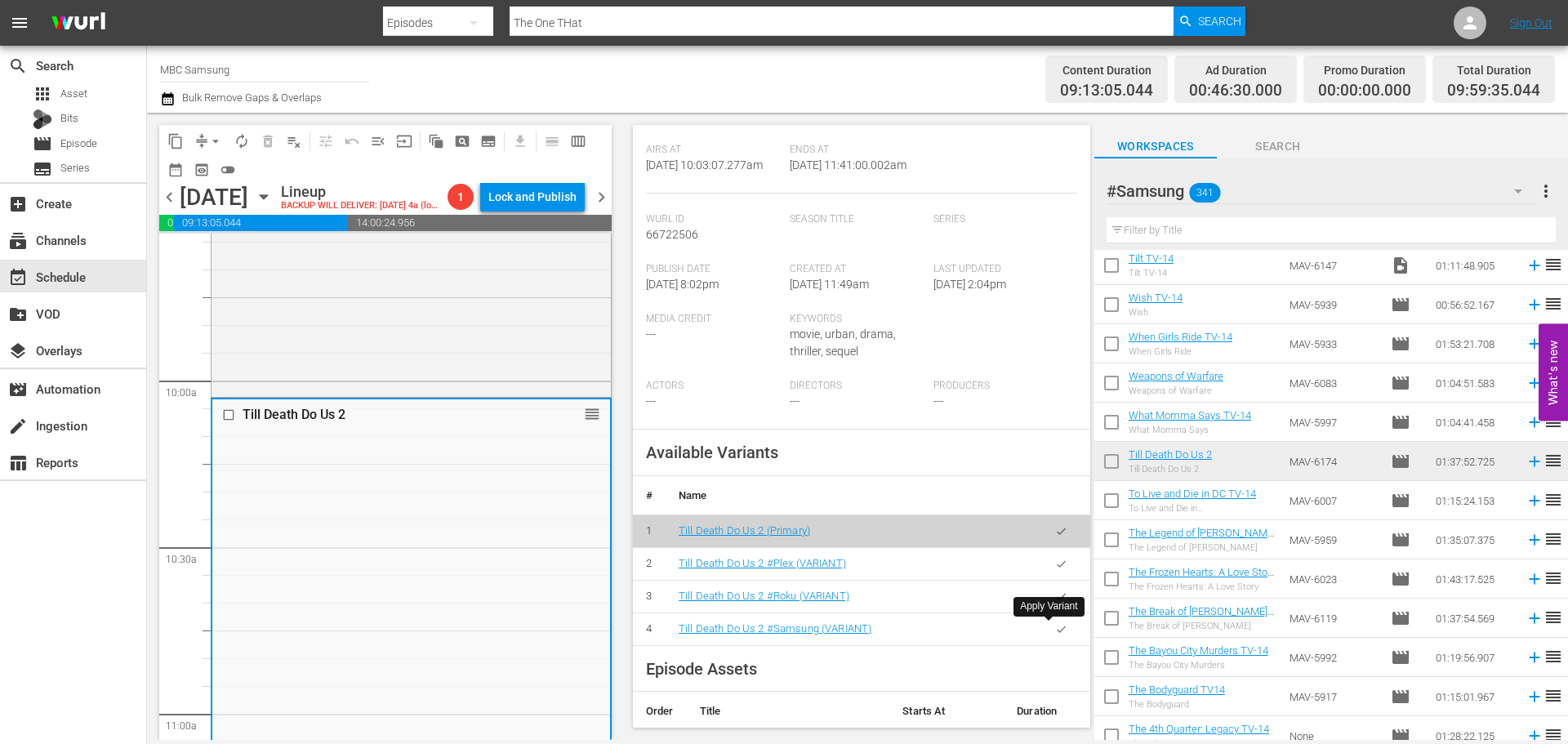
click at [1053, 640] on button "button" at bounding box center [1061, 629] width 32 height 32
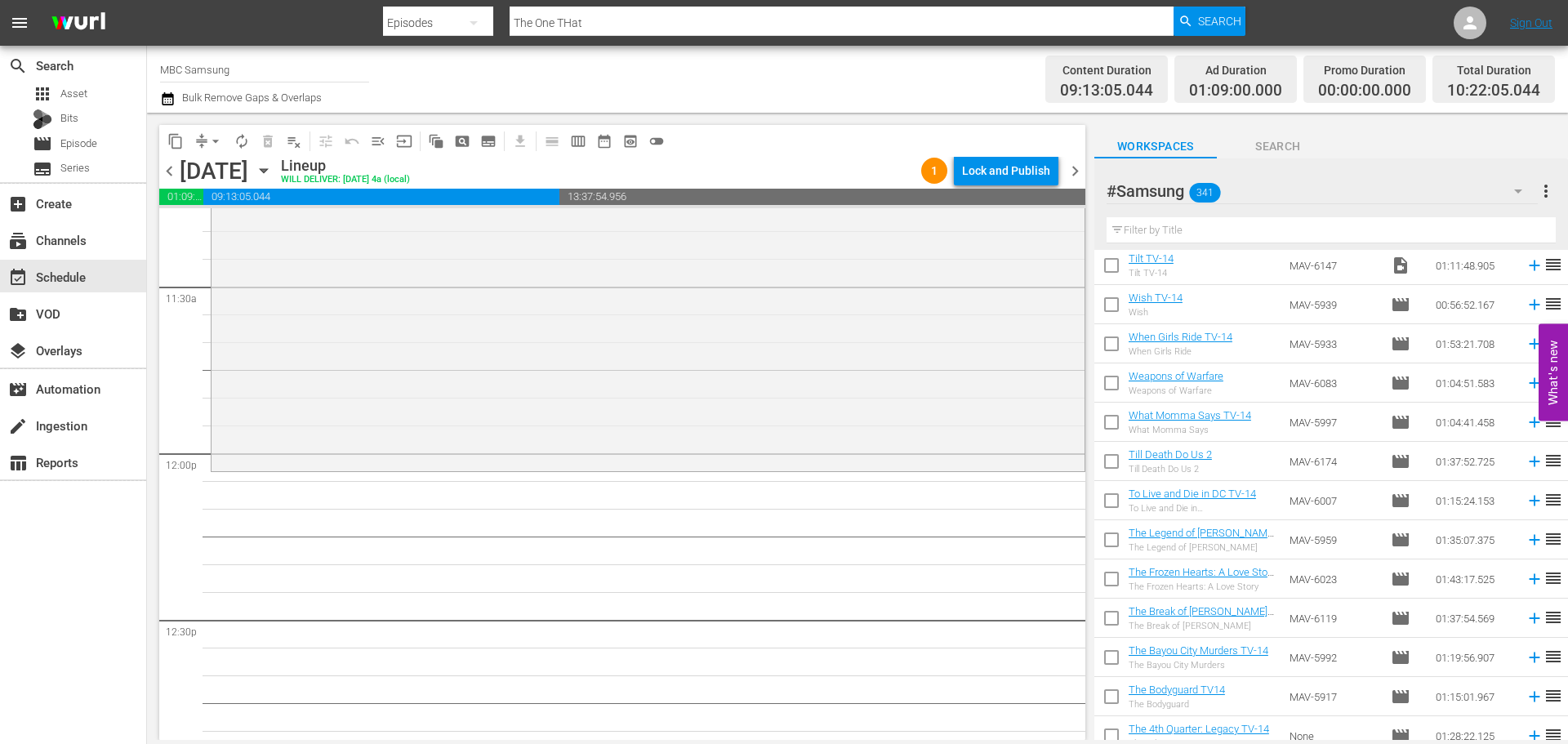
scroll to position [3755, 0]
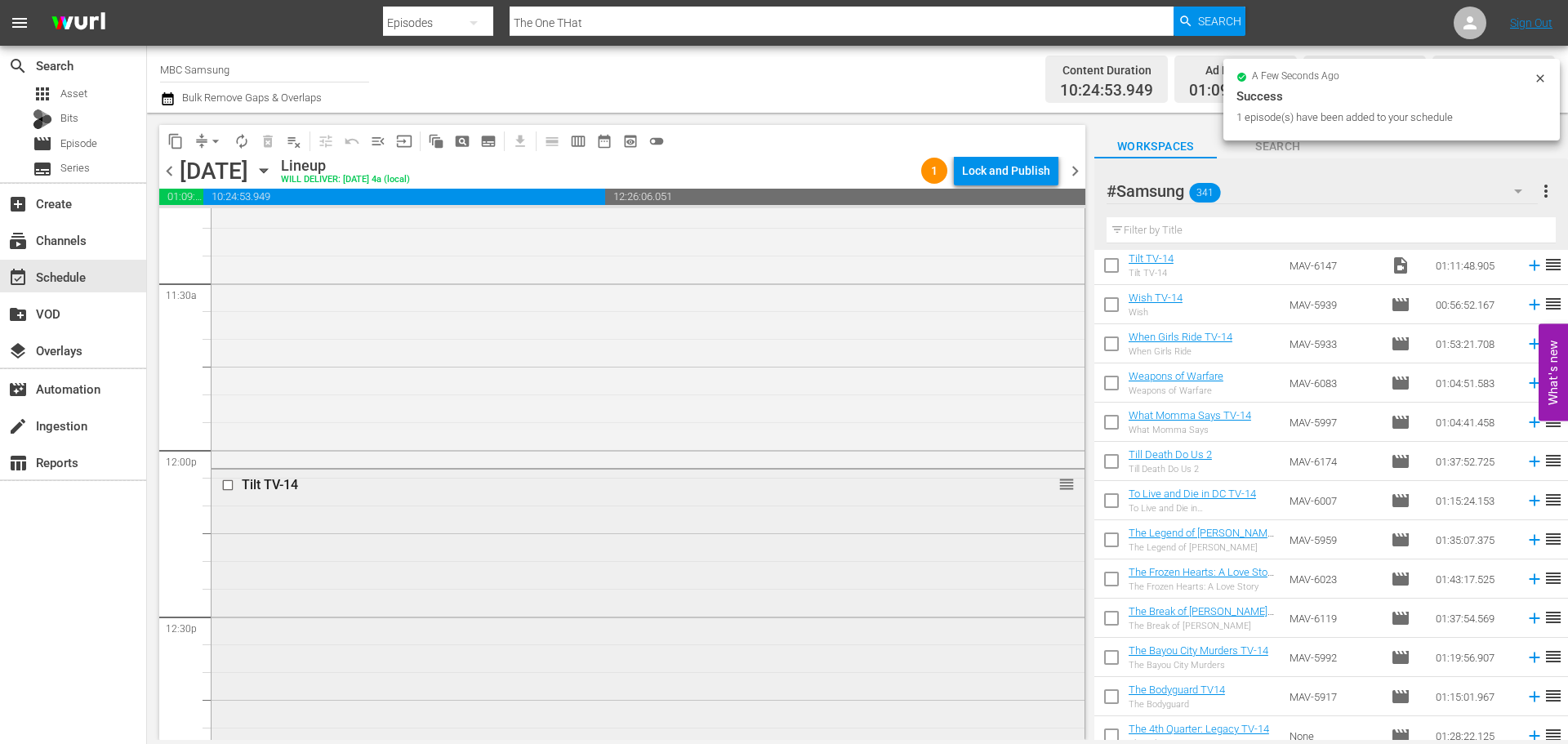
click at [697, 560] on div "Tilt TV-14 reorder" at bounding box center [647, 666] width 873 height 393
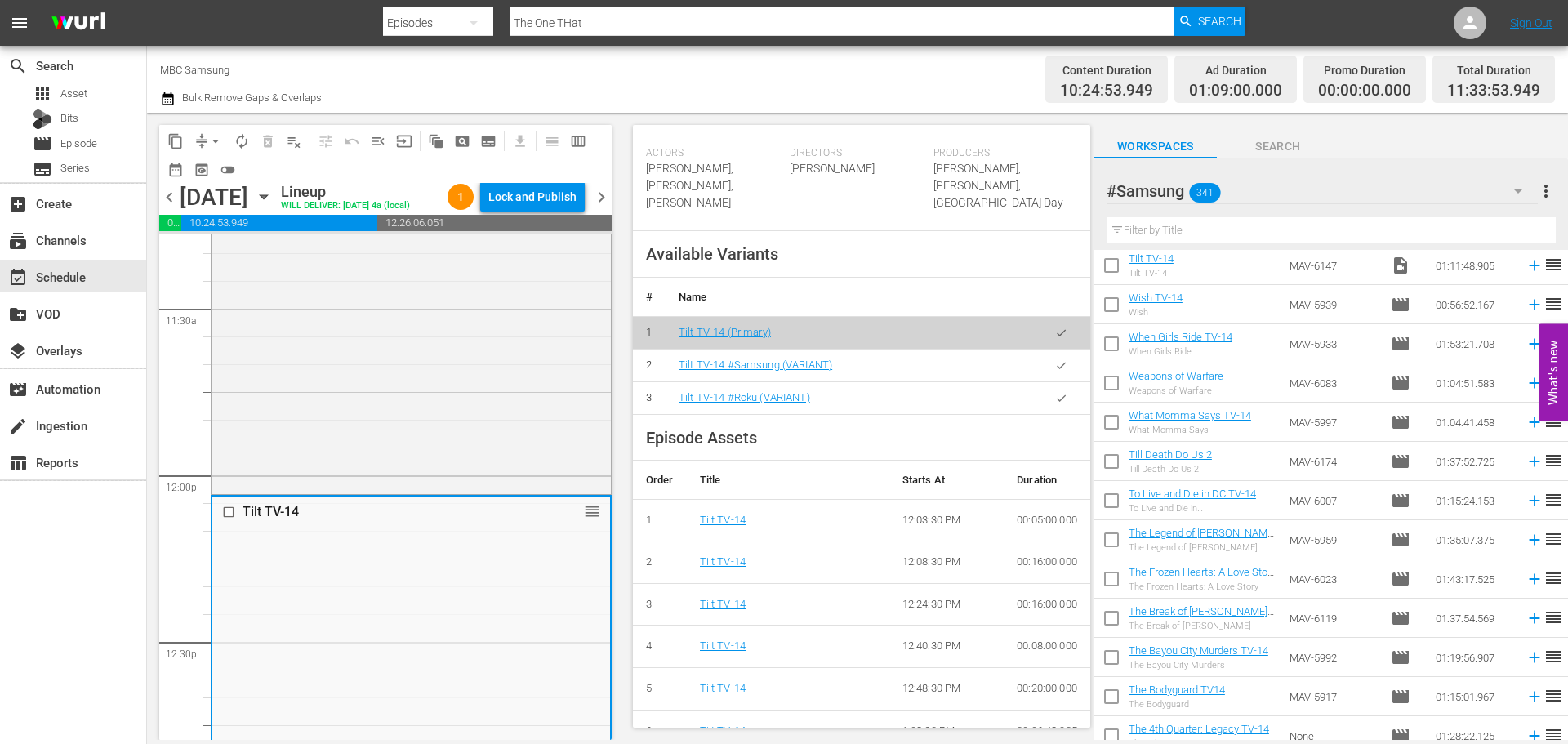
scroll to position [568, 0]
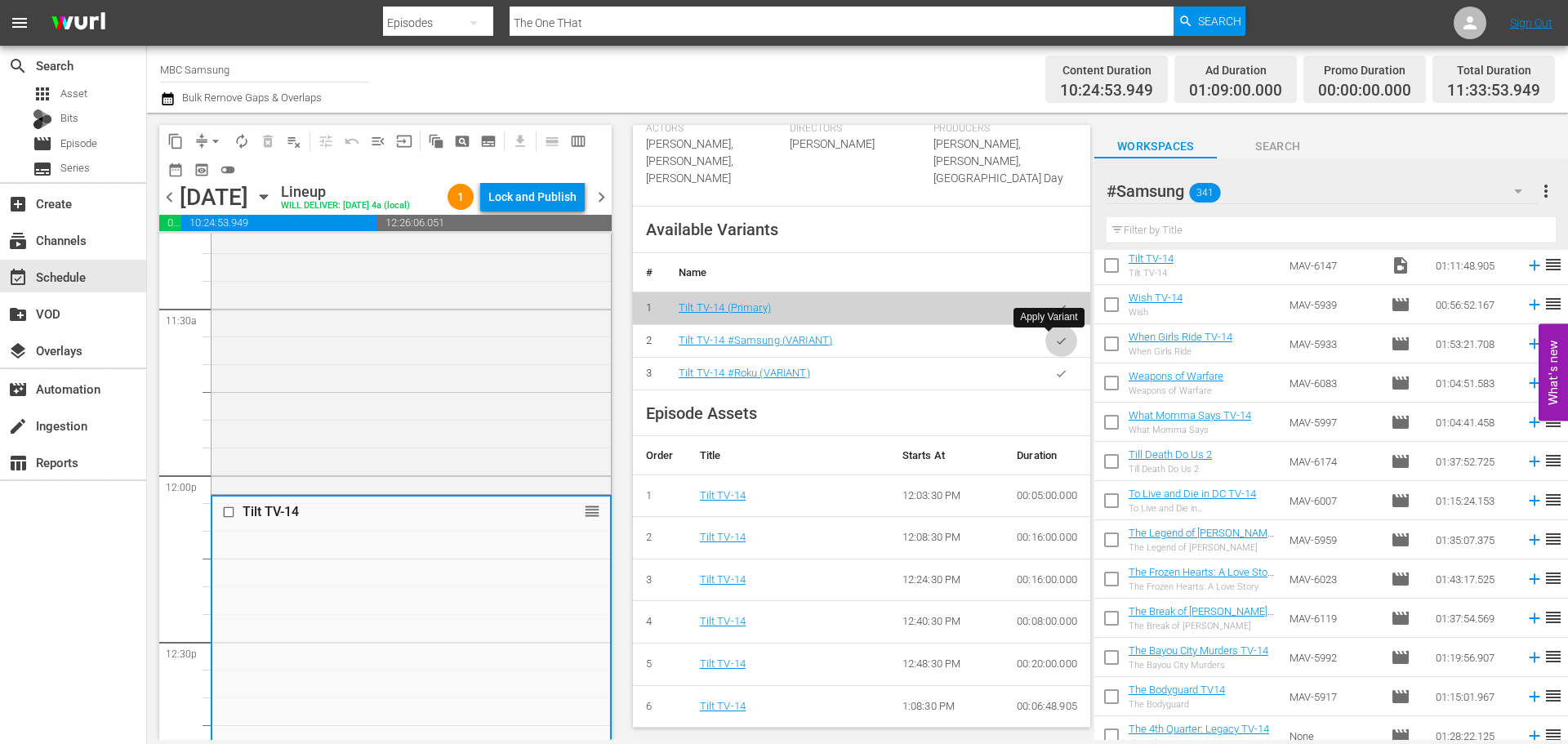
click at [1055, 345] on icon "button" at bounding box center [1061, 340] width 13 height 13
